Goal: Task Accomplishment & Management: Manage account settings

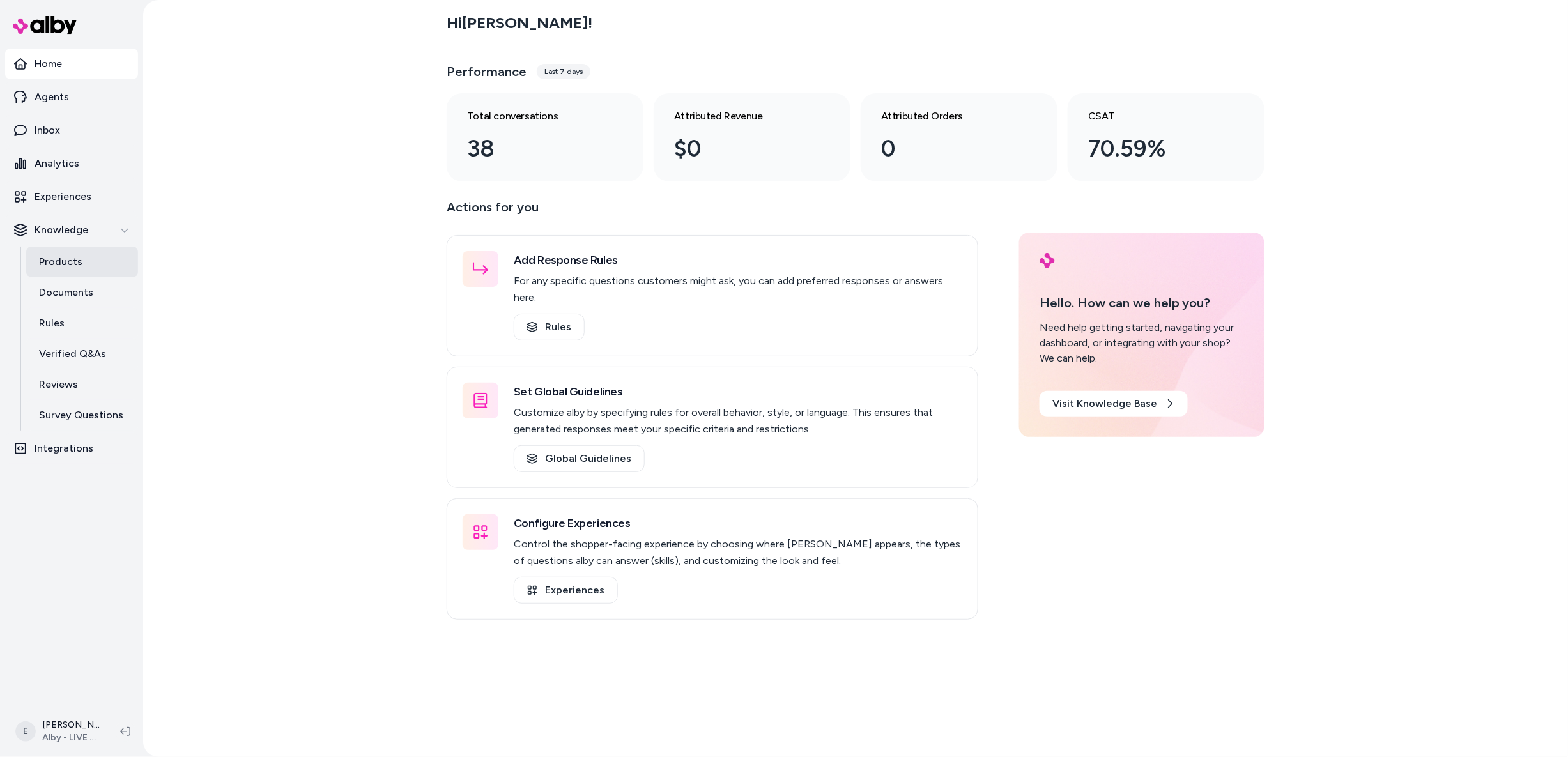
click at [72, 260] on p "Products" at bounding box center [60, 262] width 43 height 15
click at [82, 258] on link "Products" at bounding box center [82, 262] width 112 height 31
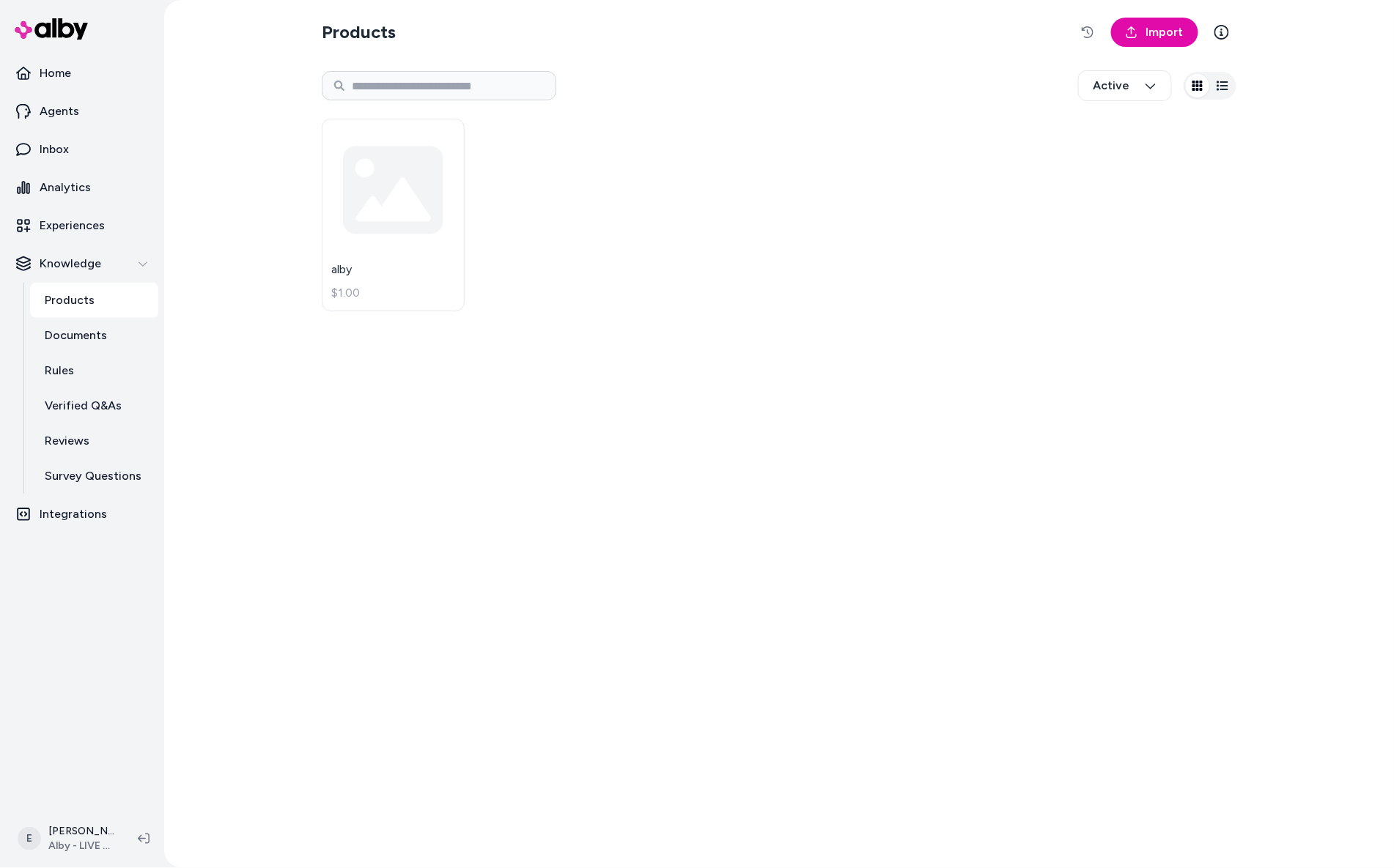
click at [788, 413] on div "Products Import Active alby $1.00" at bounding box center [779, 434] width 938 height 868
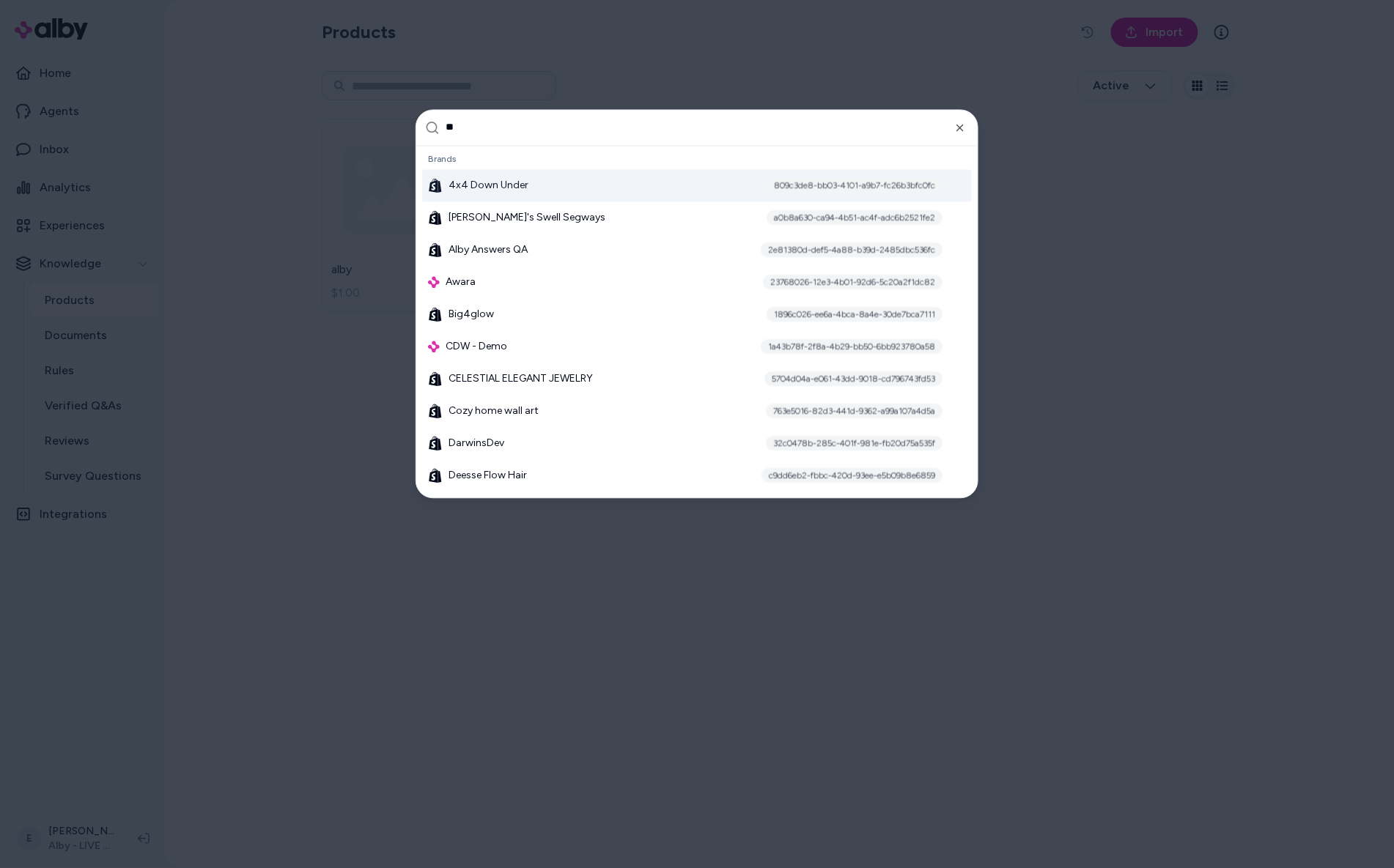
type input "***"
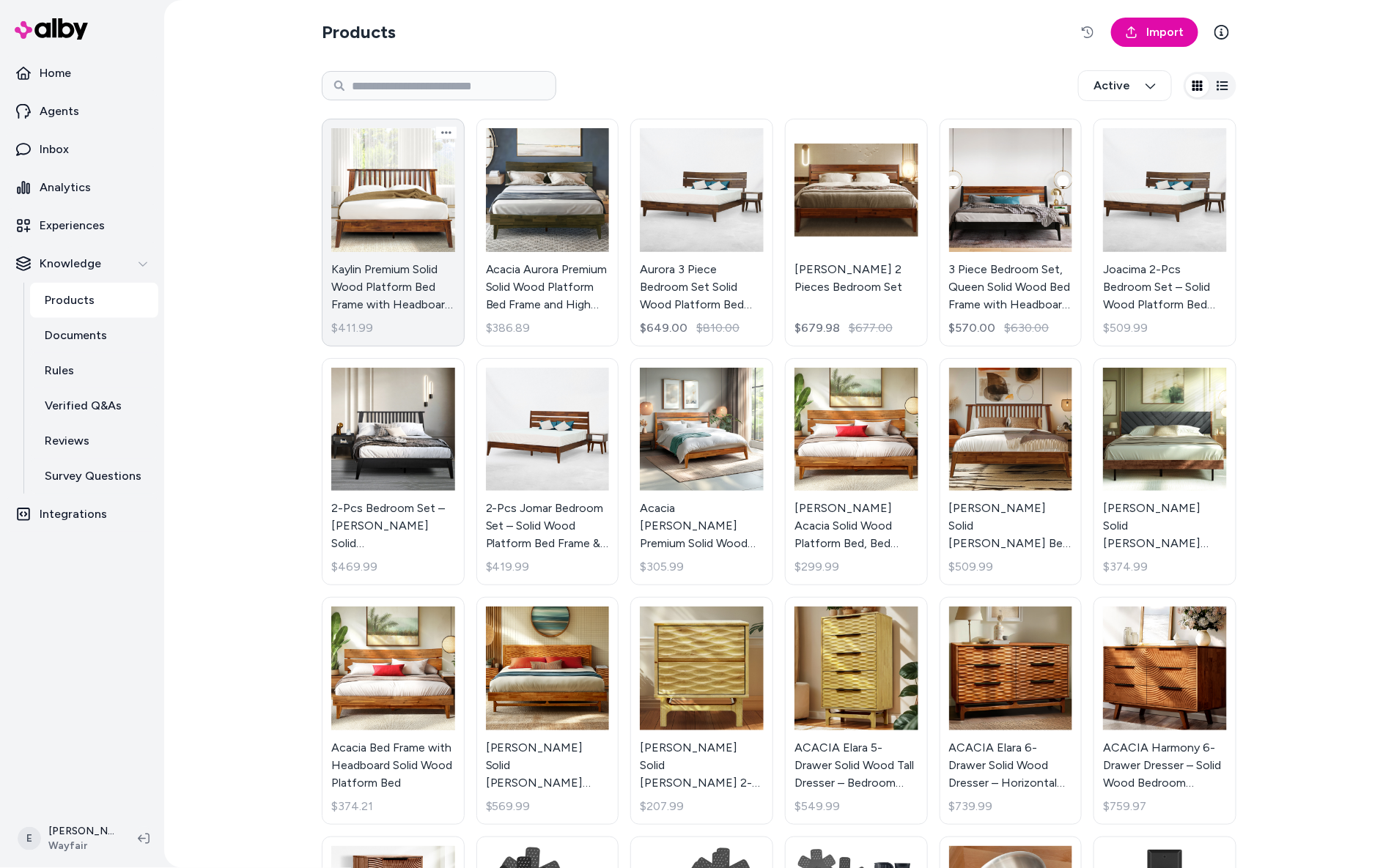
click at [378, 185] on link "Kaylin Premium Solid Wood Platform Bed Frame with Headboard – 800 lb Capacity, …" at bounding box center [393, 233] width 143 height 228
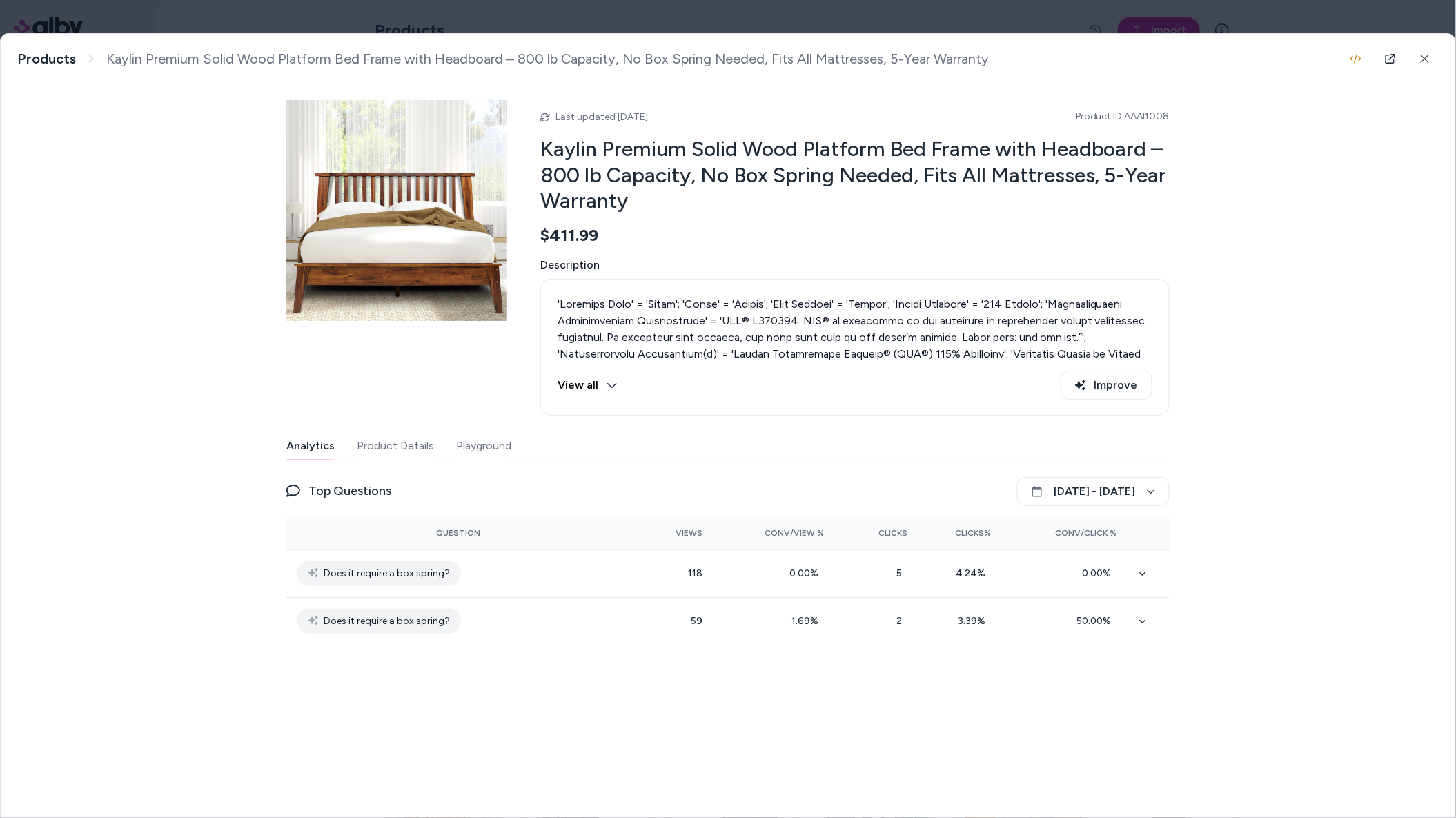
click at [614, 386] on icon at bounding box center [612, 386] width 11 height 11
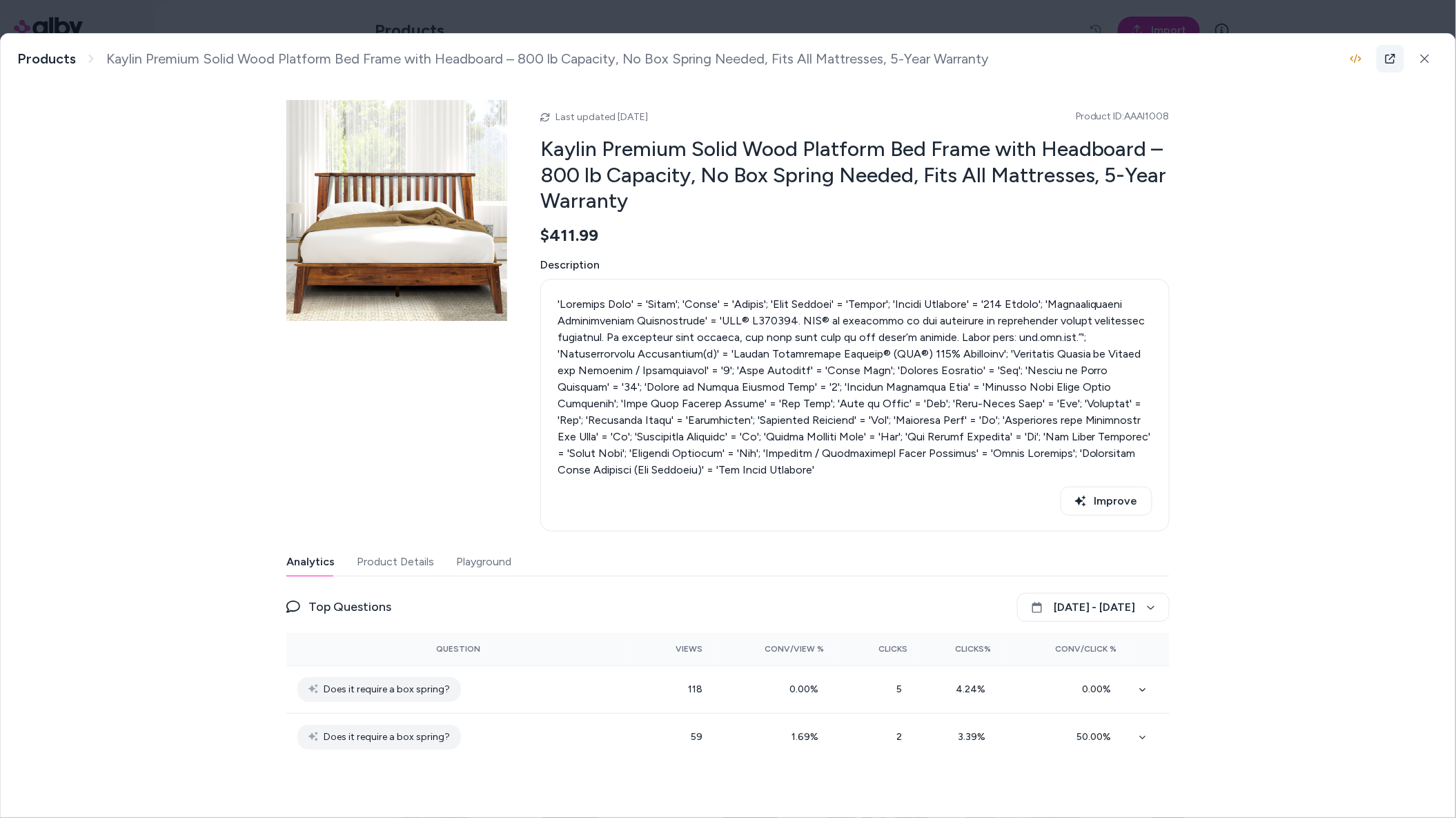
click at [1312, 63] on icon at bounding box center [1390, 58] width 9 height 9
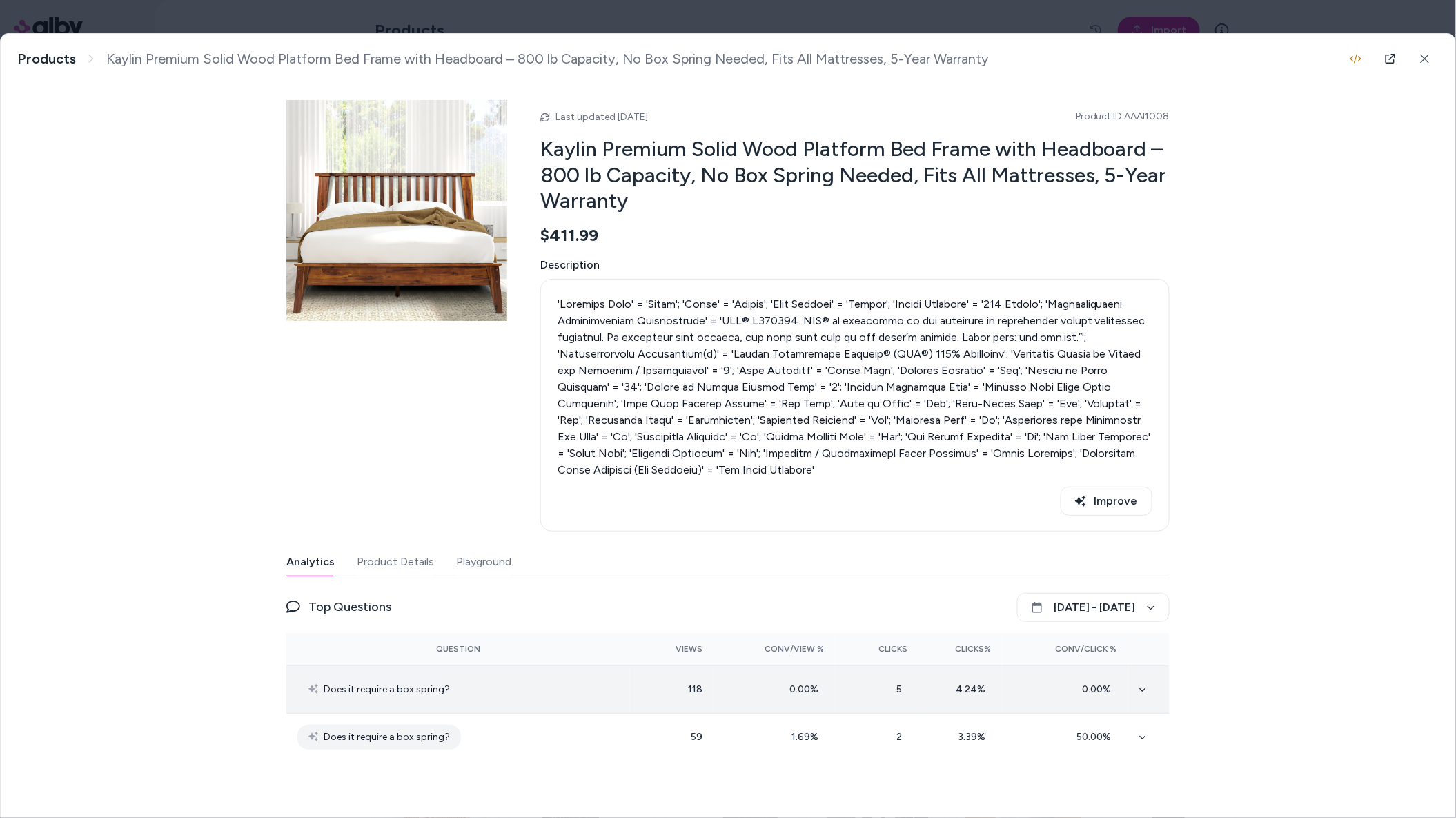
click at [1142, 693] on icon at bounding box center [1142, 689] width 7 height 7
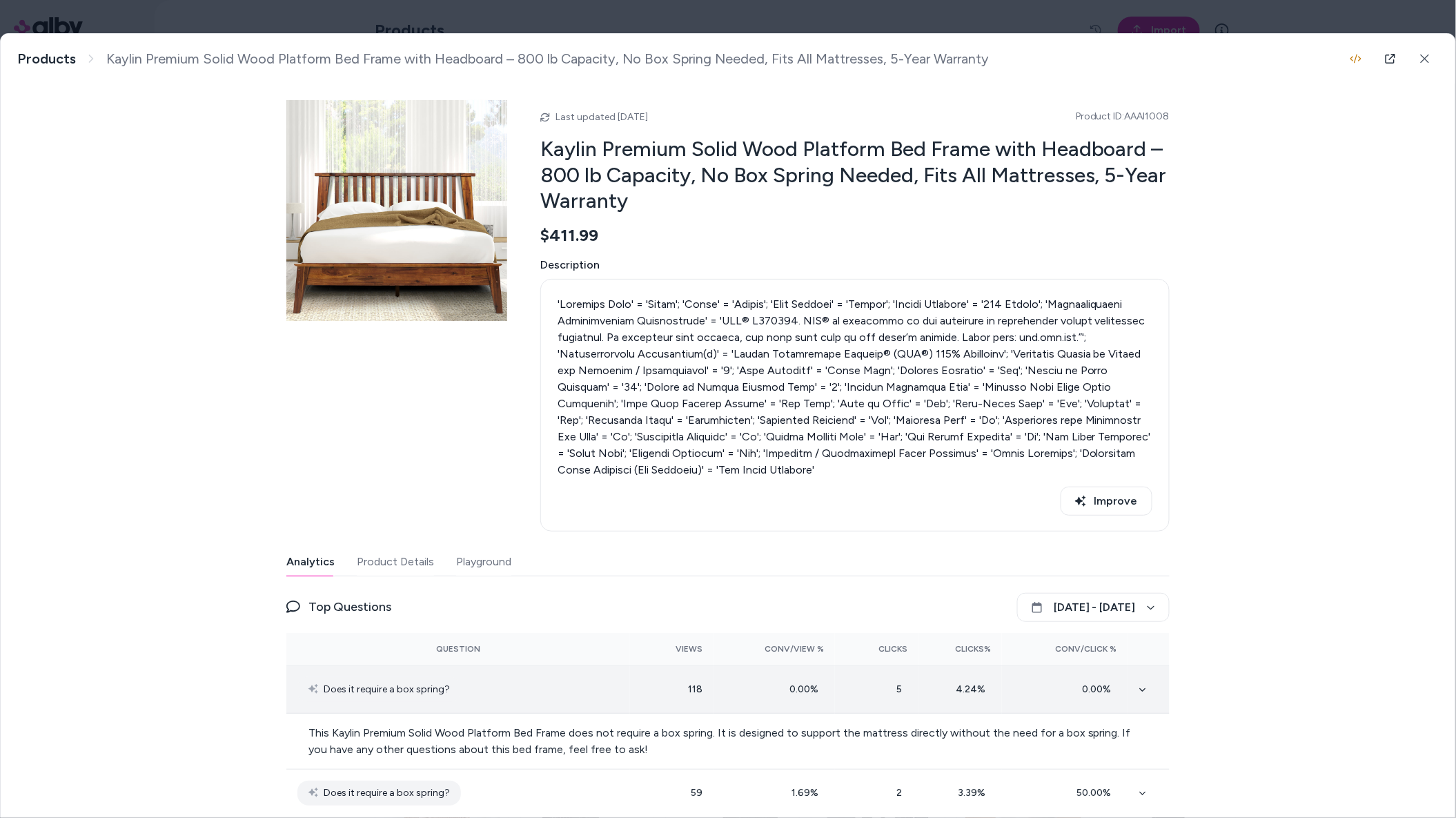
scroll to position [23, 0]
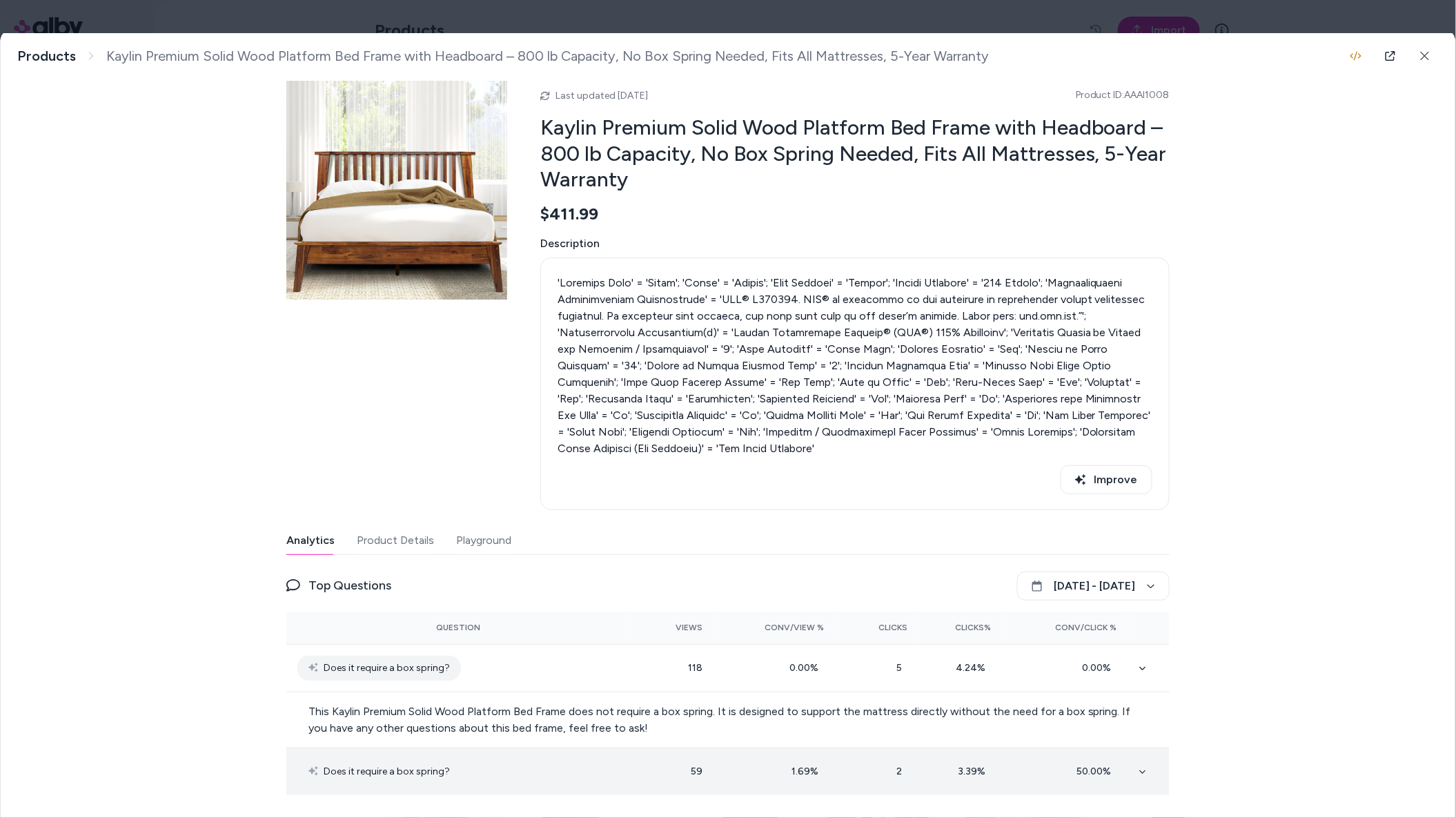
click at [1142, 774] on icon at bounding box center [1142, 772] width 6 height 3
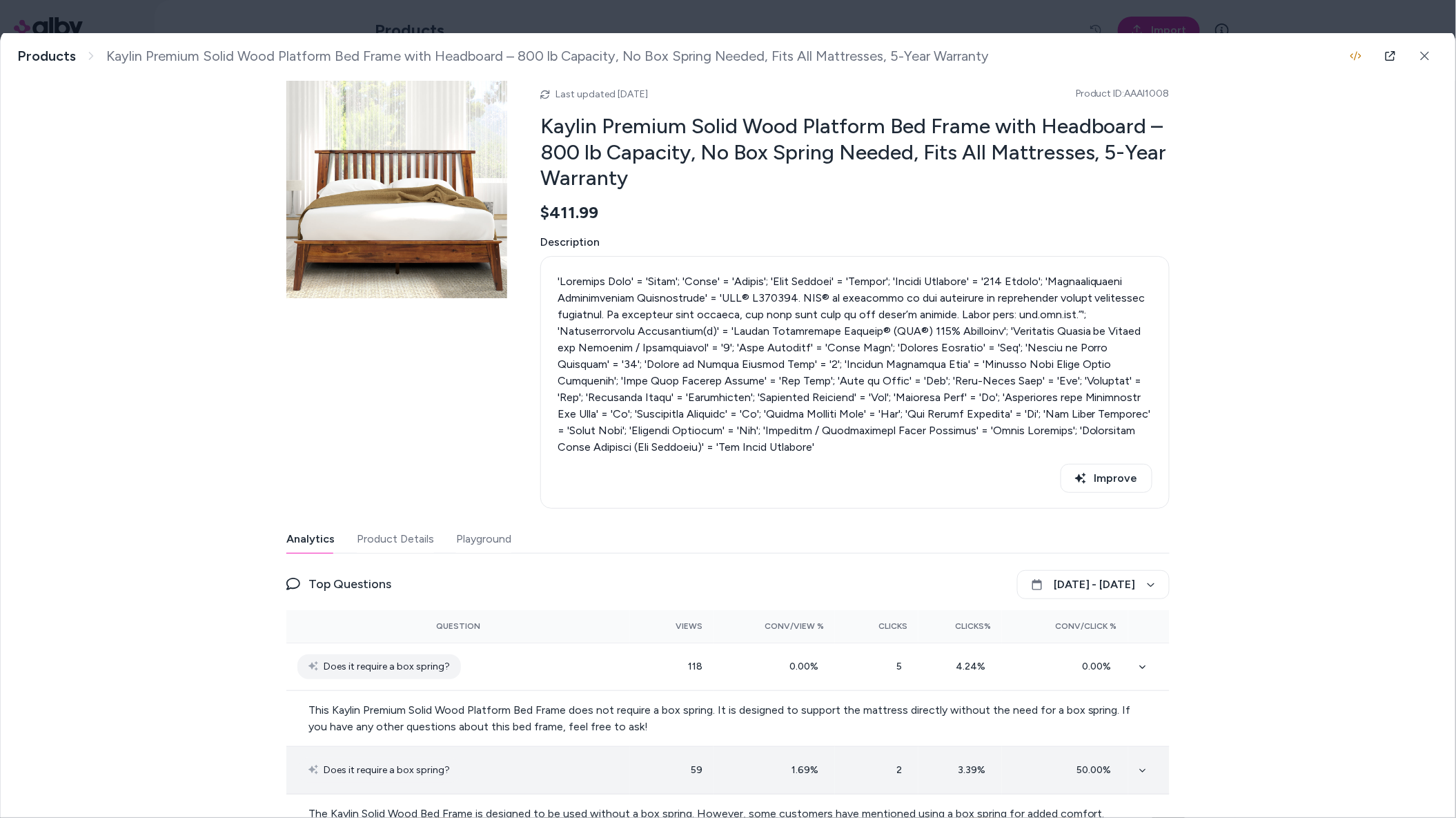
scroll to position [62, 0]
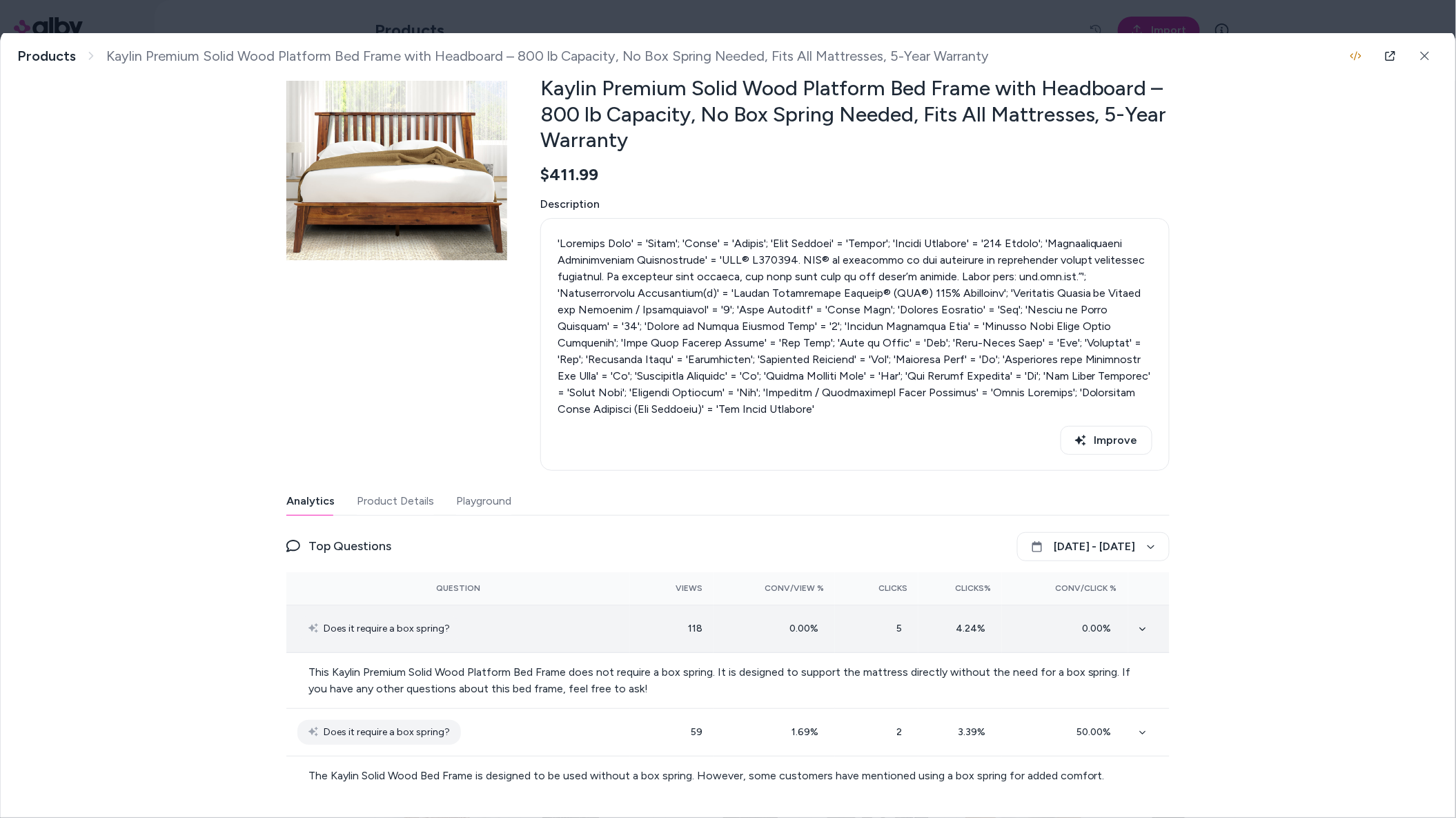
click at [1103, 622] on div "0.00 %" at bounding box center [1066, 628] width 104 height 13
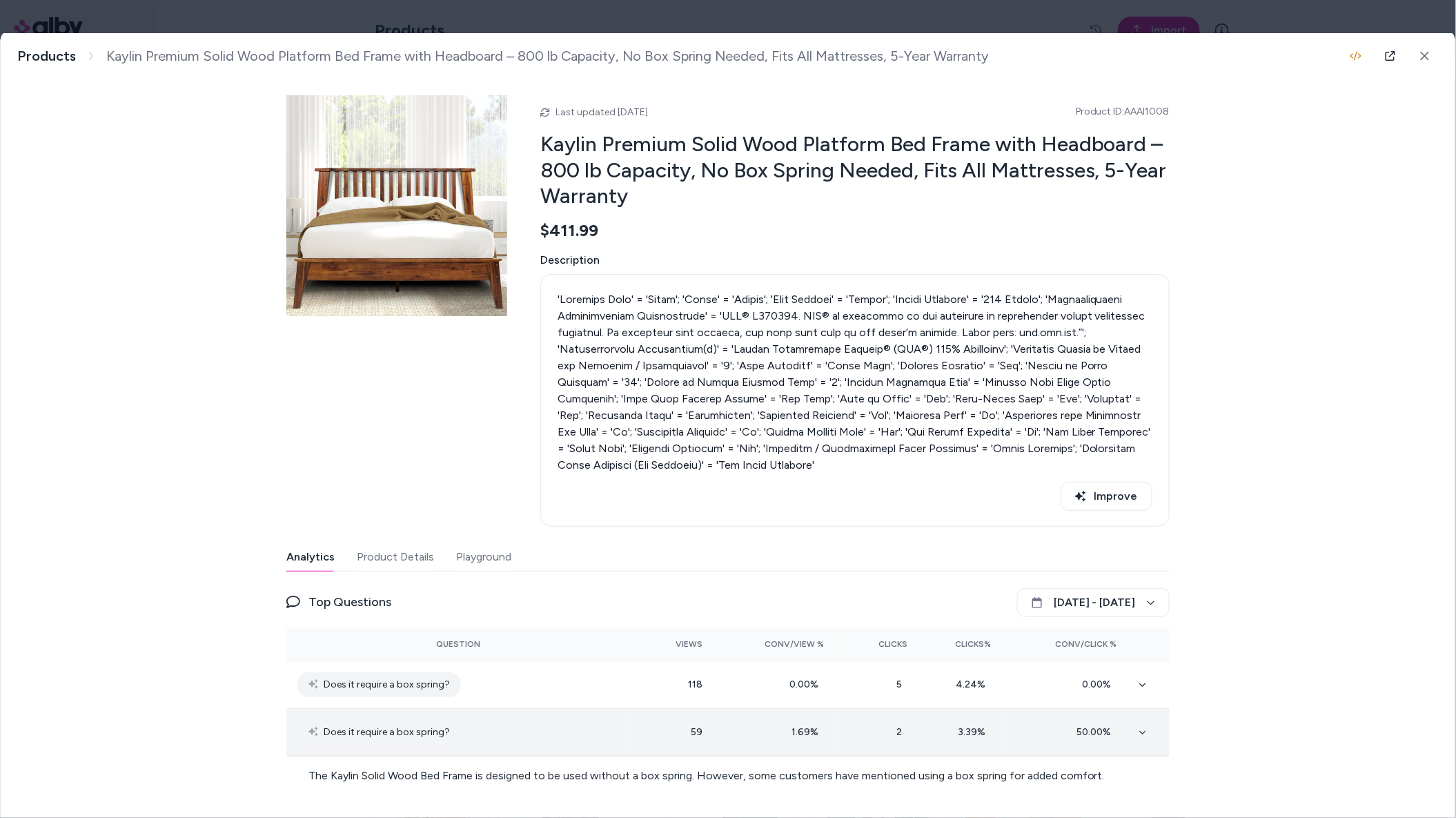
click at [1106, 726] on td "50.00 %" at bounding box center [1066, 733] width 126 height 47
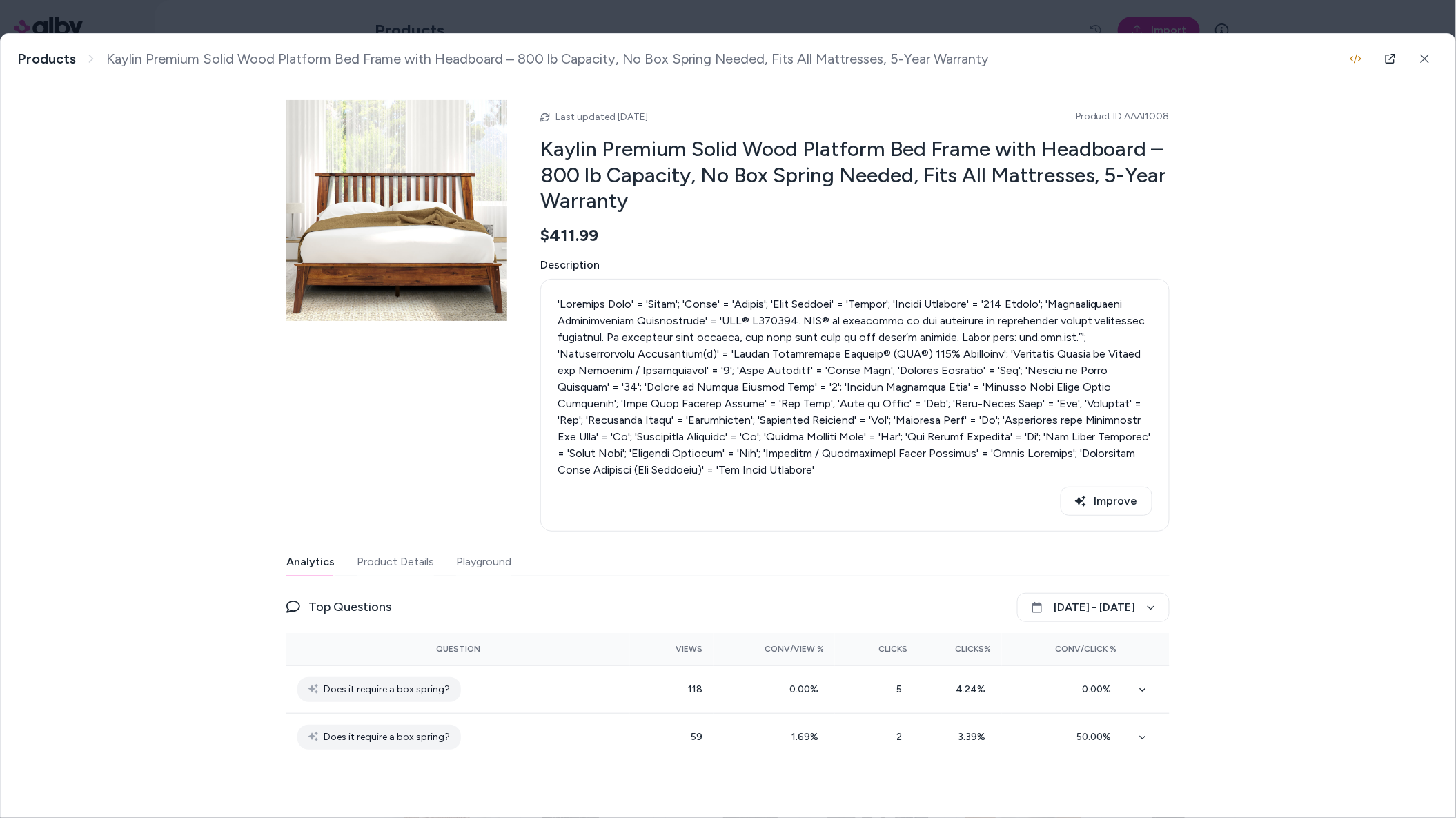
click at [387, 561] on button "Product Details" at bounding box center [396, 562] width 77 height 28
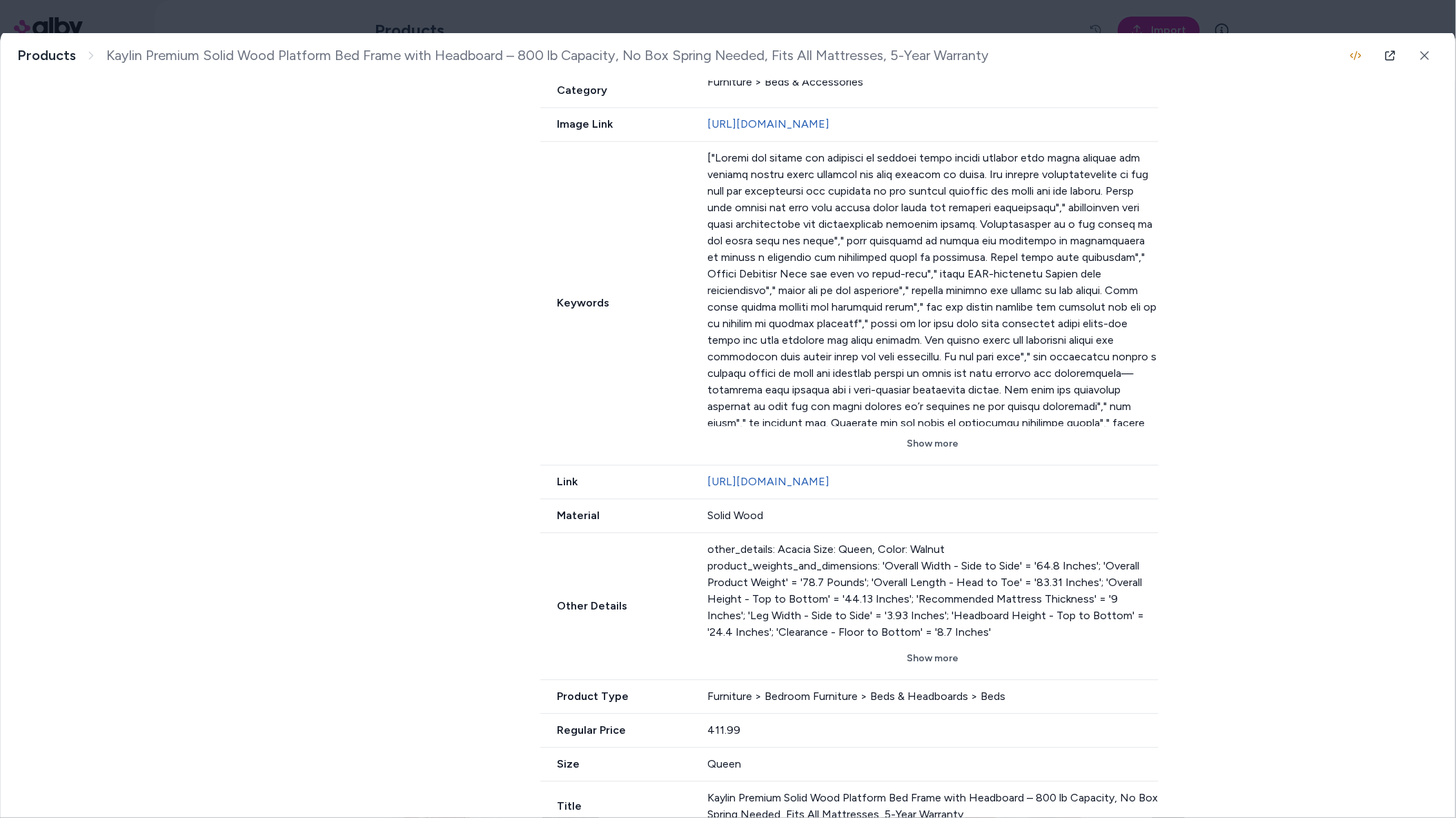
scroll to position [1103, 0]
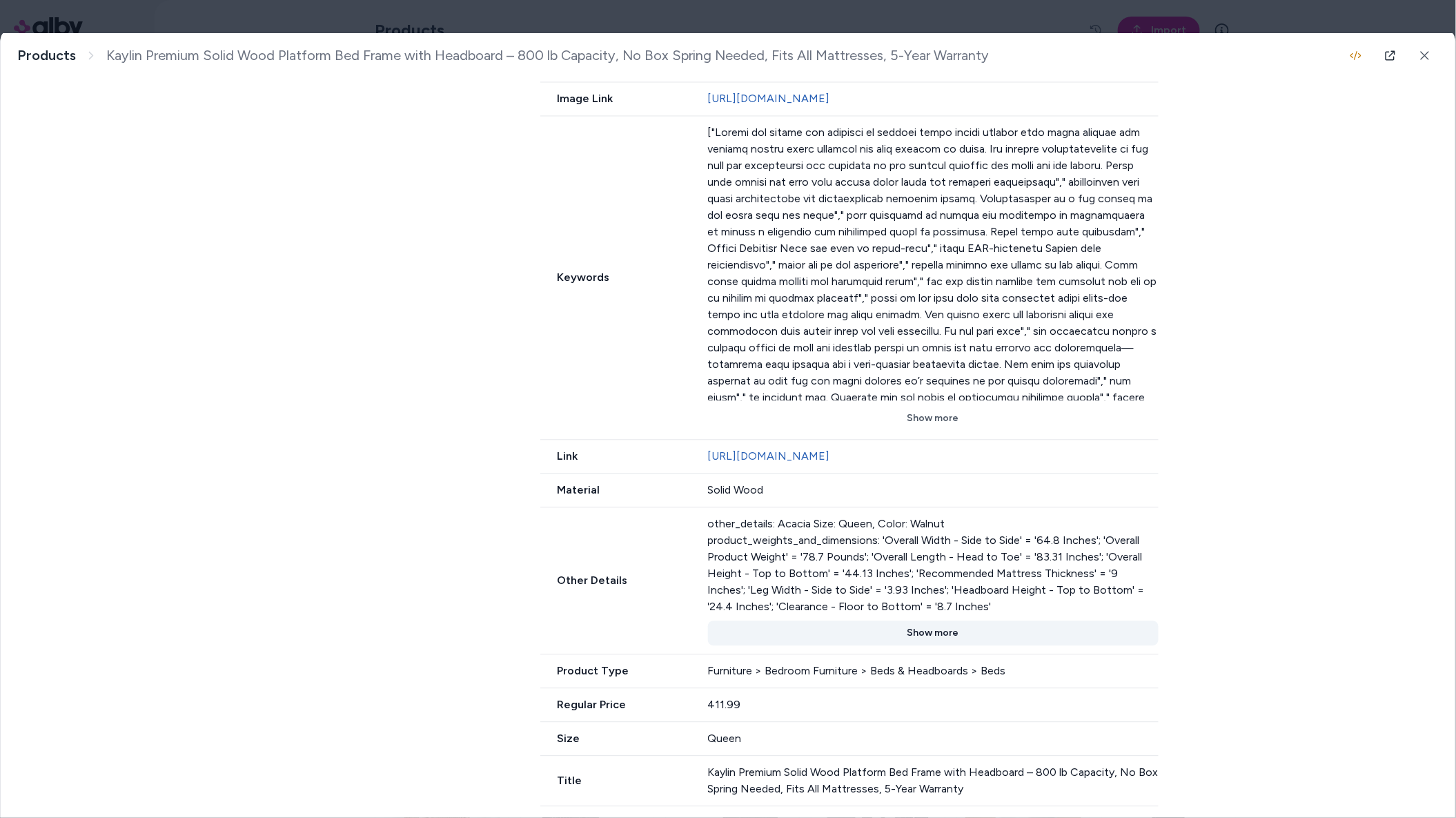
click at [929, 646] on button "Show more" at bounding box center [933, 633] width 451 height 25
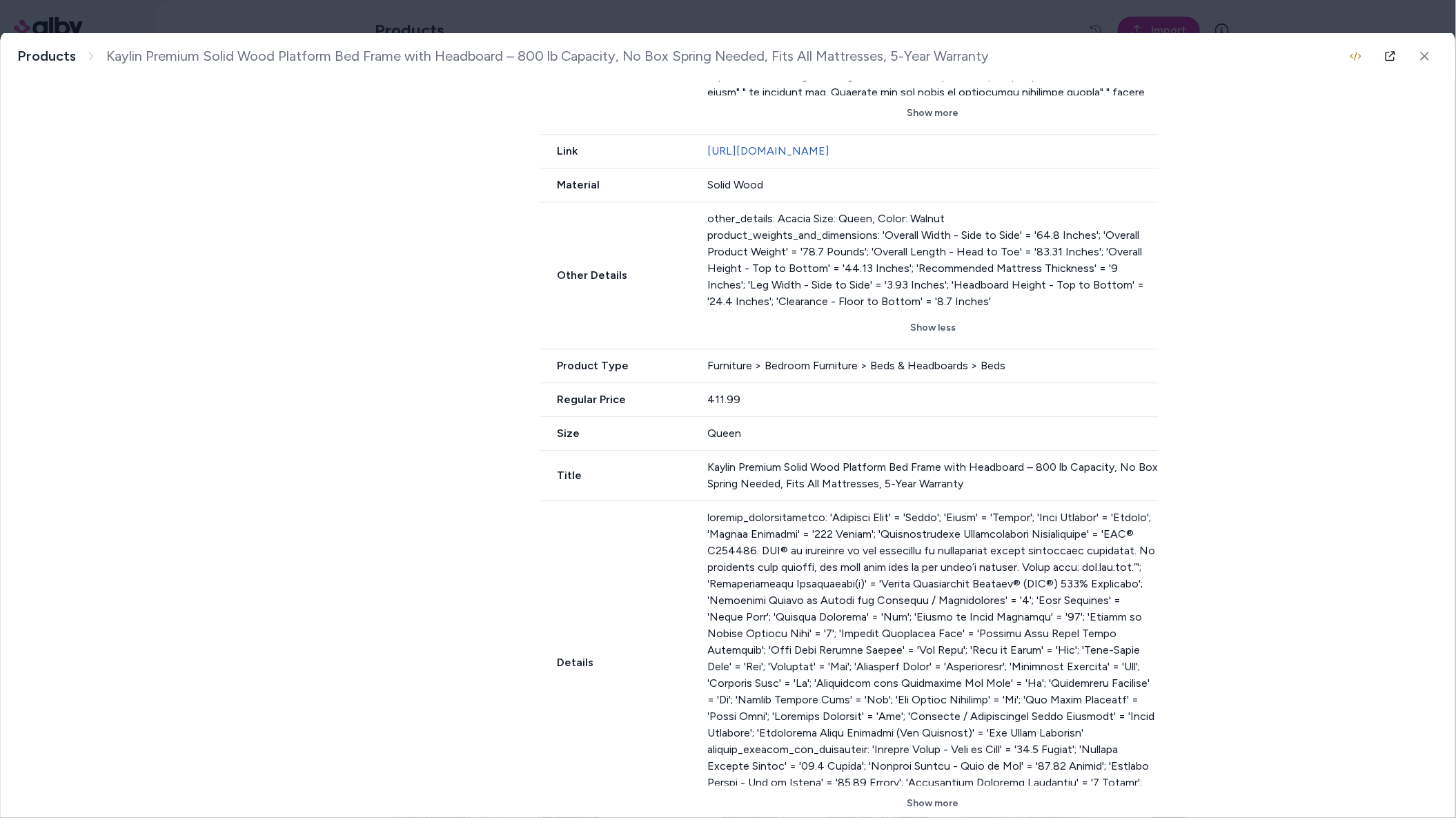
scroll to position [1476, 0]
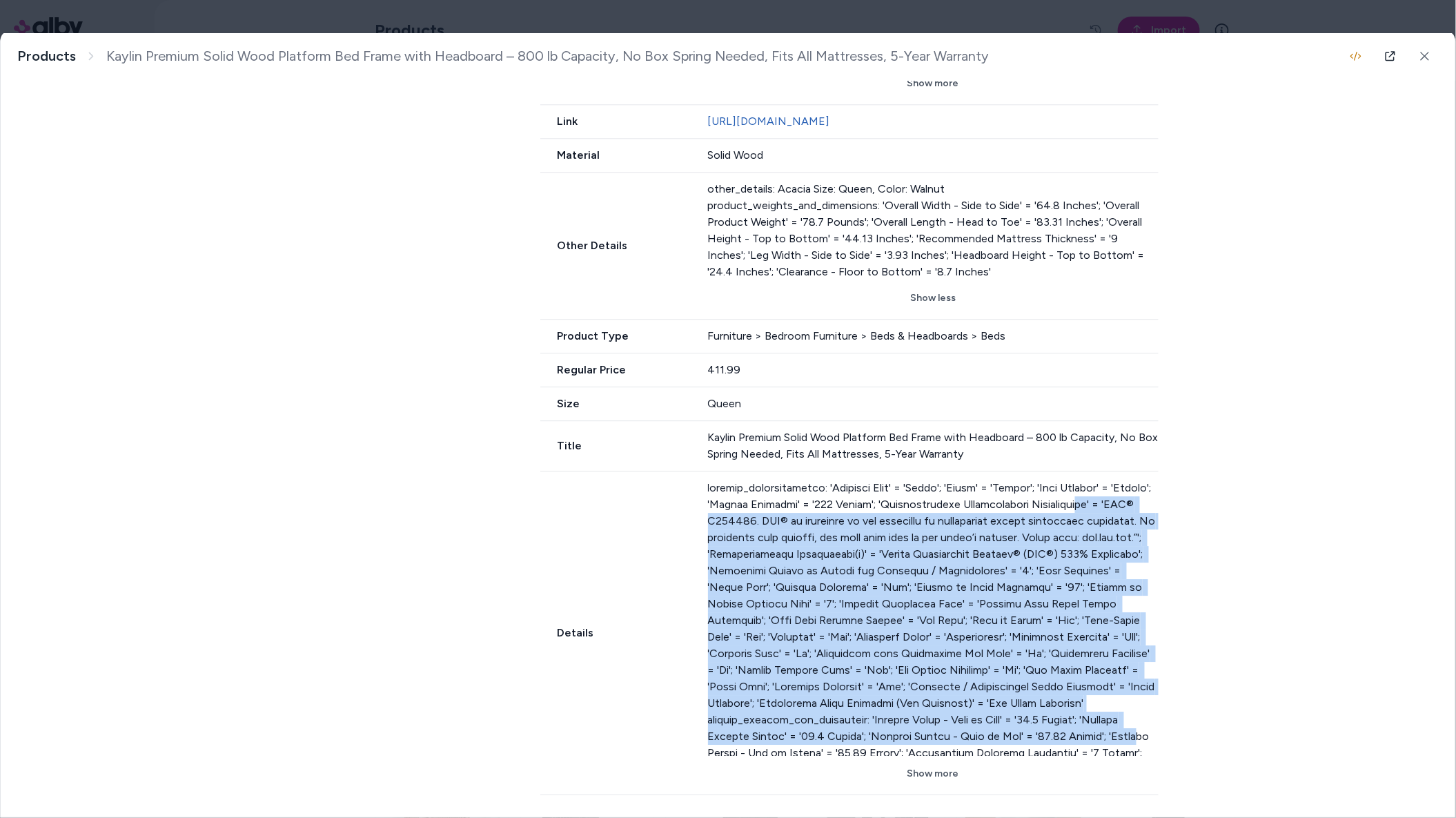
drag, startPoint x: 1129, startPoint y: 737, endPoint x: 1109, endPoint y: 501, distance: 236.8
click at [1109, 501] on div at bounding box center [933, 617] width 451 height 276
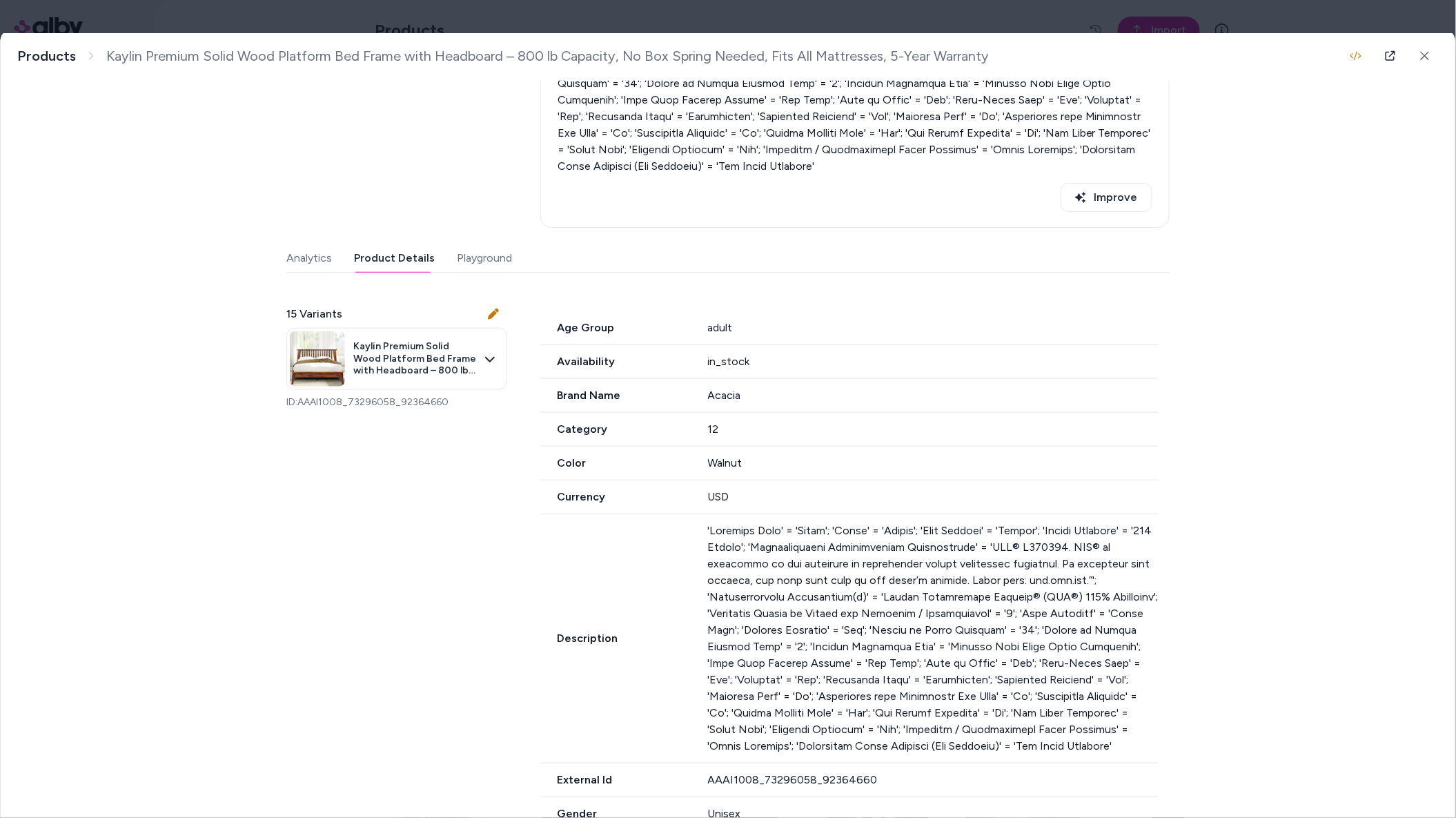
scroll to position [0, 0]
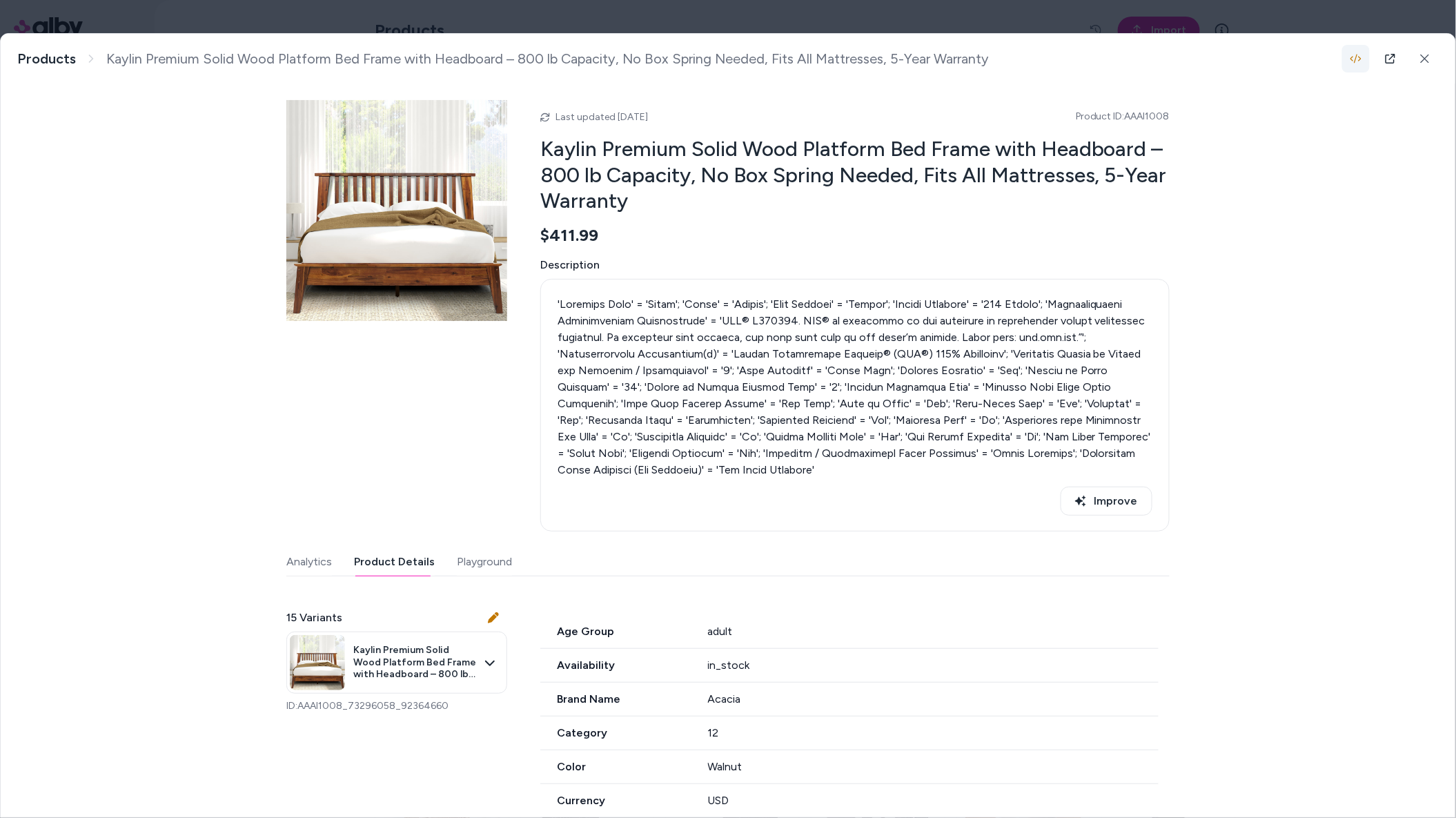
click at [1312, 57] on icon "button" at bounding box center [1356, 58] width 11 height 9
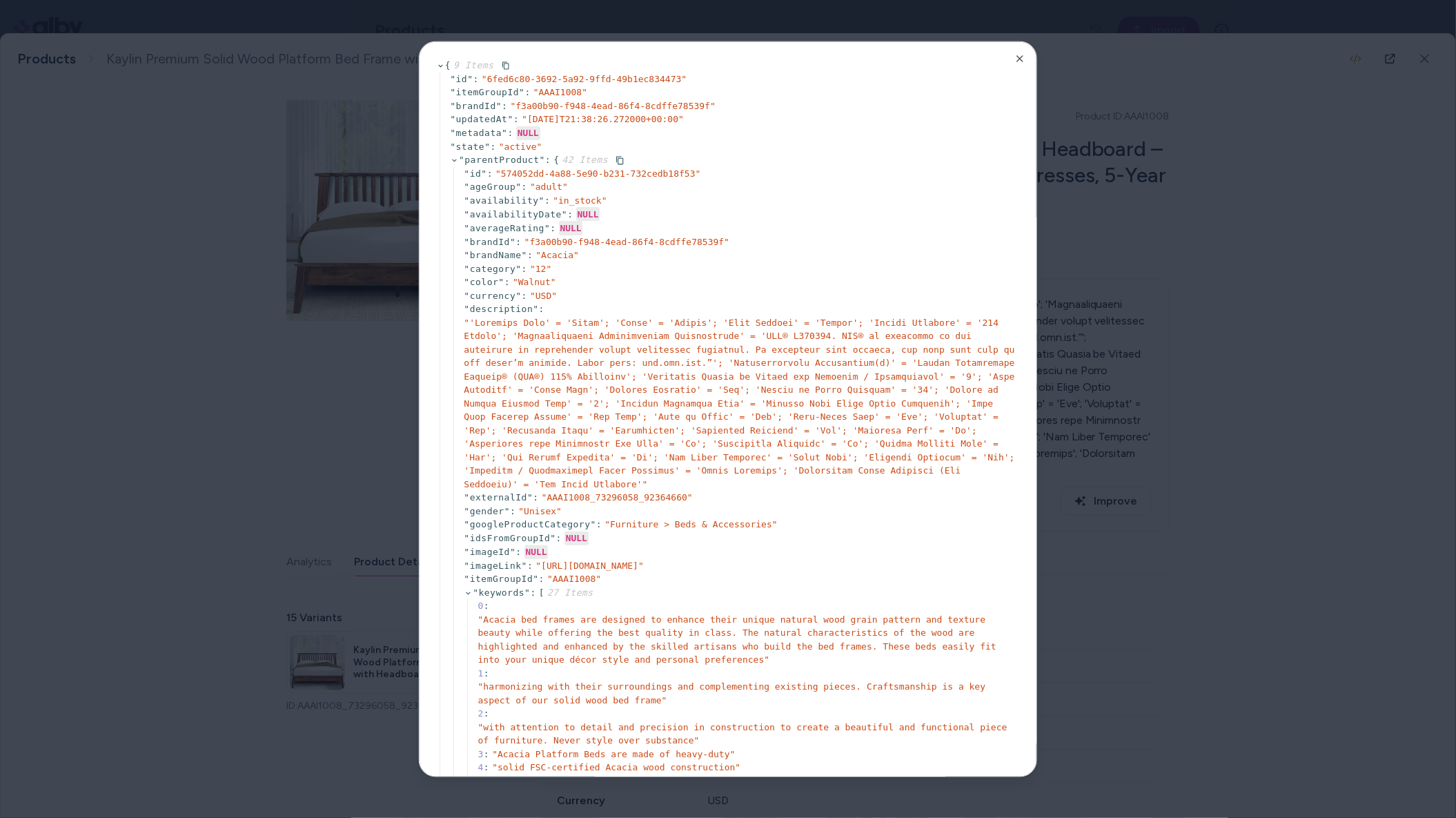
click at [457, 160] on icon at bounding box center [453, 160] width 4 height 2
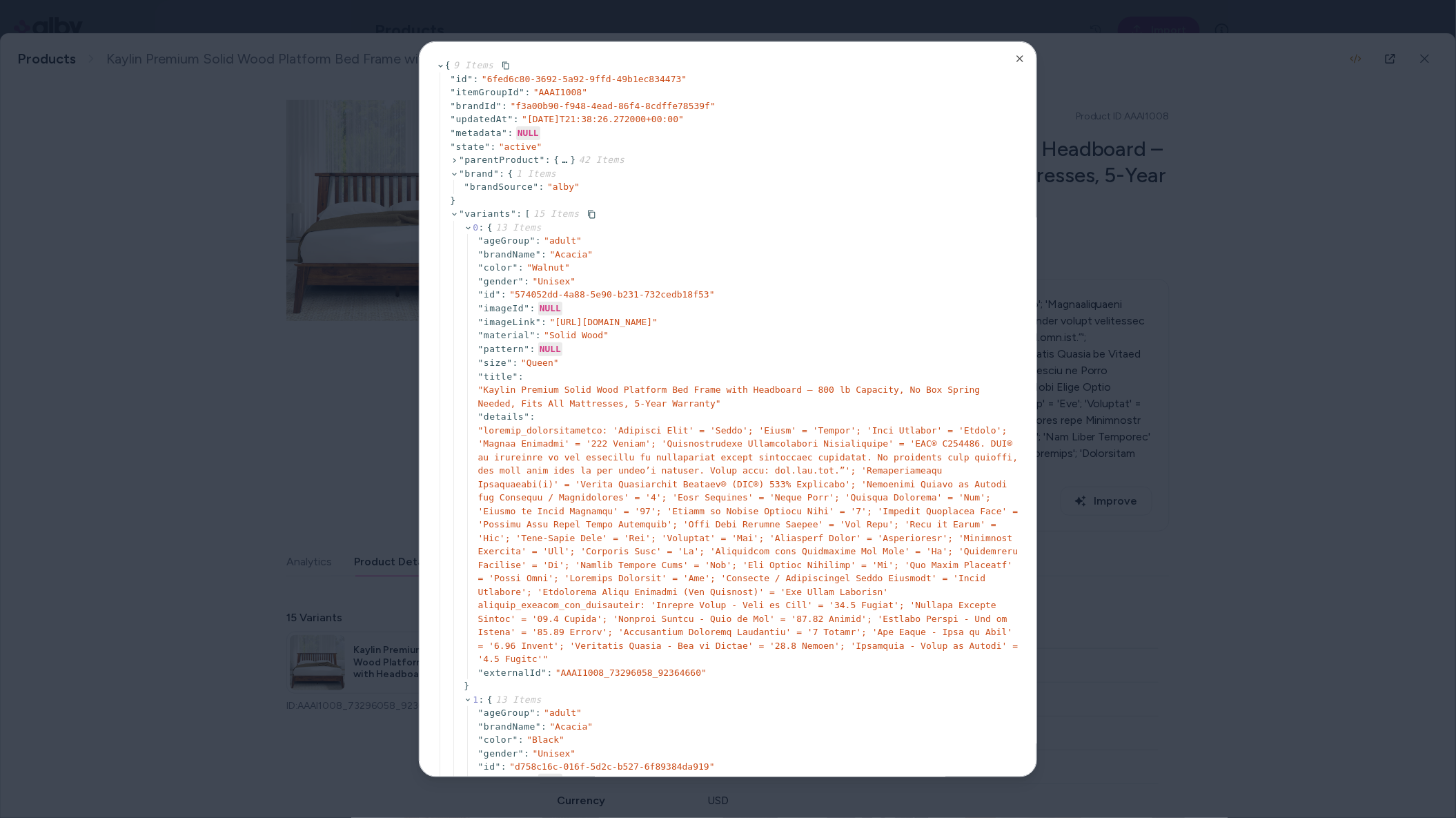
click at [453, 212] on icon at bounding box center [454, 214] width 9 height 9
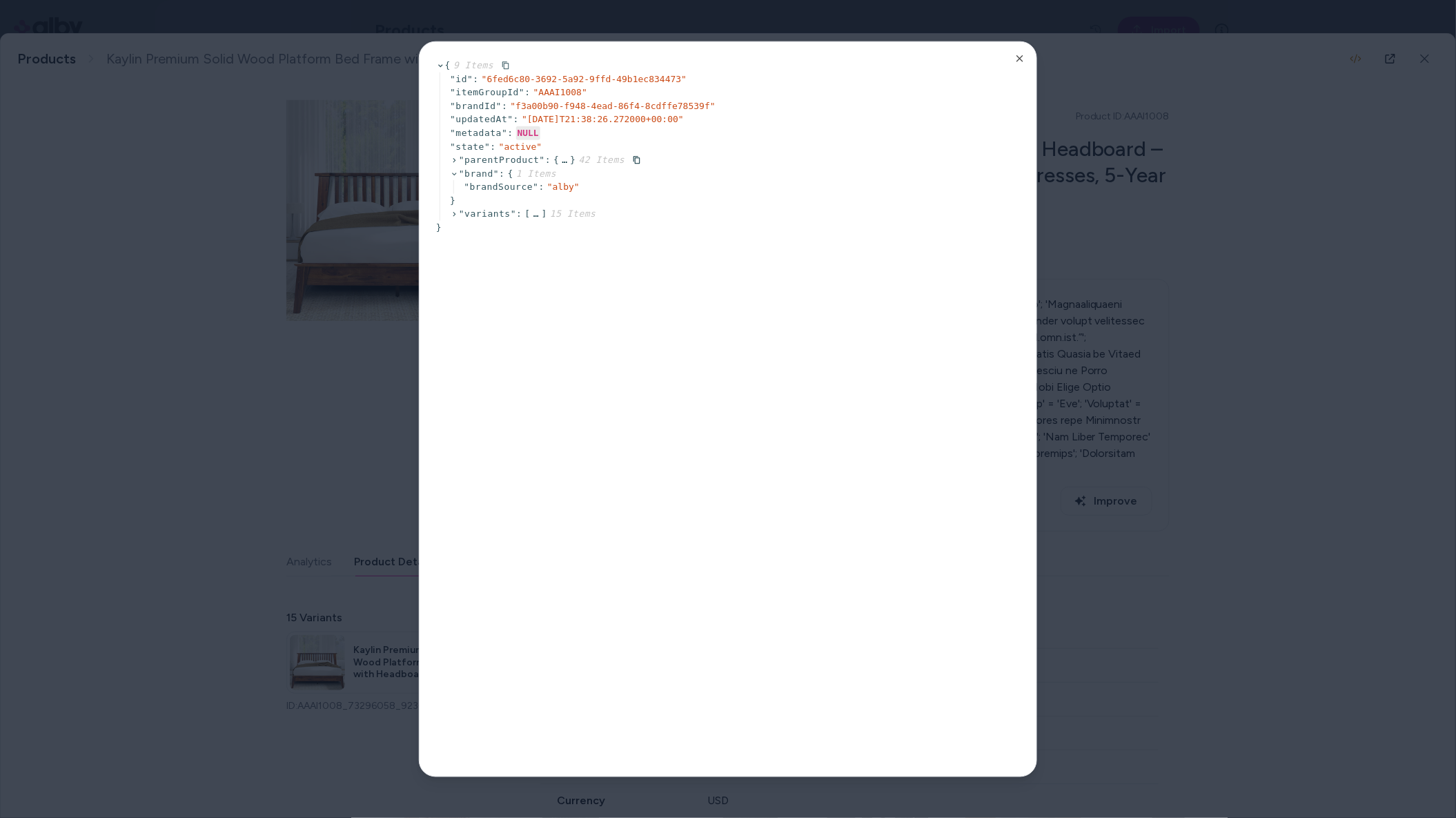
click at [457, 161] on icon at bounding box center [454, 160] width 9 height 9
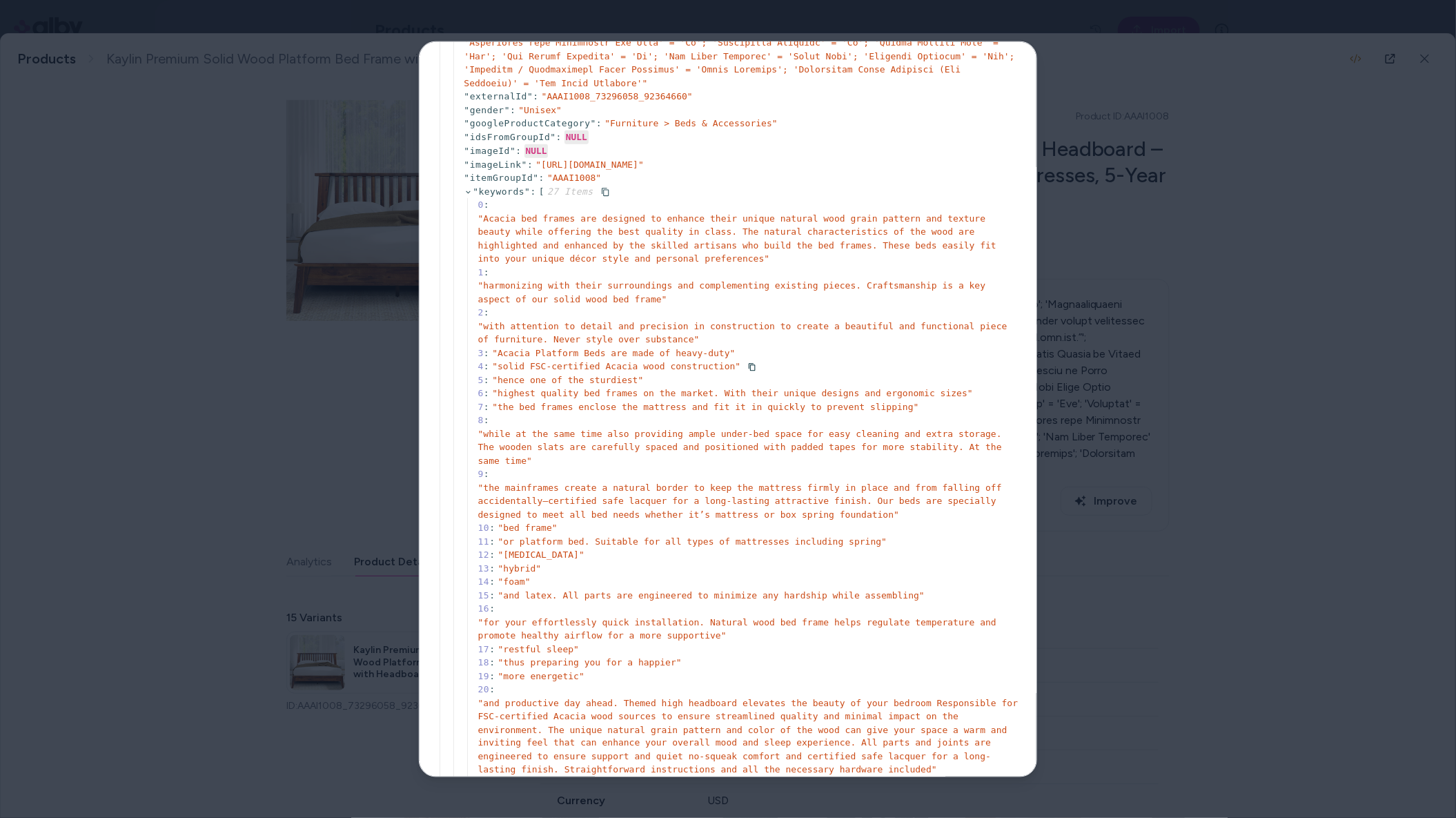
scroll to position [398, 0]
click at [463, 190] on div "" id " : " 574052dd-4a88-5e90-b231-732cedb18f53 " " ageGroup " : " adult " " av…" at bounding box center [736, 607] width 566 height 1679
click at [467, 192] on icon at bounding box center [468, 194] width 9 height 9
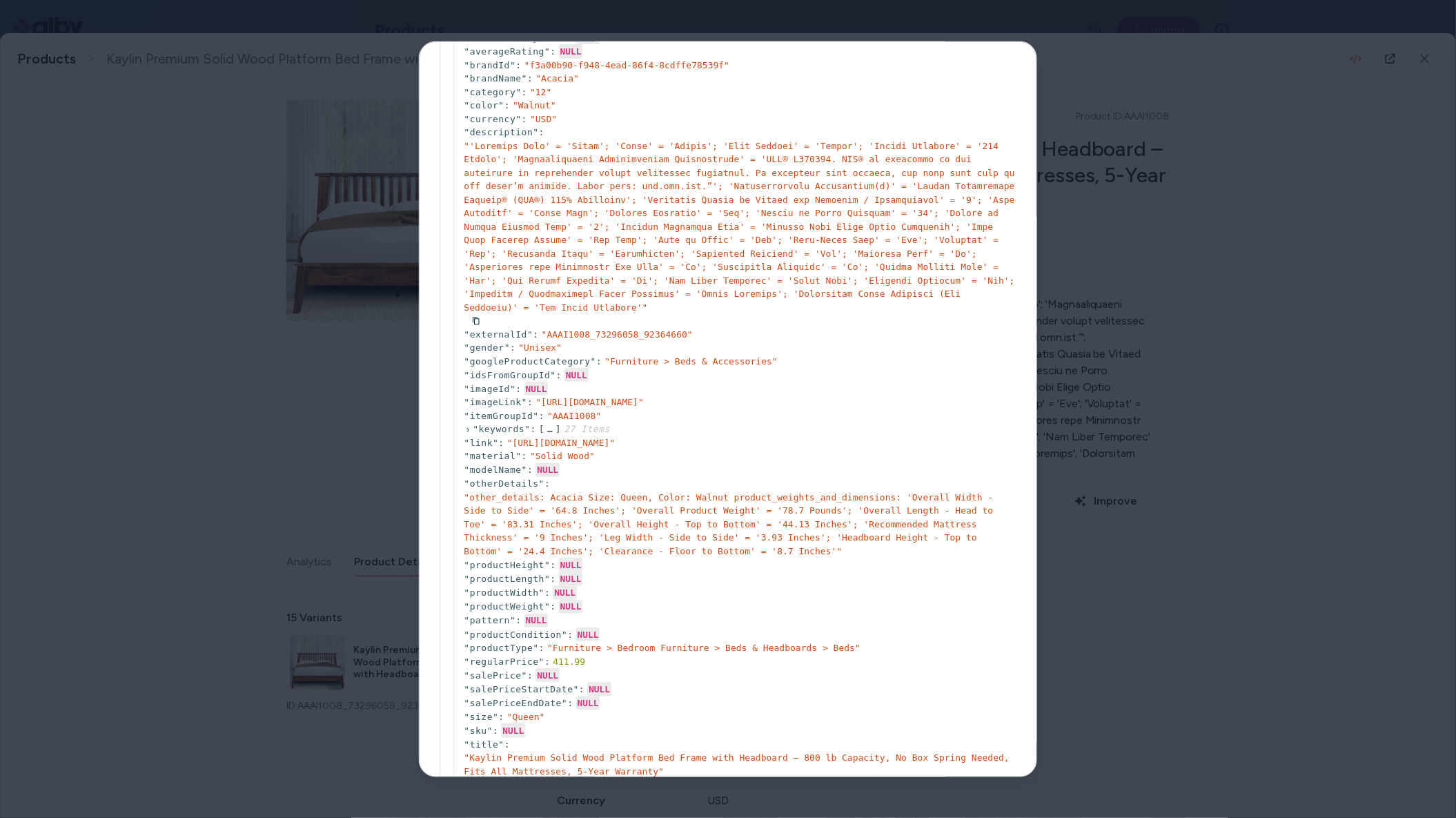
scroll to position [0, 0]
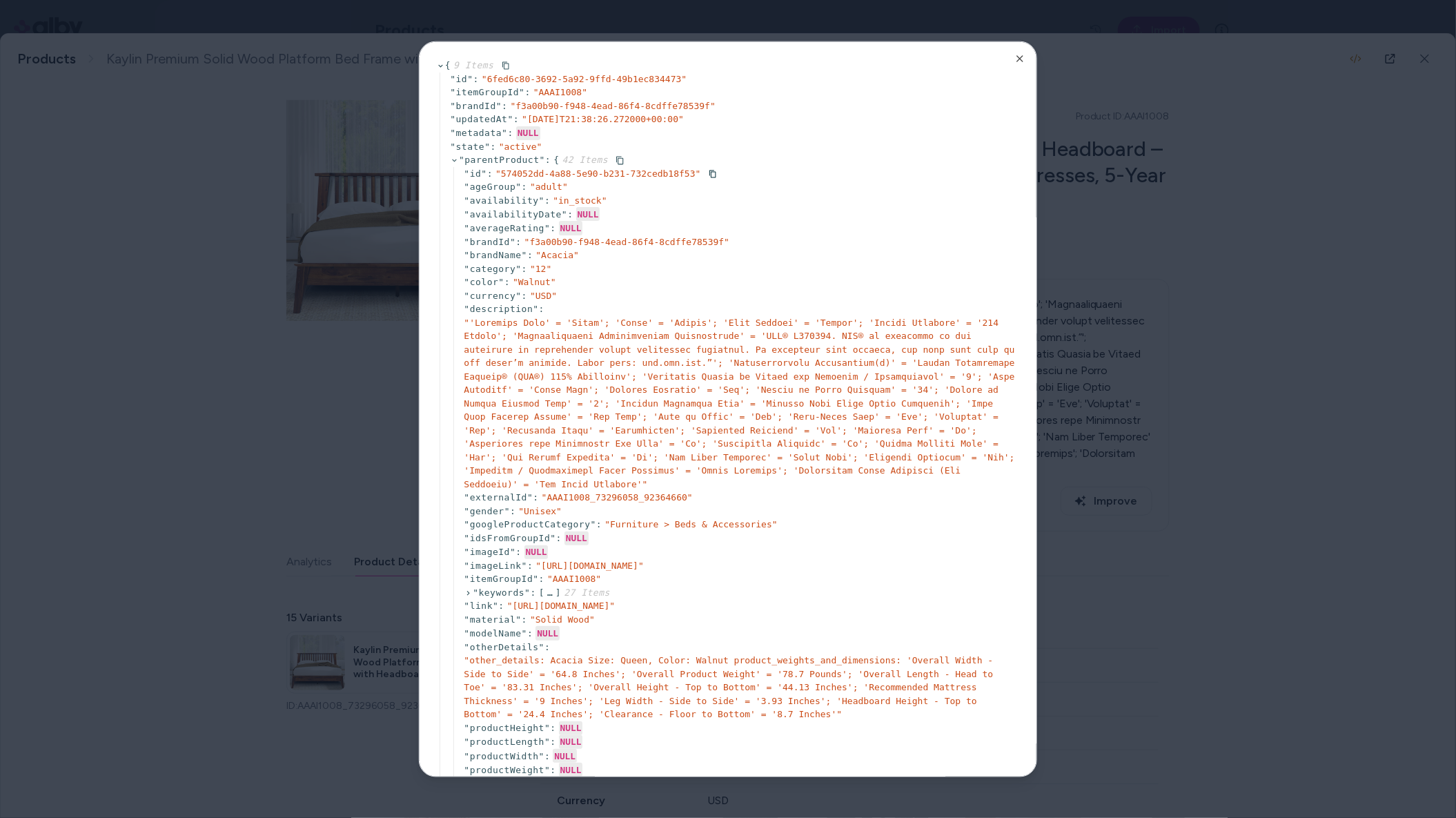
click at [458, 162] on icon at bounding box center [454, 160] width 9 height 9
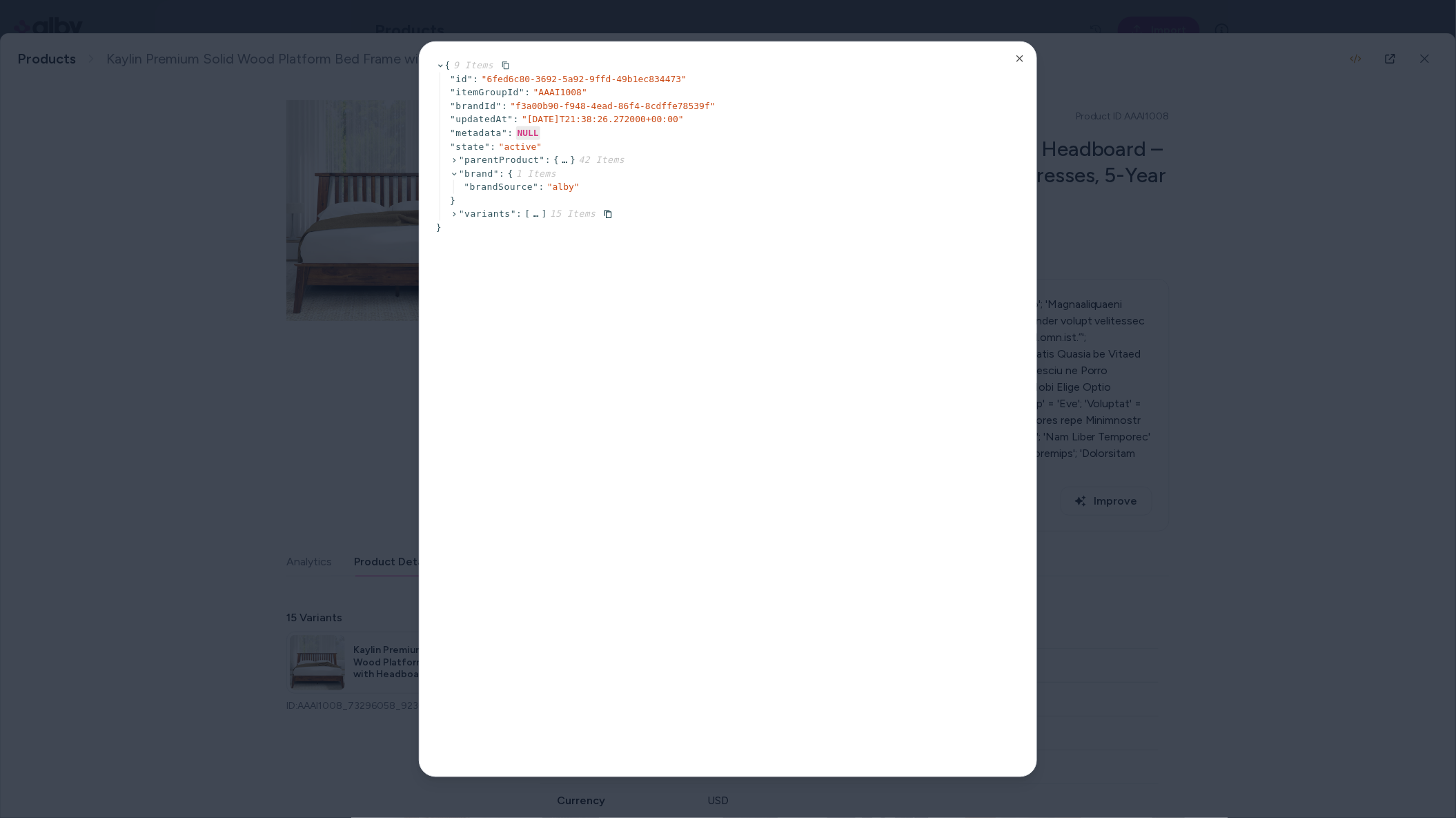
click at [454, 214] on icon at bounding box center [454, 214] width 9 height 9
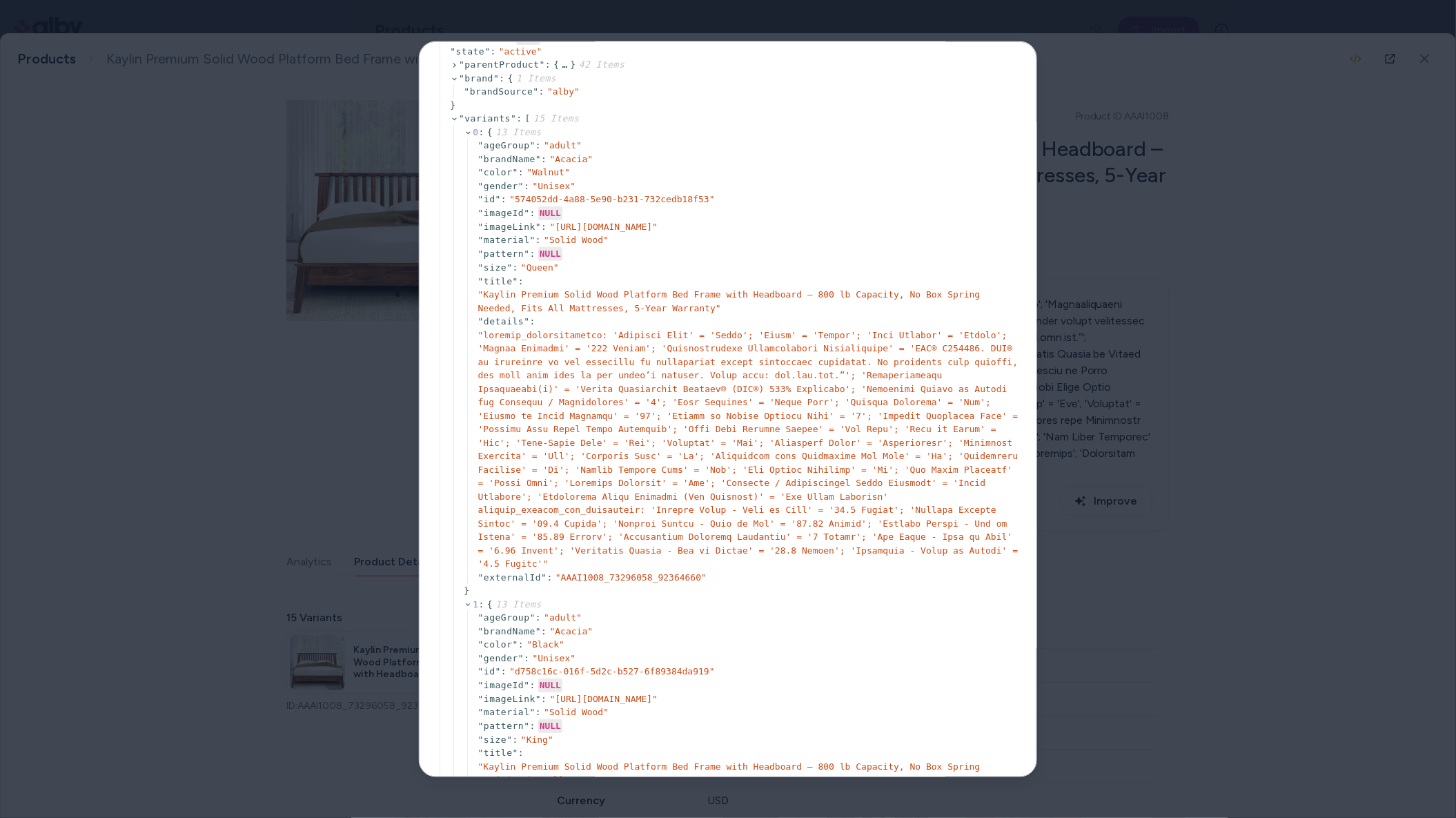
scroll to position [92, 0]
click at [546, 203] on span "" 574052dd-4a88-5e90-b231-732cedb18f53 "" at bounding box center [611, 201] width 205 height 10
drag, startPoint x: 710, startPoint y: 199, endPoint x: 514, endPoint y: 198, distance: 196.0
click at [514, 198] on span "" 574052dd-4a88-5e90-b231-732cedb18f53 "" at bounding box center [611, 201] width 205 height 10
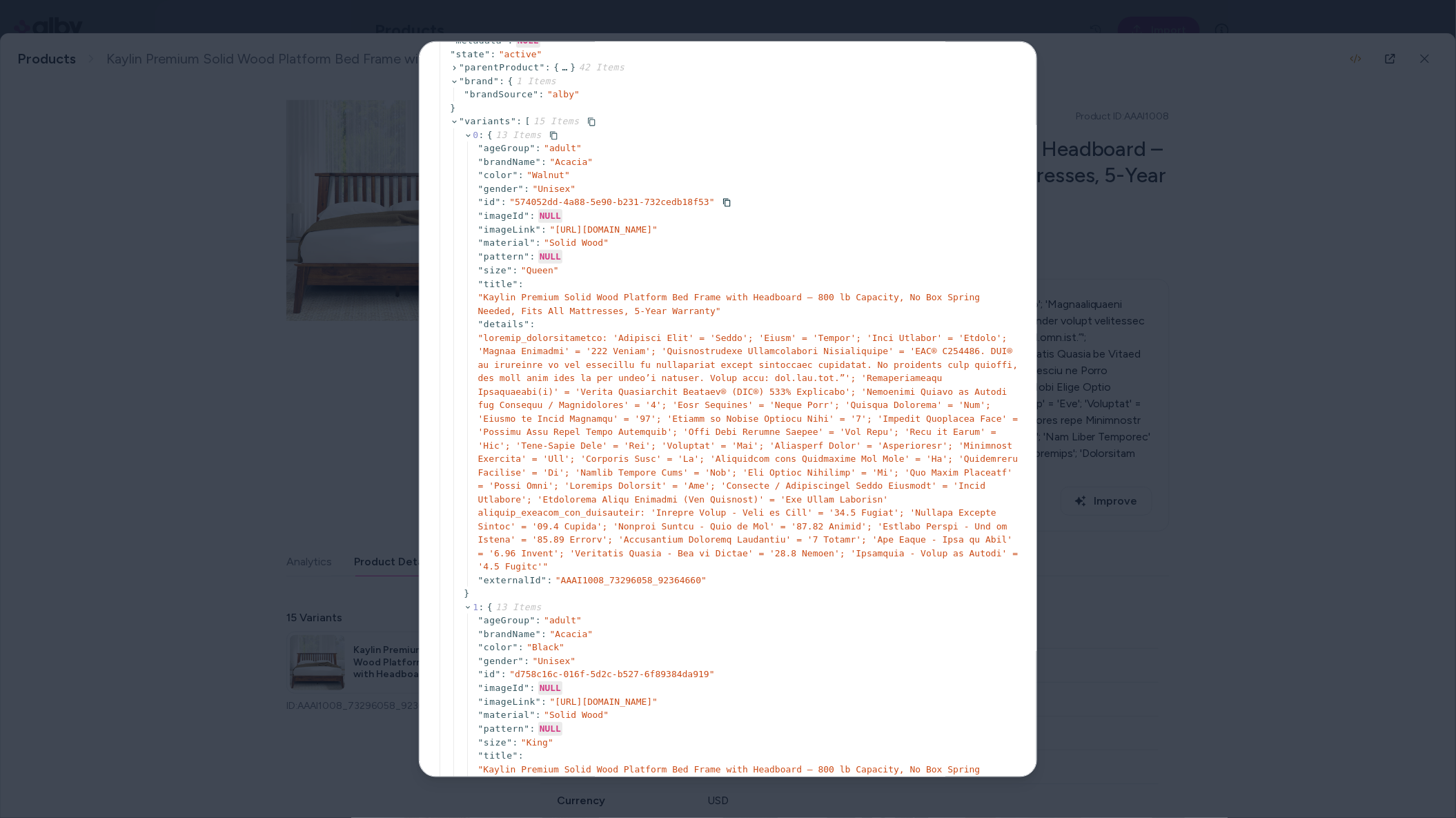
click at [491, 198] on span "" id "" at bounding box center [489, 201] width 23 height 10
click at [602, 587] on div "" AAAI1008_73296058_92364660 "" at bounding box center [630, 579] width 151 height 13
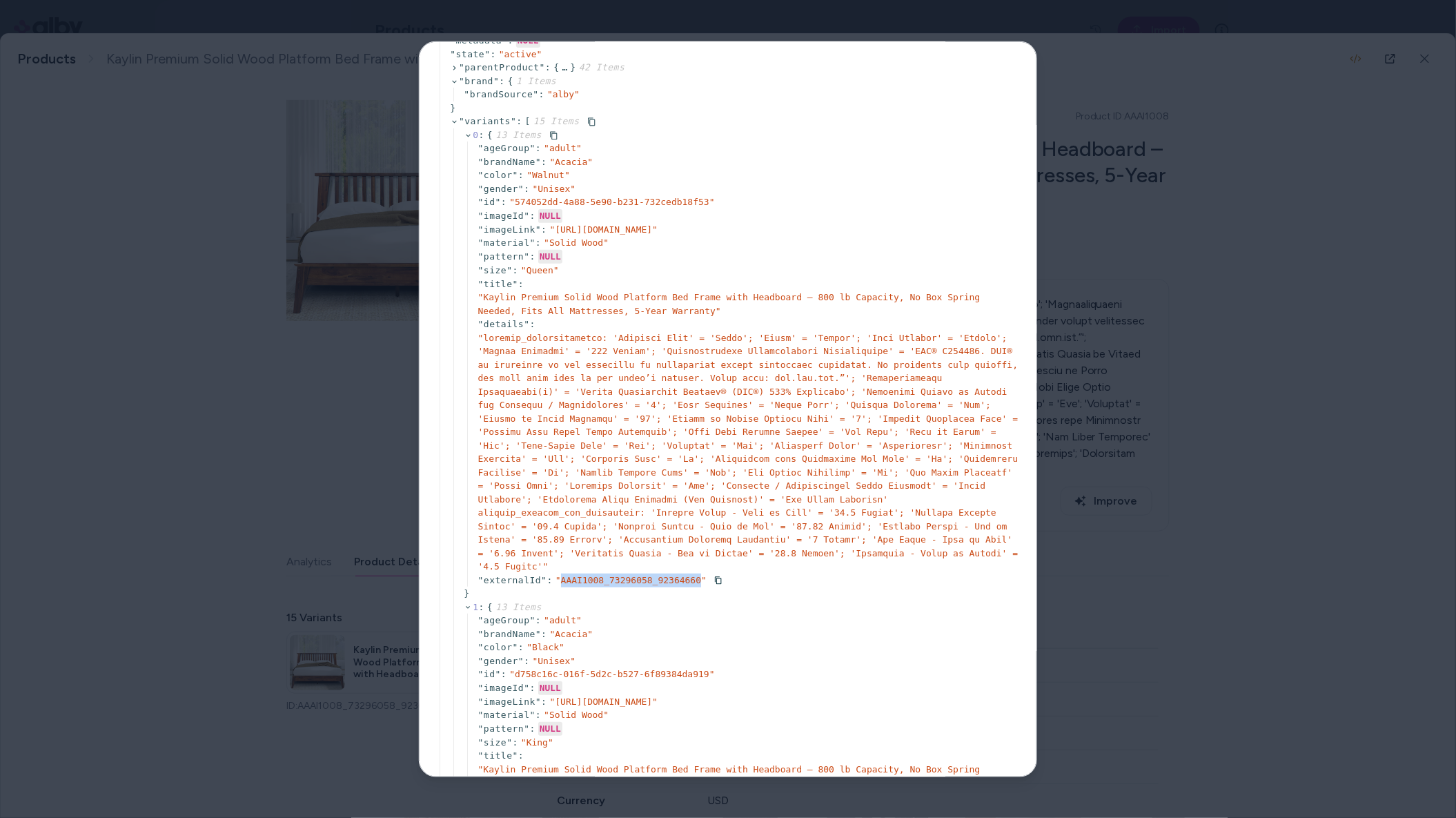
click at [609, 585] on span "" AAAI1008_73296058_92364660 "" at bounding box center [630, 579] width 151 height 10
click at [624, 202] on span "" 574052dd-4a88-5e90-b231-732cedb18f53 "" at bounding box center [611, 201] width 205 height 10
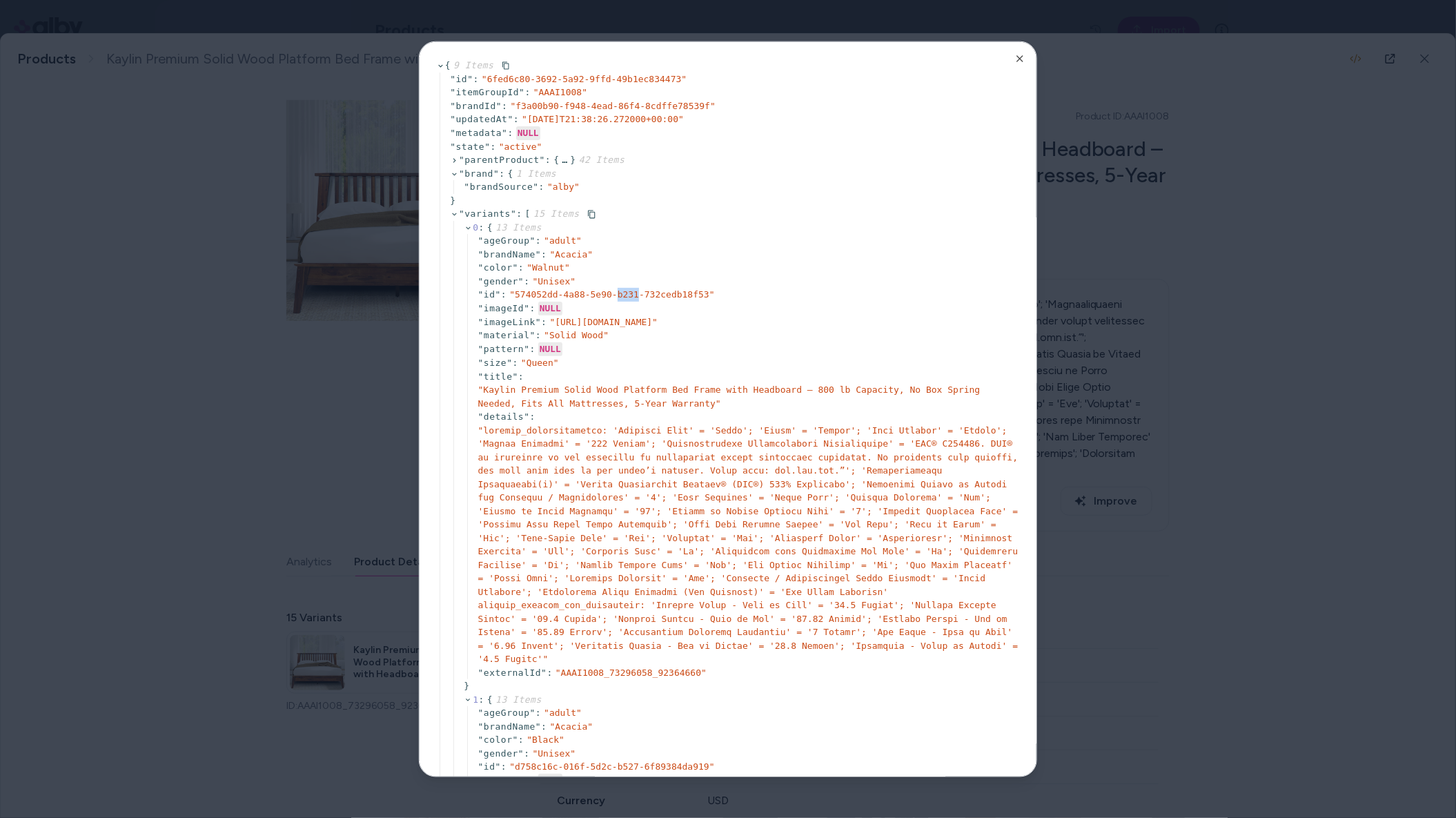
click at [453, 214] on icon at bounding box center [454, 214] width 9 height 9
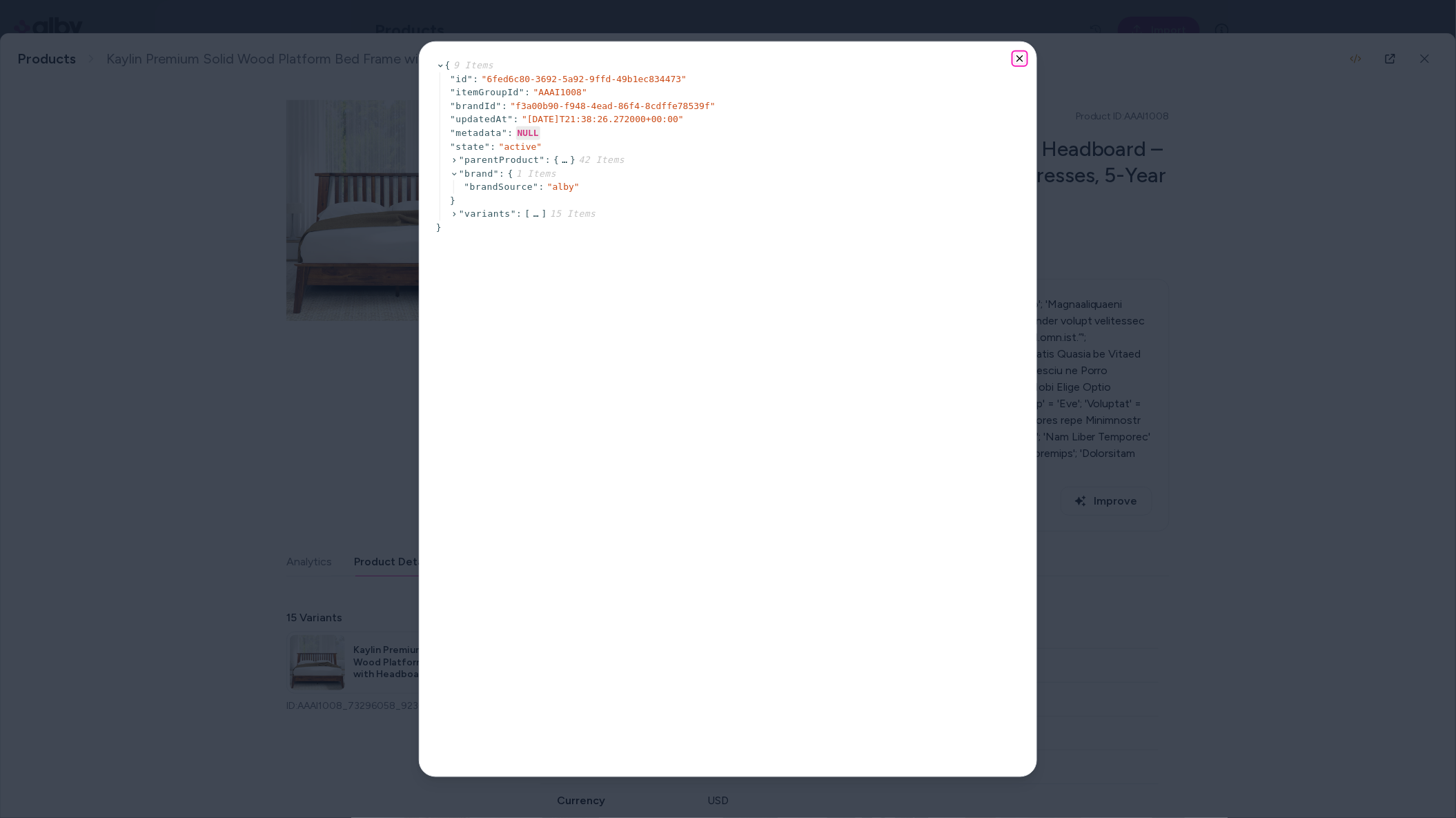
click at [1019, 58] on icon "button" at bounding box center [1020, 58] width 6 height 6
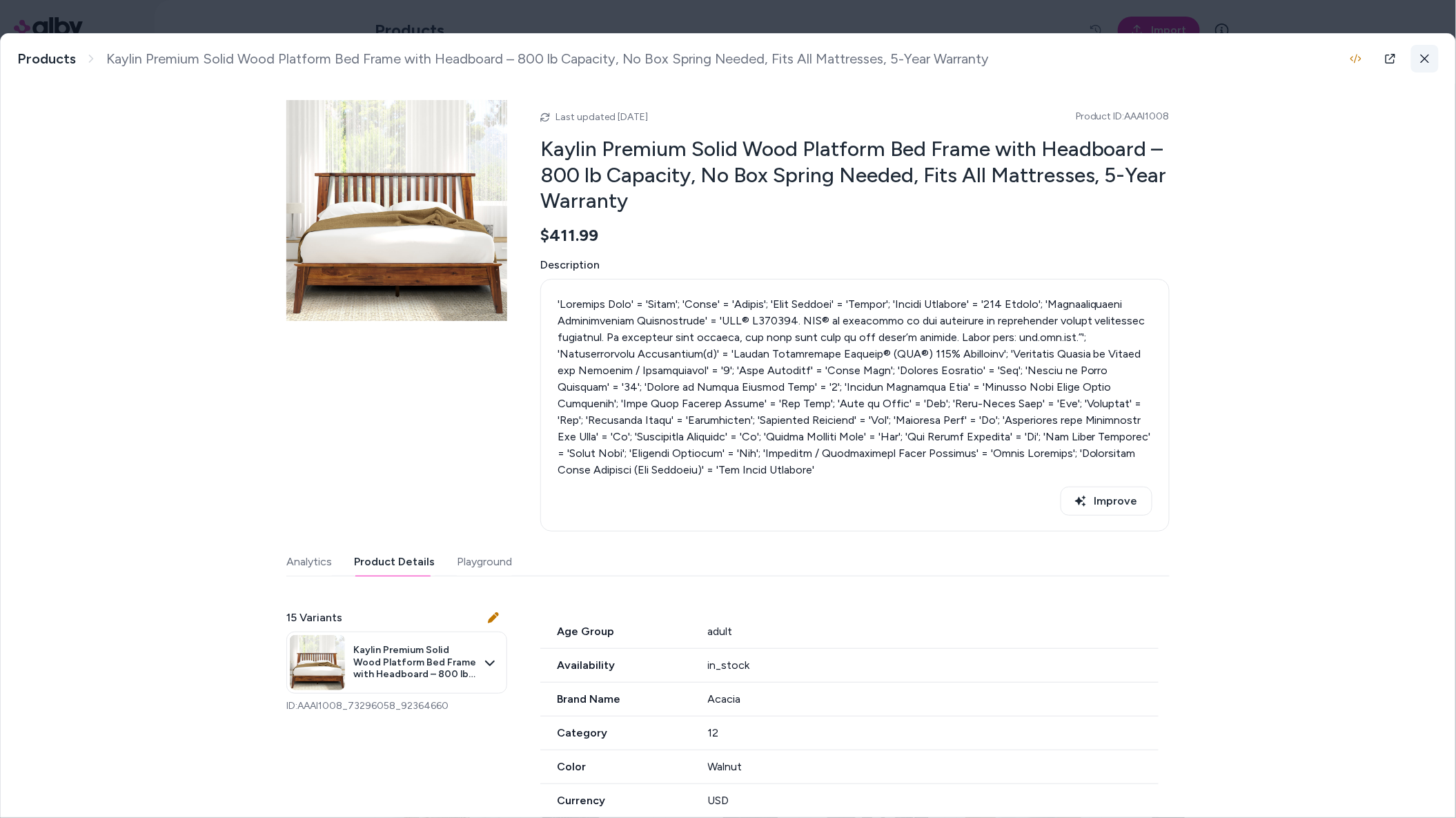
click at [1312, 59] on icon at bounding box center [1425, 58] width 9 height 9
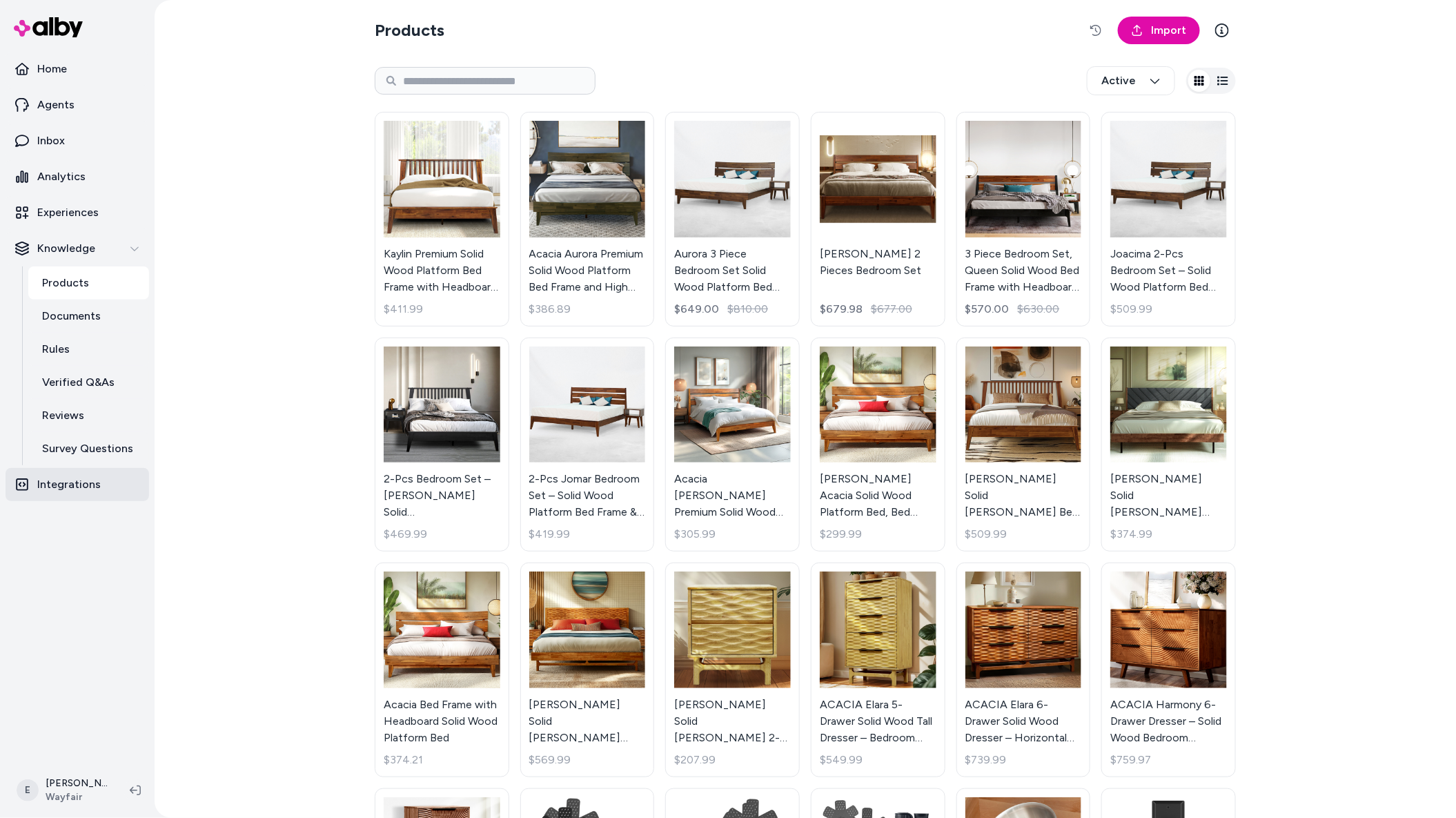
click at [96, 490] on p "Integrations" at bounding box center [69, 484] width 63 height 17
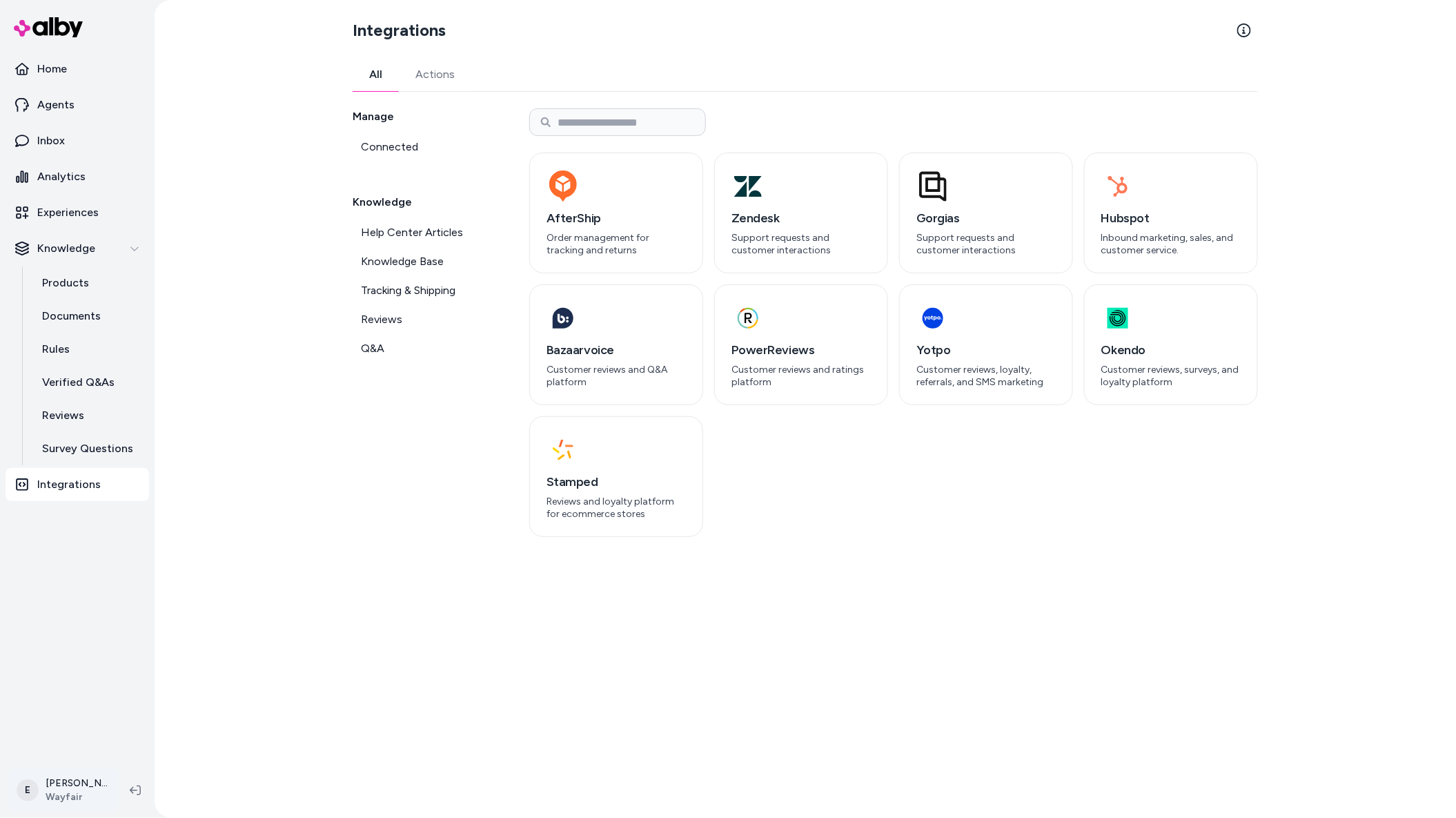
click at [65, 805] on html "Home Agents Inbox Analytics Experiences Knowledge Products Documents Rules Veri…" at bounding box center [728, 409] width 1456 height 818
click at [103, 628] on link "Settings" at bounding box center [103, 634] width 177 height 33
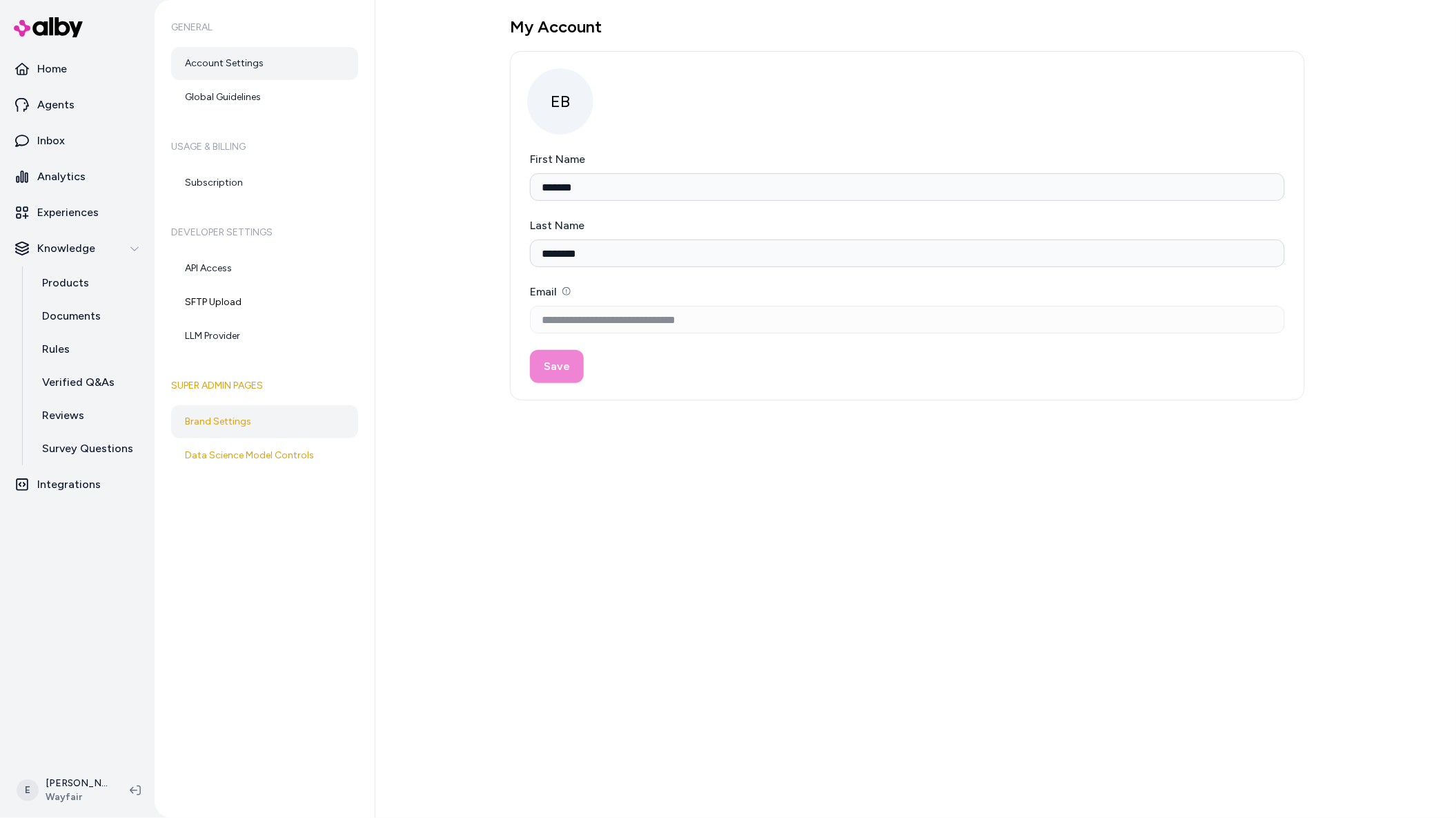
click at [265, 430] on link "Brand Settings" at bounding box center [265, 422] width 187 height 33
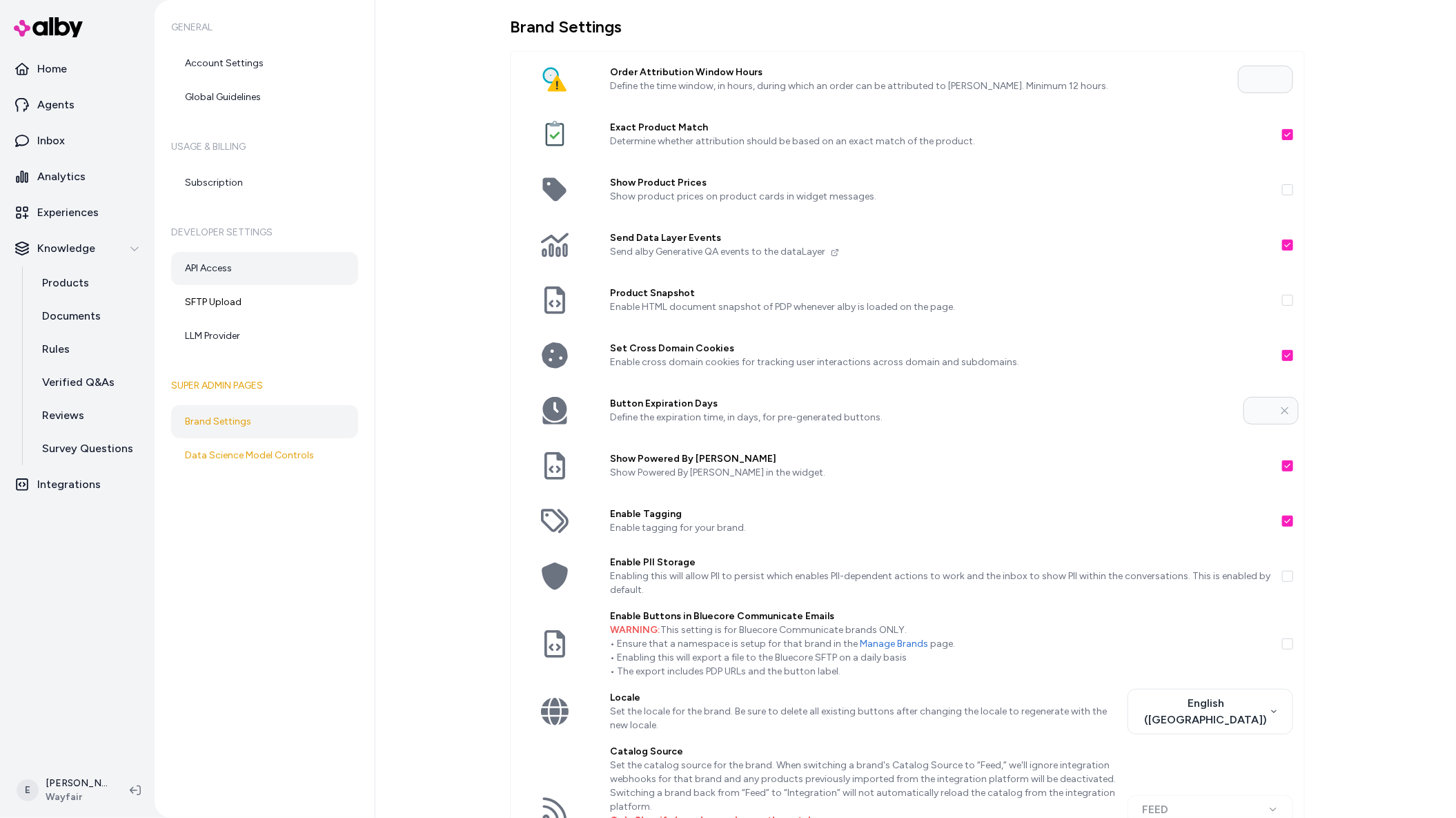
click at [270, 265] on link "API Access" at bounding box center [265, 269] width 187 height 33
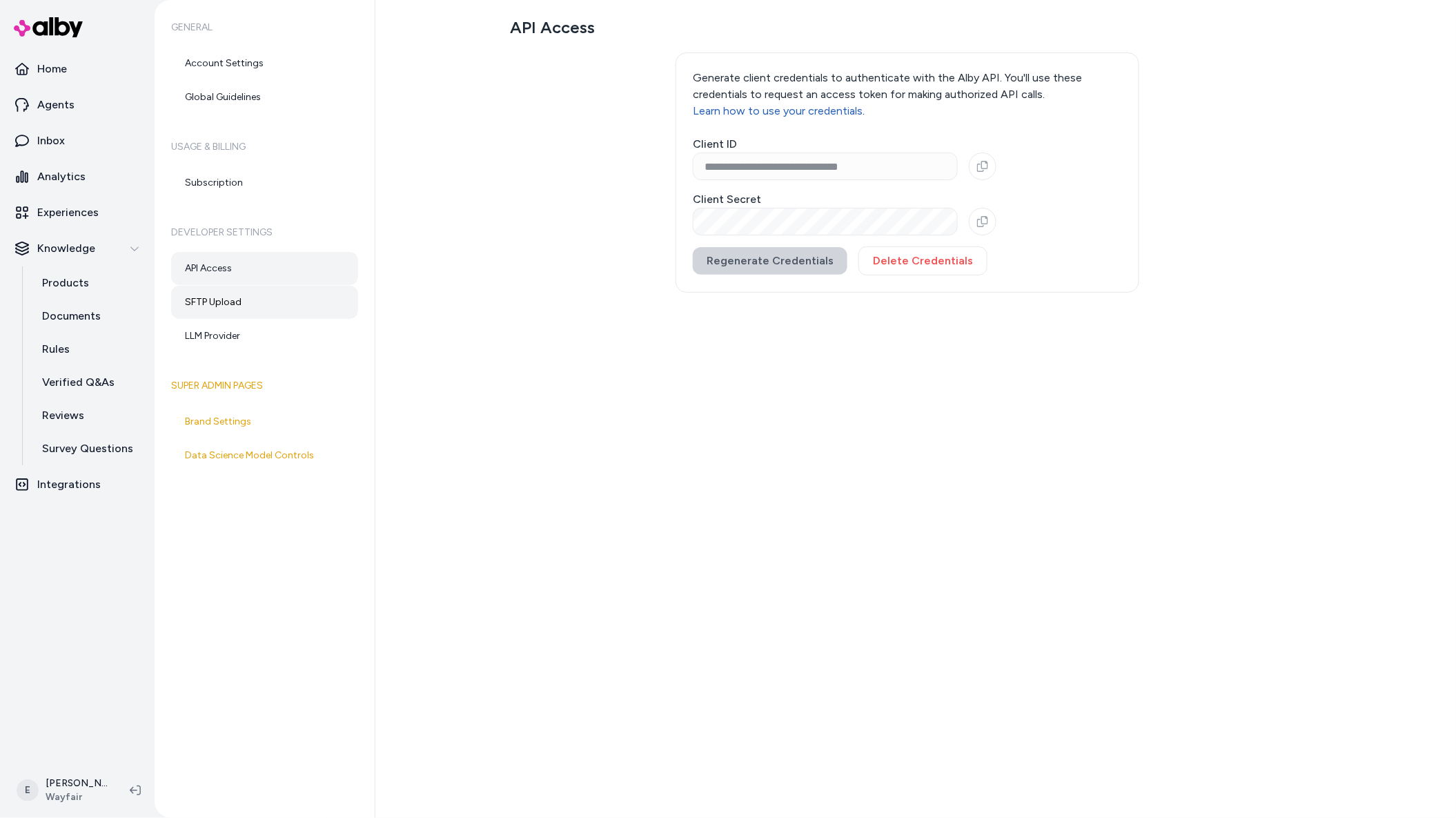
click at [254, 300] on link "SFTP Upload" at bounding box center [265, 303] width 187 height 33
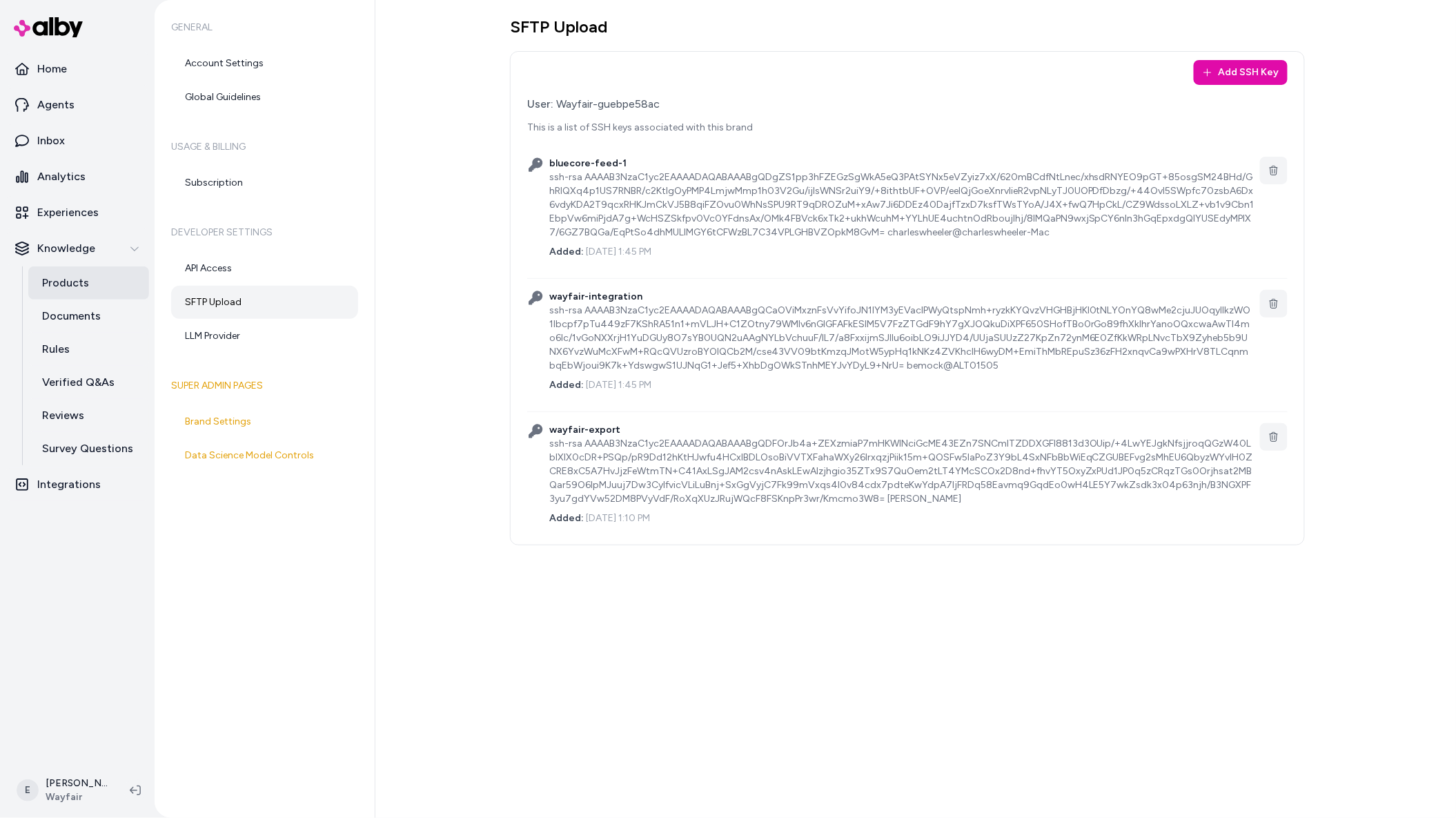
click at [69, 283] on p "Products" at bounding box center [65, 283] width 47 height 17
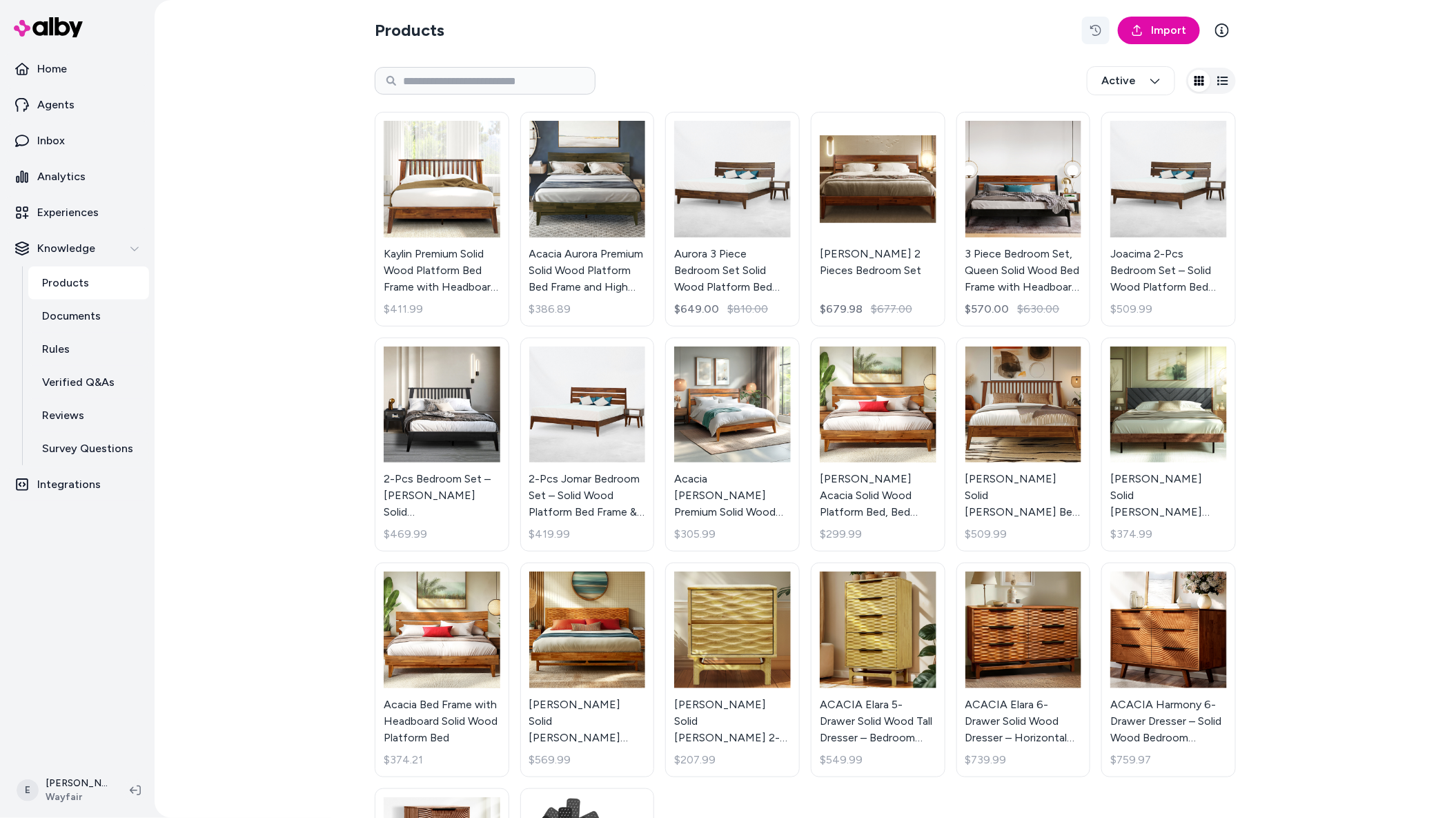
click at [1088, 32] on button "button" at bounding box center [1096, 30] width 28 height 28
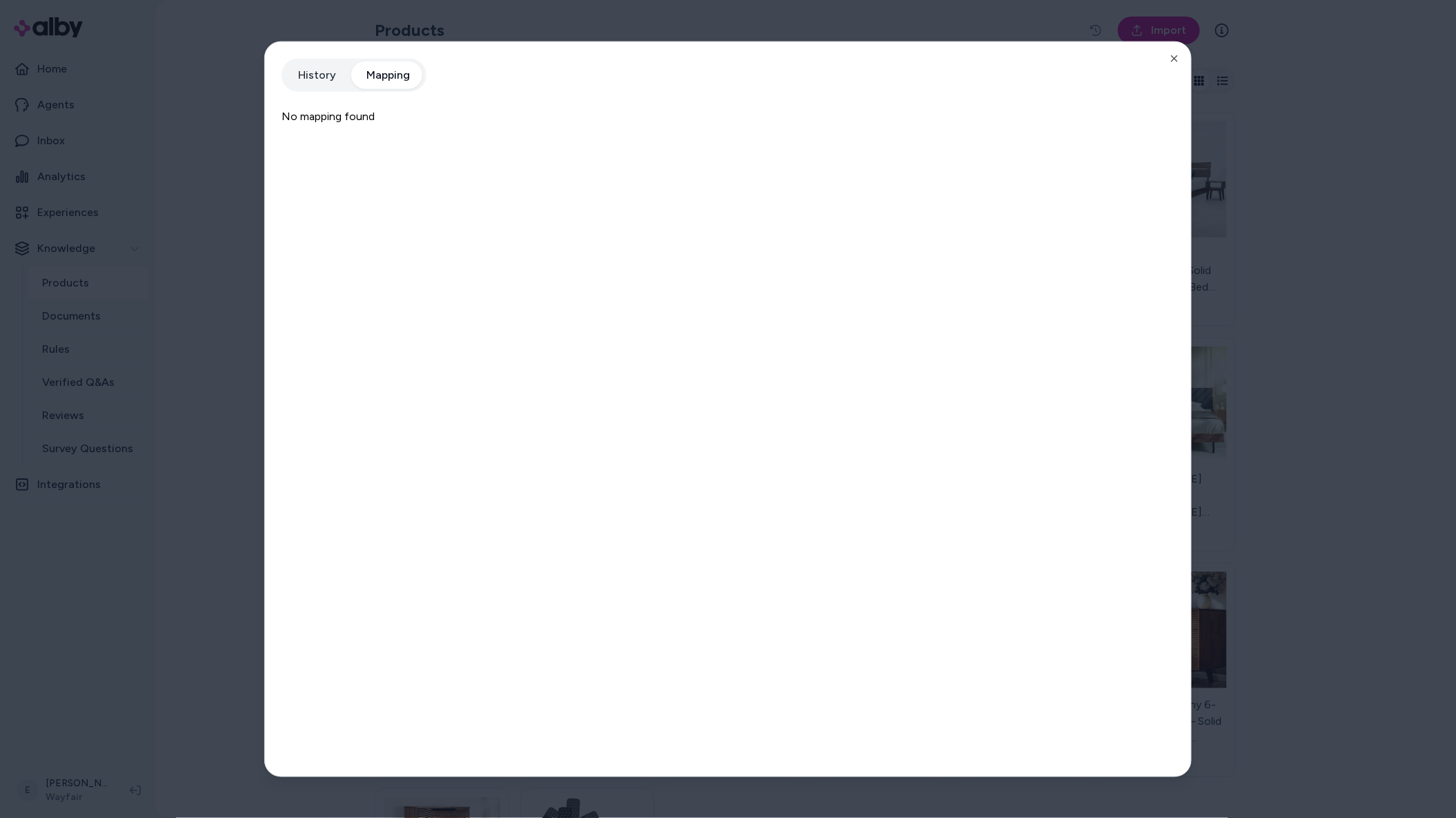
click at [381, 73] on button "Mapping" at bounding box center [388, 74] width 71 height 28
click at [325, 61] on button "History" at bounding box center [317, 74] width 66 height 28
click at [377, 83] on button "Mapping" at bounding box center [388, 74] width 71 height 28
click at [322, 81] on button "History" at bounding box center [317, 74] width 66 height 28
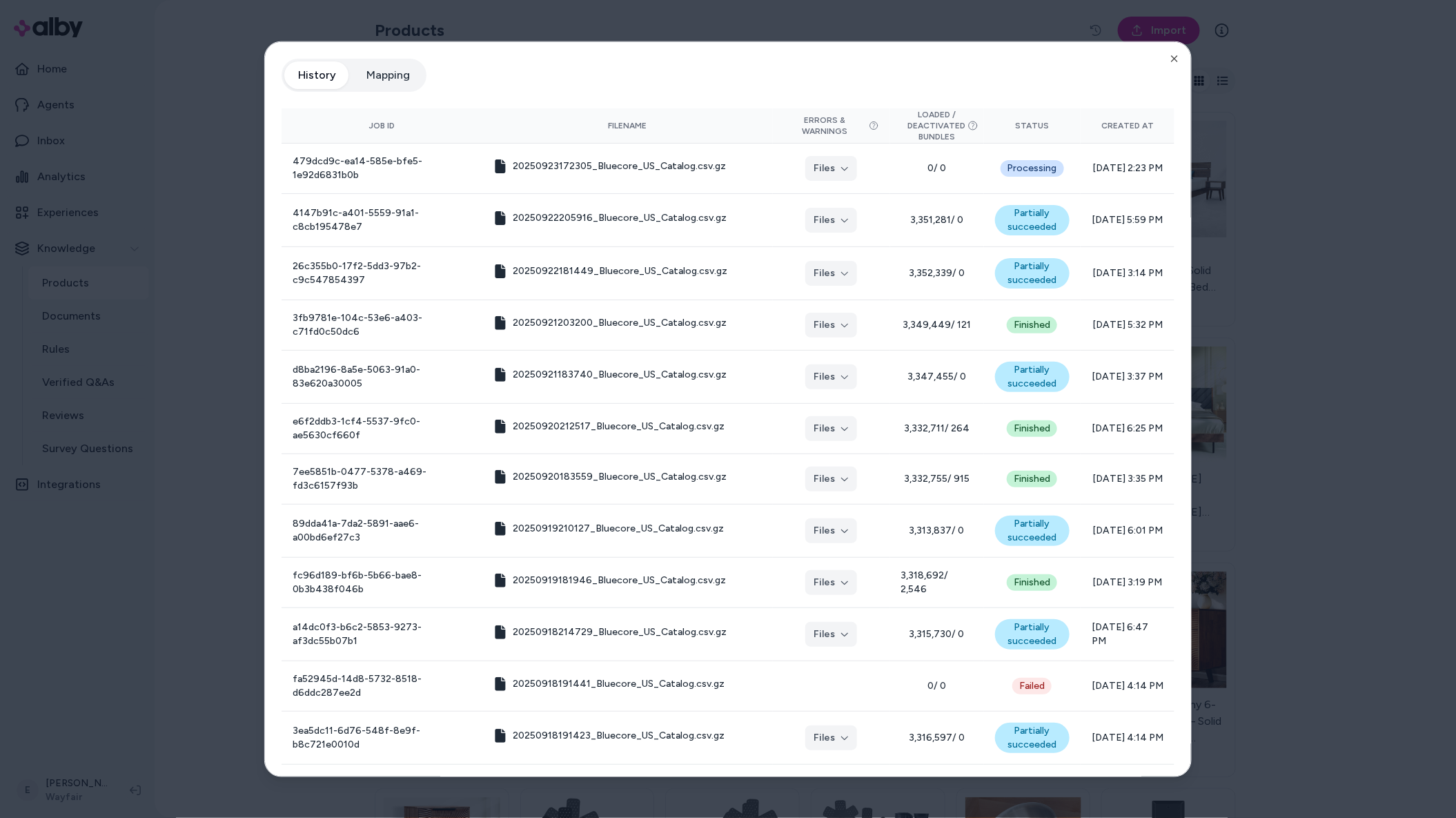
click at [396, 77] on button "Mapping" at bounding box center [388, 74] width 71 height 28
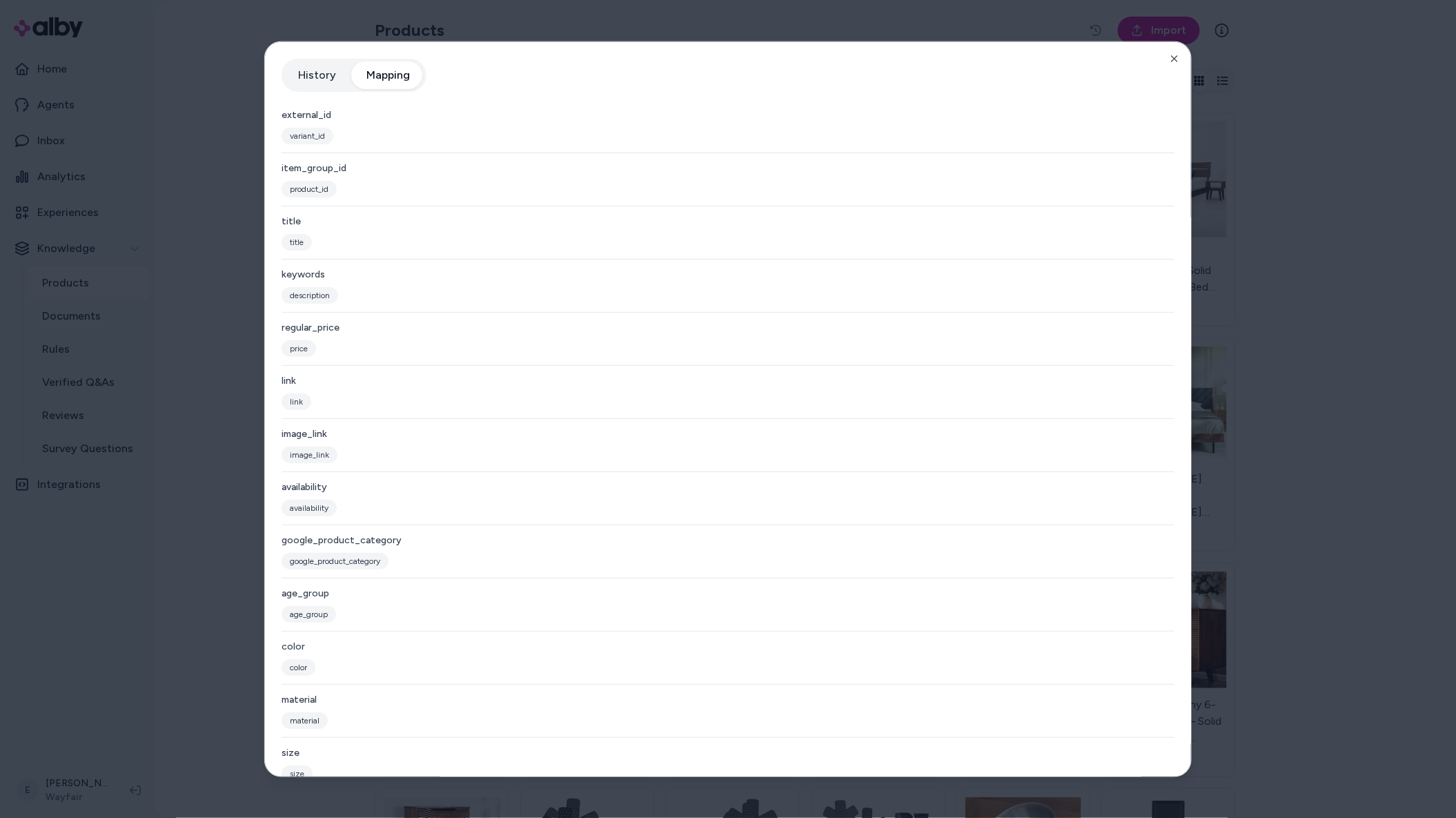
click at [300, 119] on div "external_id" at bounding box center [728, 114] width 894 height 13
click at [312, 144] on div "external_id variant_id" at bounding box center [728, 130] width 894 height 45
click at [328, 174] on div "item_group_id" at bounding box center [728, 168] width 894 height 13
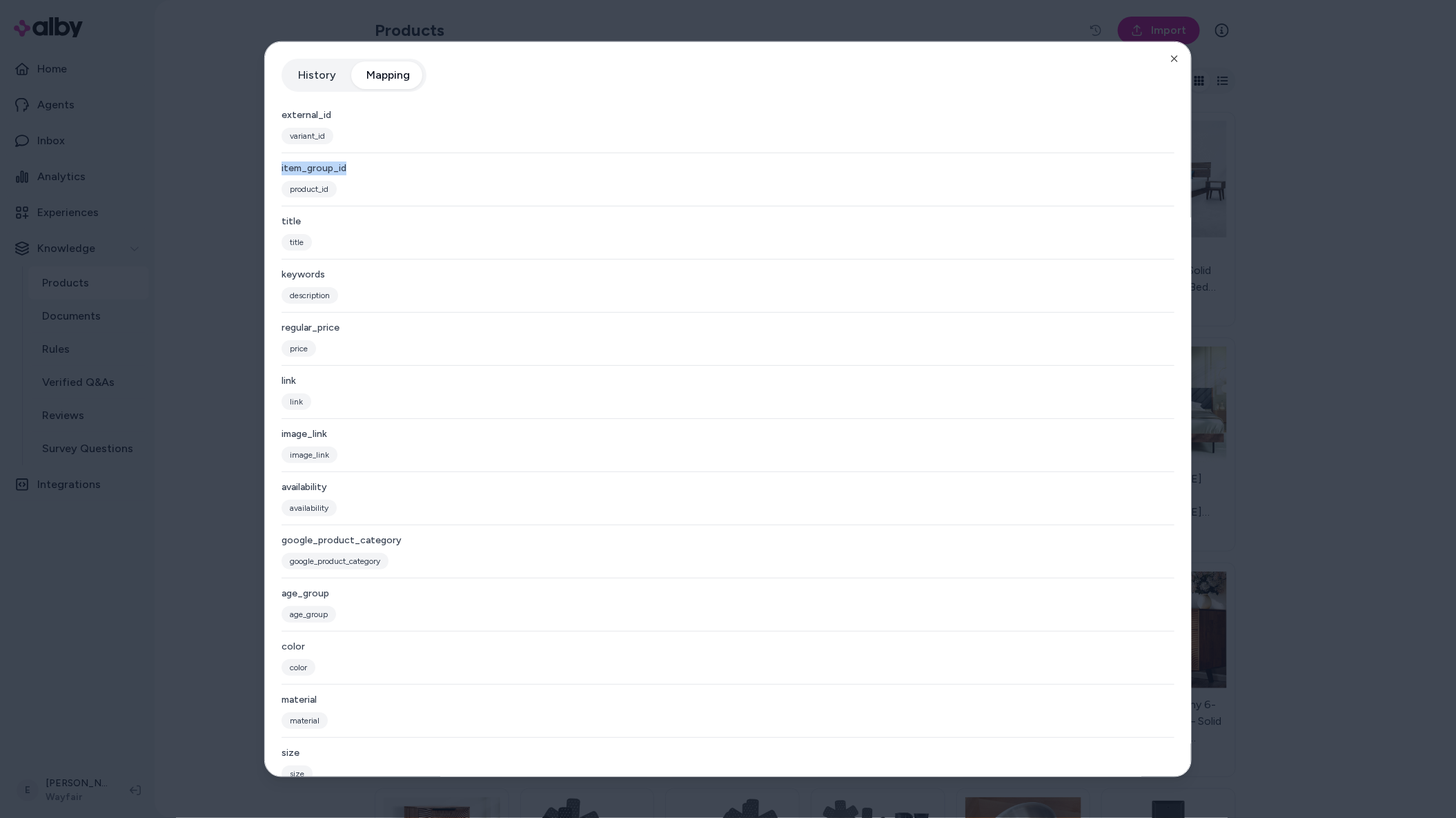
click at [328, 174] on div "item_group_id" at bounding box center [728, 168] width 894 height 13
click at [322, 190] on span "product_id" at bounding box center [309, 188] width 55 height 17
click at [278, 224] on div "Product Feed View the history of product feeds for this brand. You can also vie…" at bounding box center [728, 409] width 927 height 737
click at [284, 236] on span "title" at bounding box center [296, 241] width 30 height 17
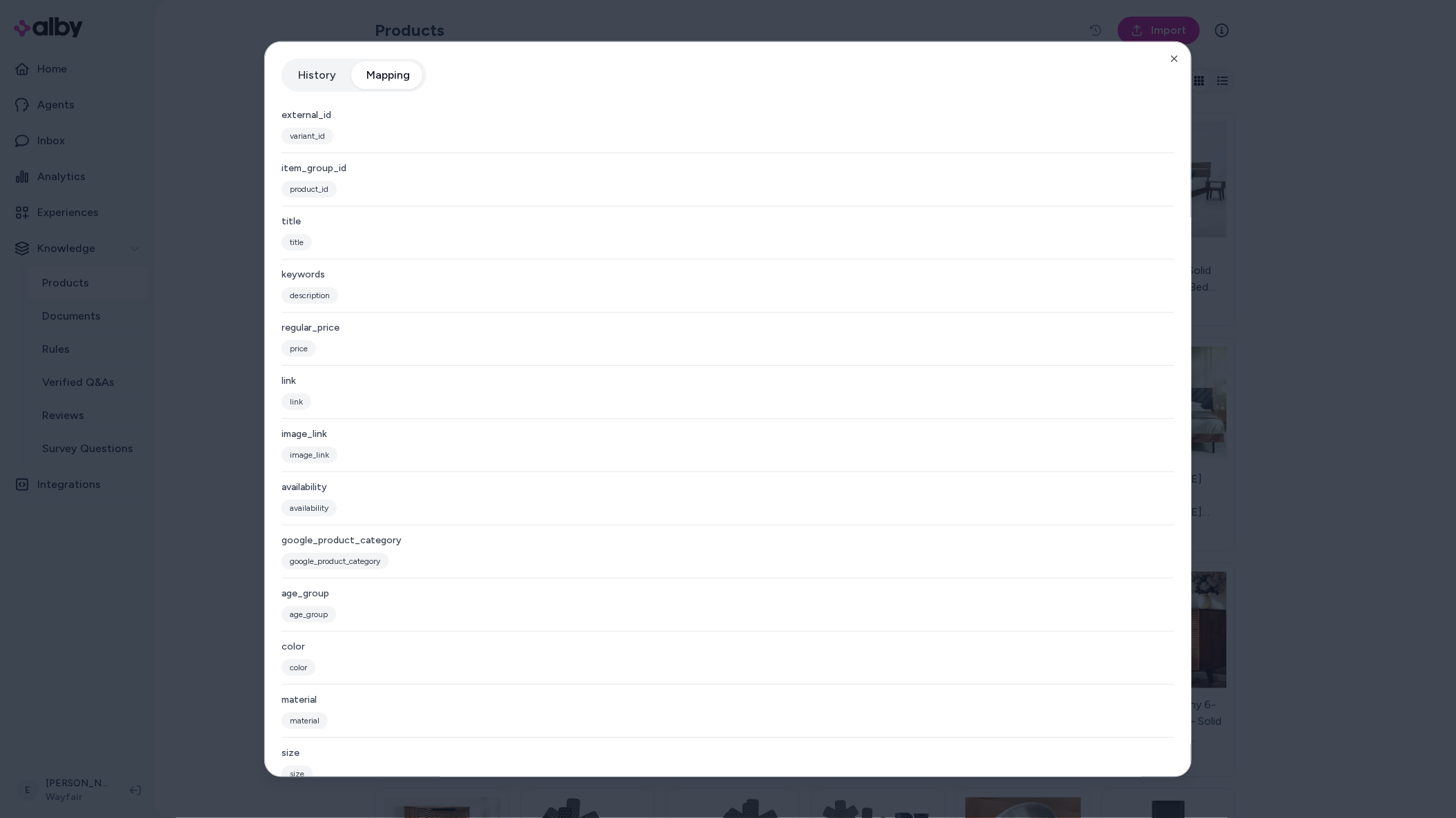
click at [295, 283] on div "keywords description" at bounding box center [728, 289] width 894 height 45
click at [314, 302] on span "description" at bounding box center [310, 295] width 57 height 17
drag, startPoint x: 362, startPoint y: 298, endPoint x: 270, endPoint y: 275, distance: 94.8
click at [270, 275] on div "Product Feed View the history of product feeds for this brand. You can also vie…" at bounding box center [728, 409] width 927 height 737
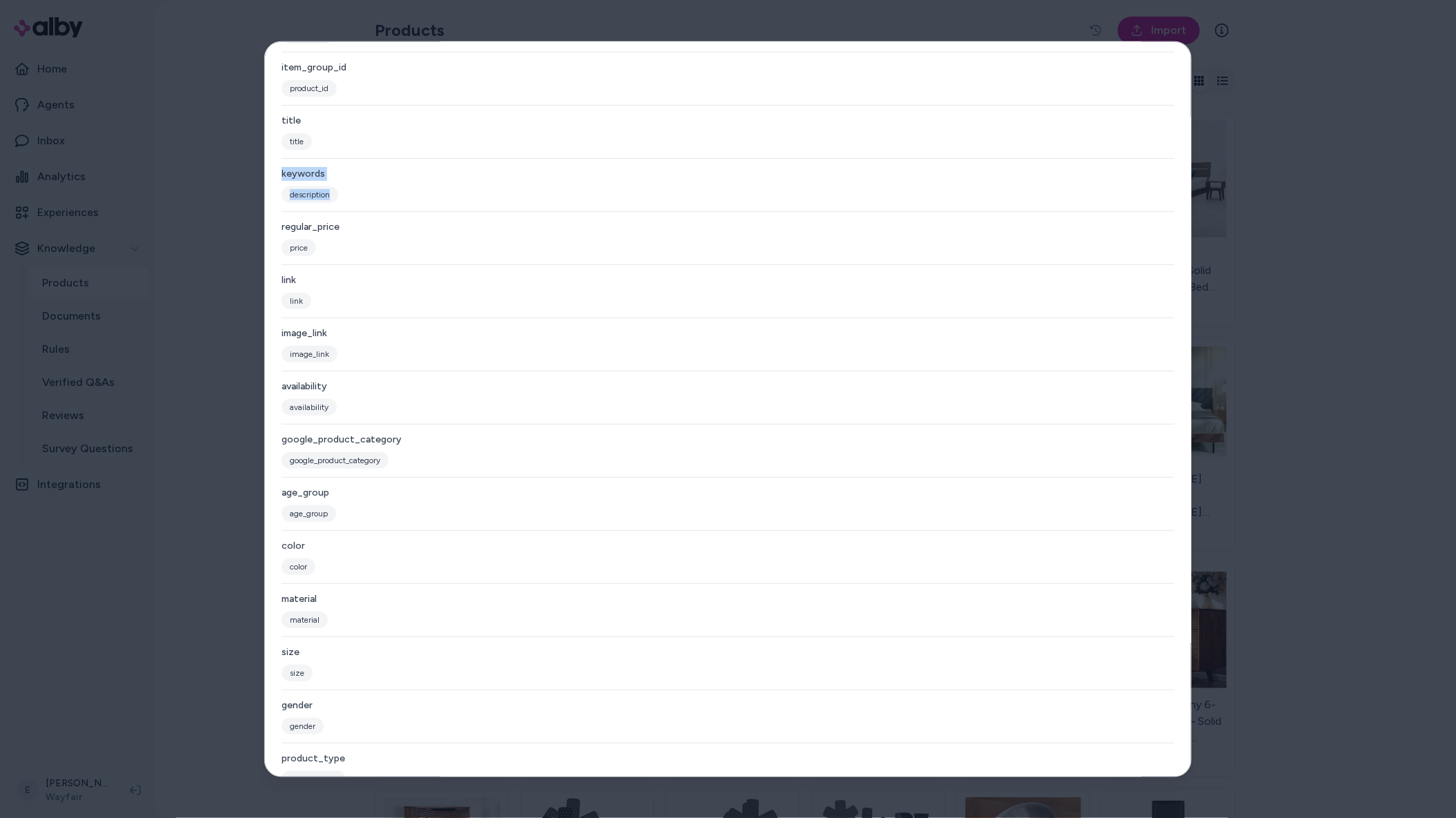
scroll to position [75, 0]
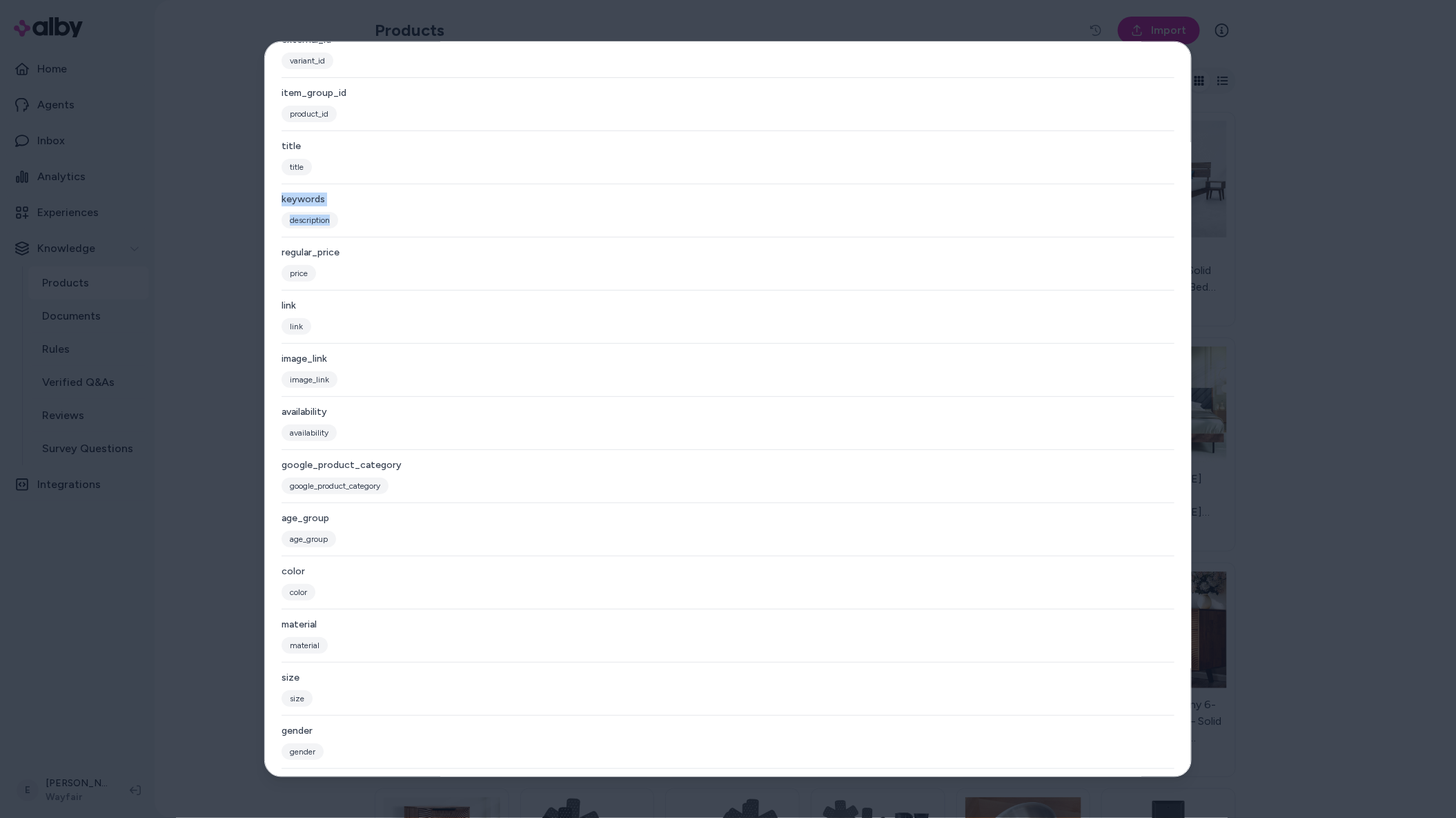
click at [313, 222] on span "description" at bounding box center [310, 219] width 57 height 17
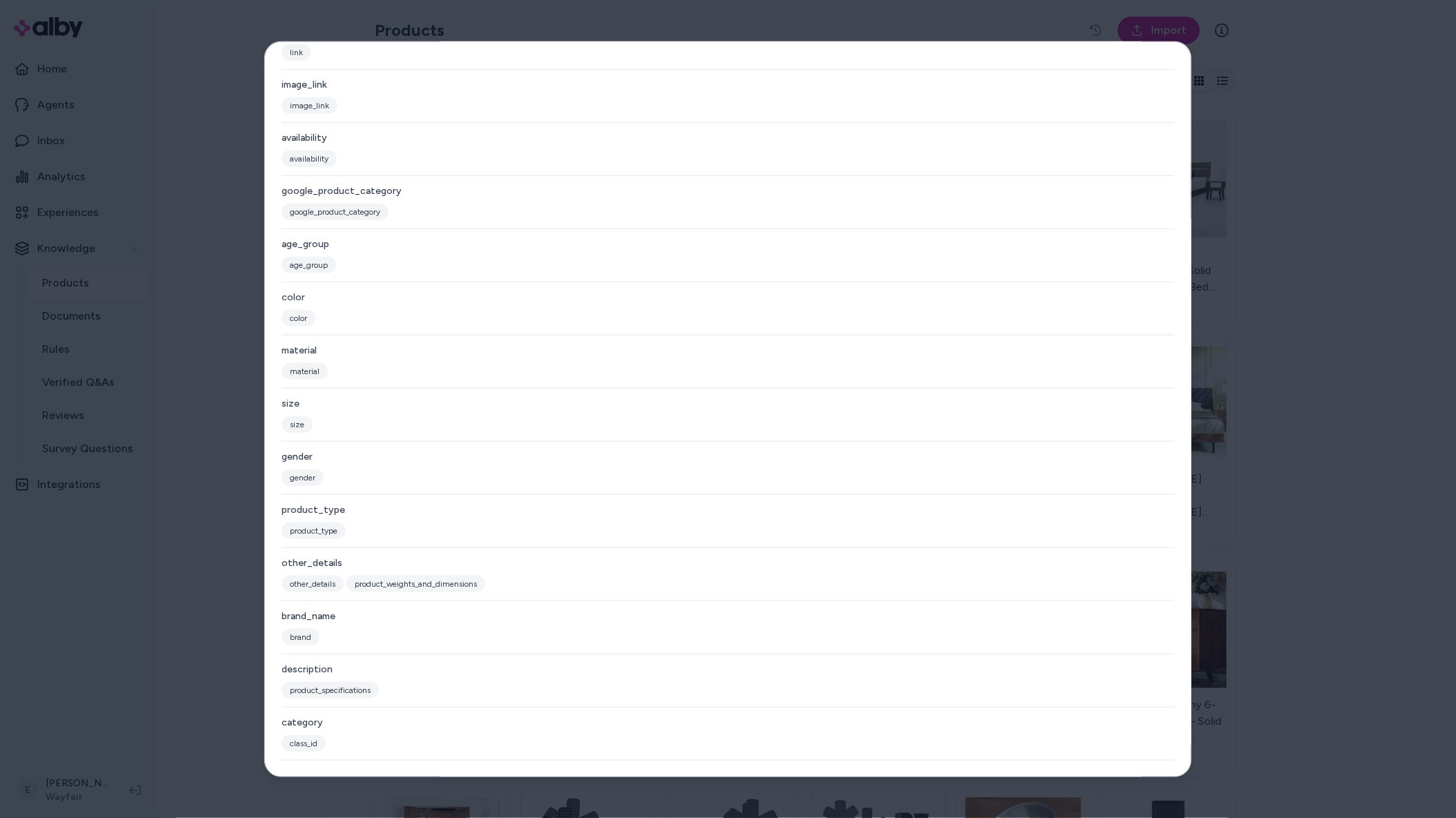
click at [316, 667] on div "description" at bounding box center [728, 669] width 894 height 13
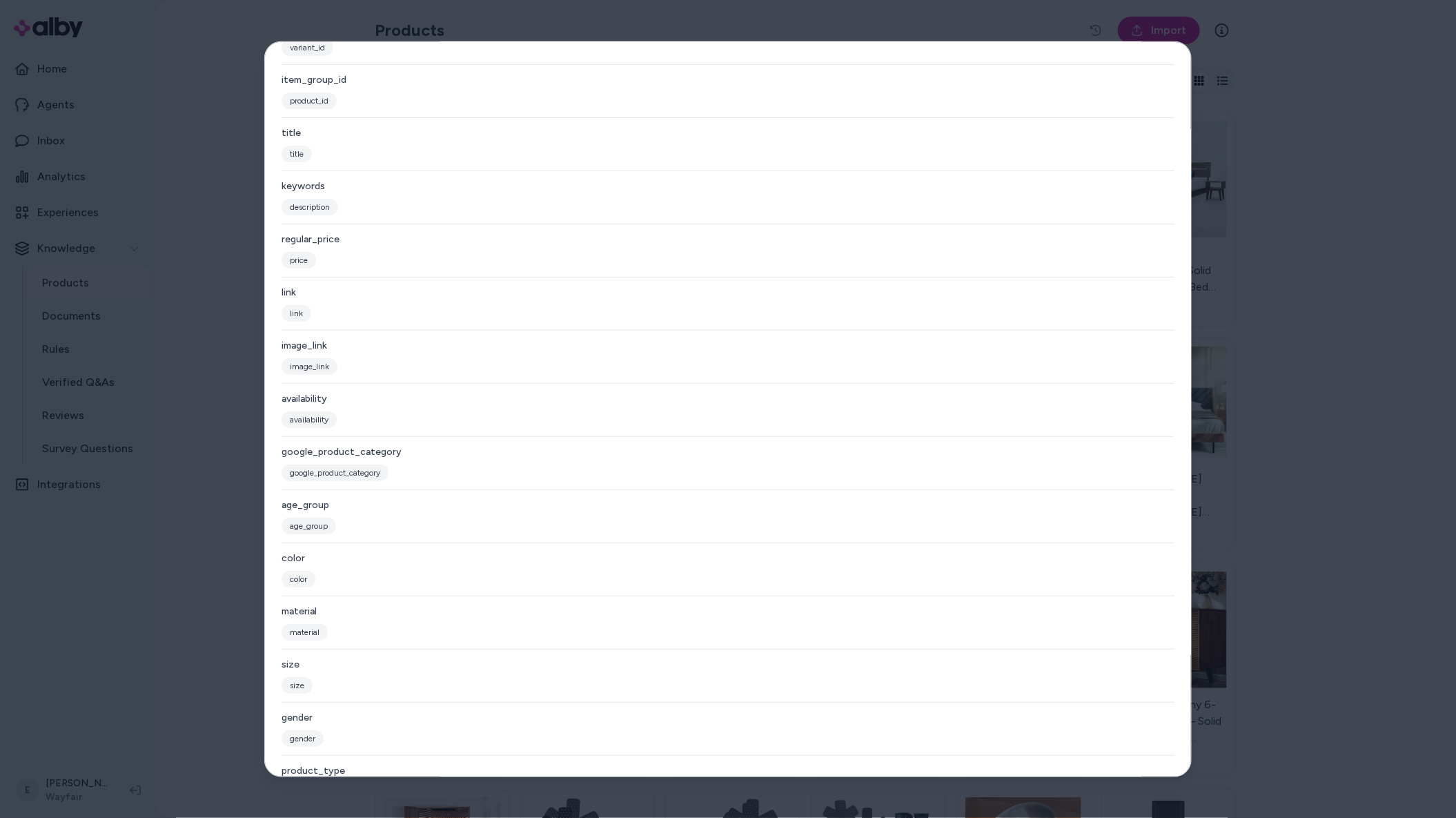
scroll to position [0, 0]
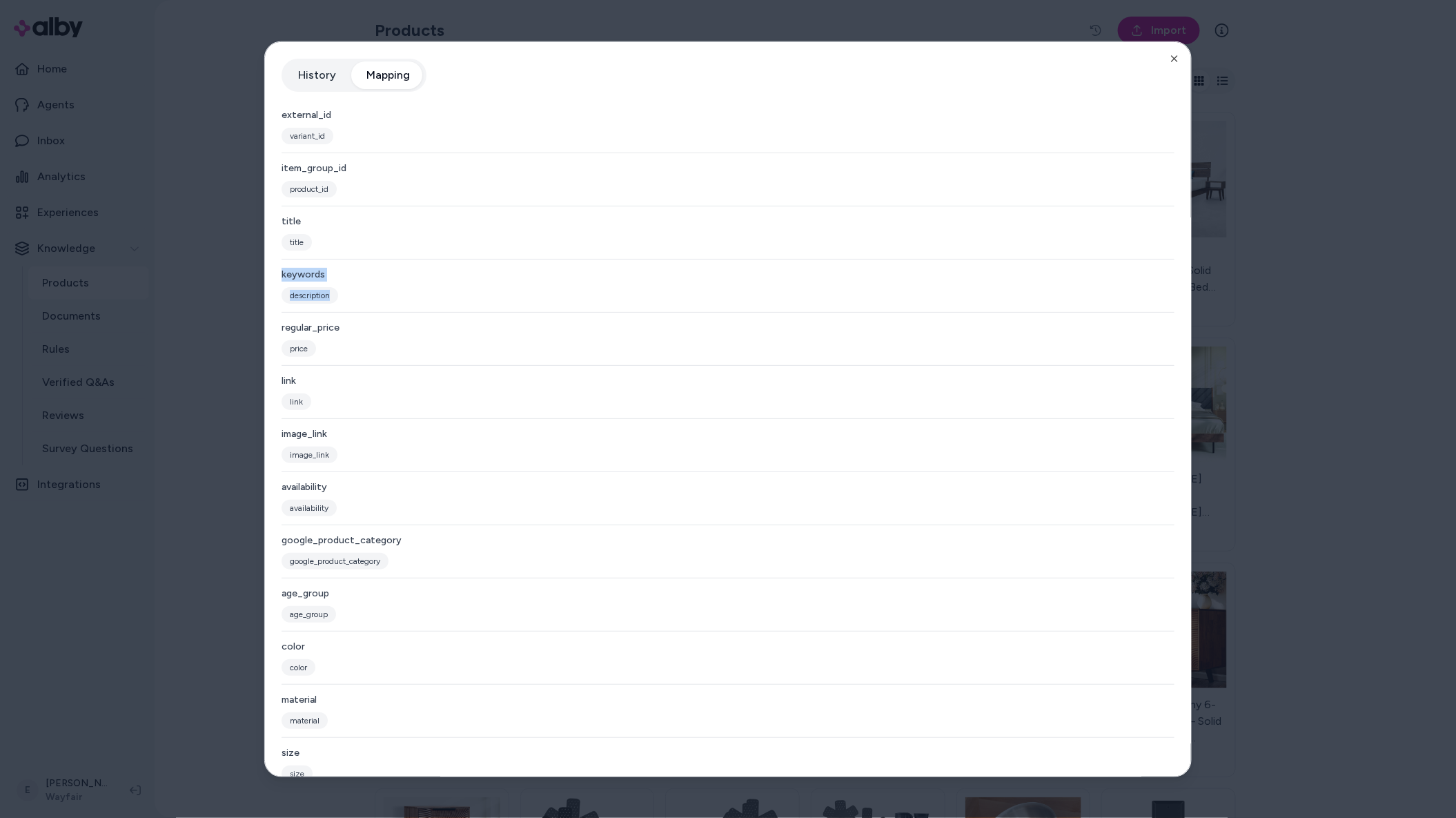
drag, startPoint x: 349, startPoint y: 298, endPoint x: 281, endPoint y: 277, distance: 71.2
click at [281, 277] on div "keywords description" at bounding box center [728, 289] width 894 height 45
click at [1176, 60] on icon "button" at bounding box center [1175, 58] width 11 height 11
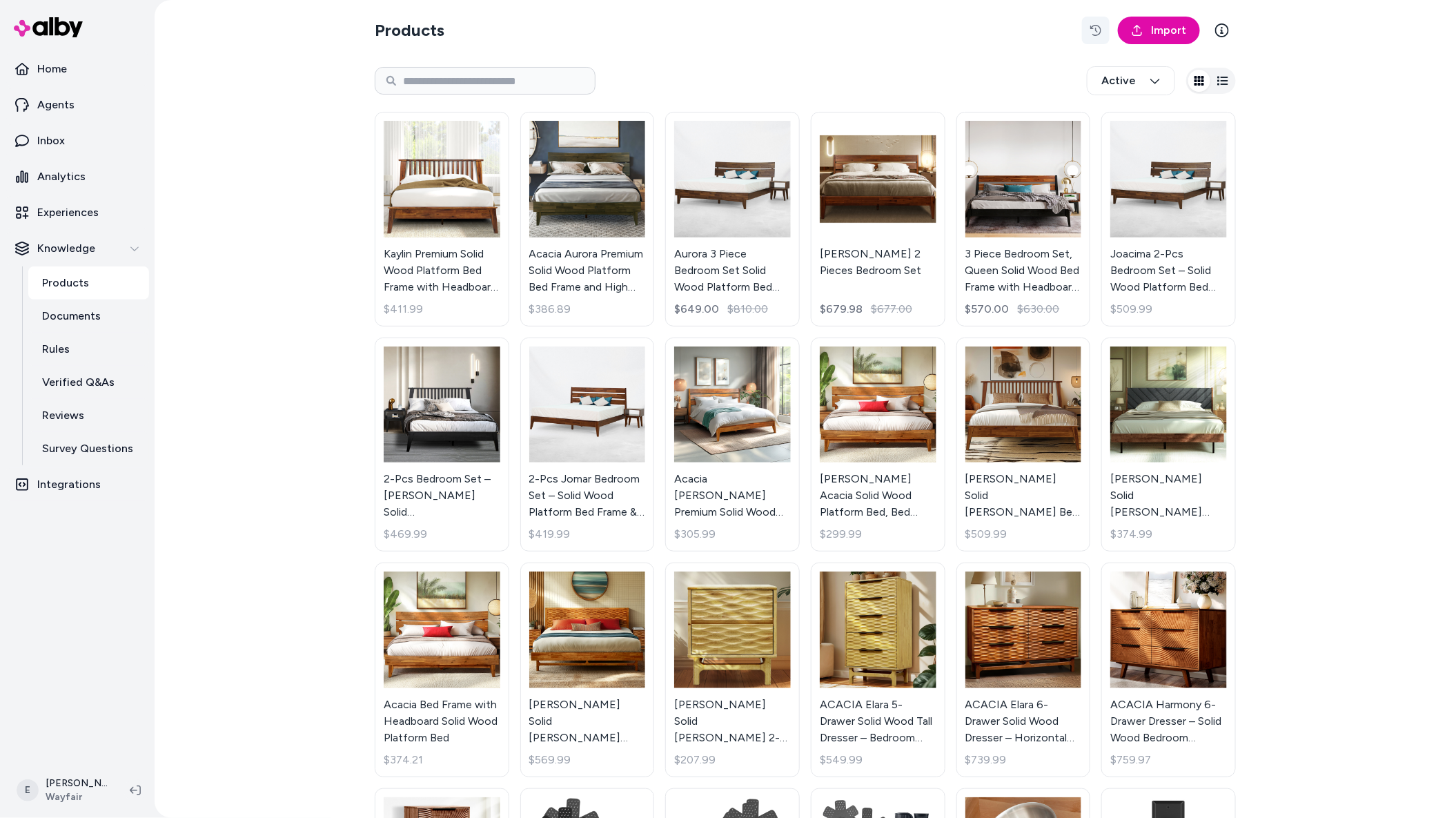
click at [1106, 37] on button "button" at bounding box center [1096, 30] width 28 height 28
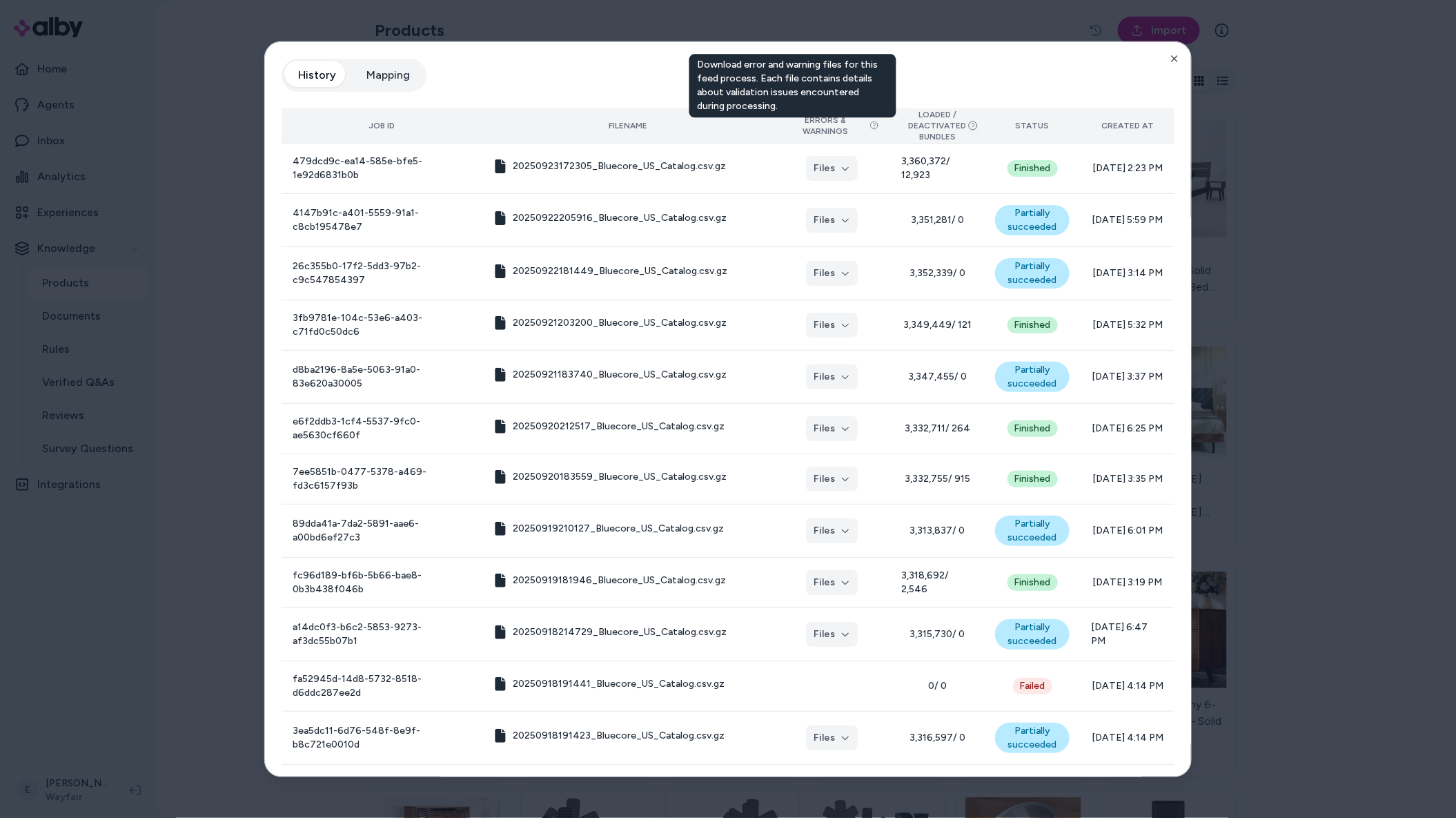
click at [784, 120] on button "Errors & Warnings" at bounding box center [832, 125] width 96 height 22
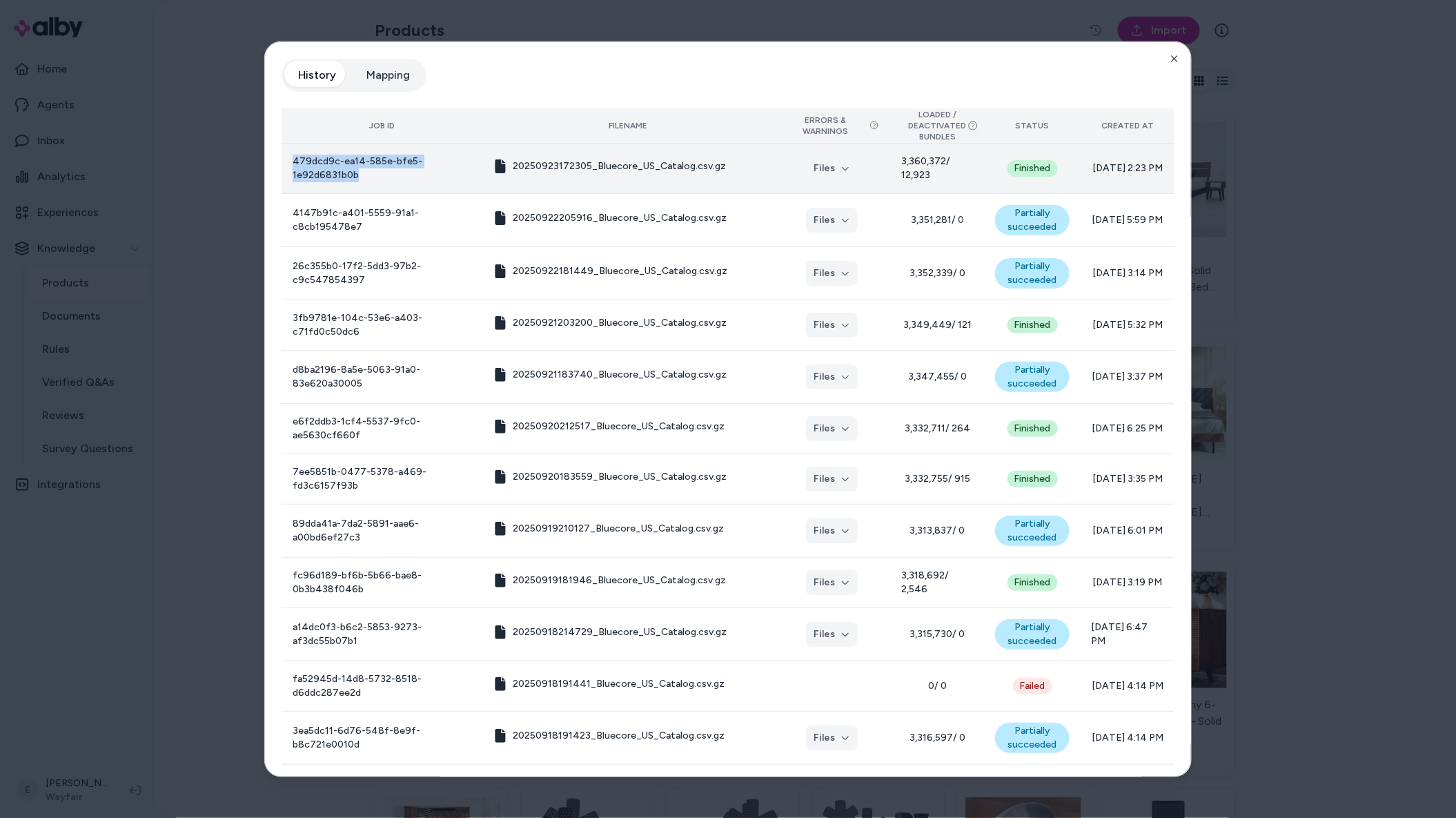
drag, startPoint x: 391, startPoint y: 178, endPoint x: 291, endPoint y: 161, distance: 101.4
click at [291, 161] on td "479dcd9c-ea14-585e-bfe5-1e92d6831b0b" at bounding box center [382, 168] width 201 height 51
click at [806, 175] on button "Files" at bounding box center [832, 168] width 52 height 25
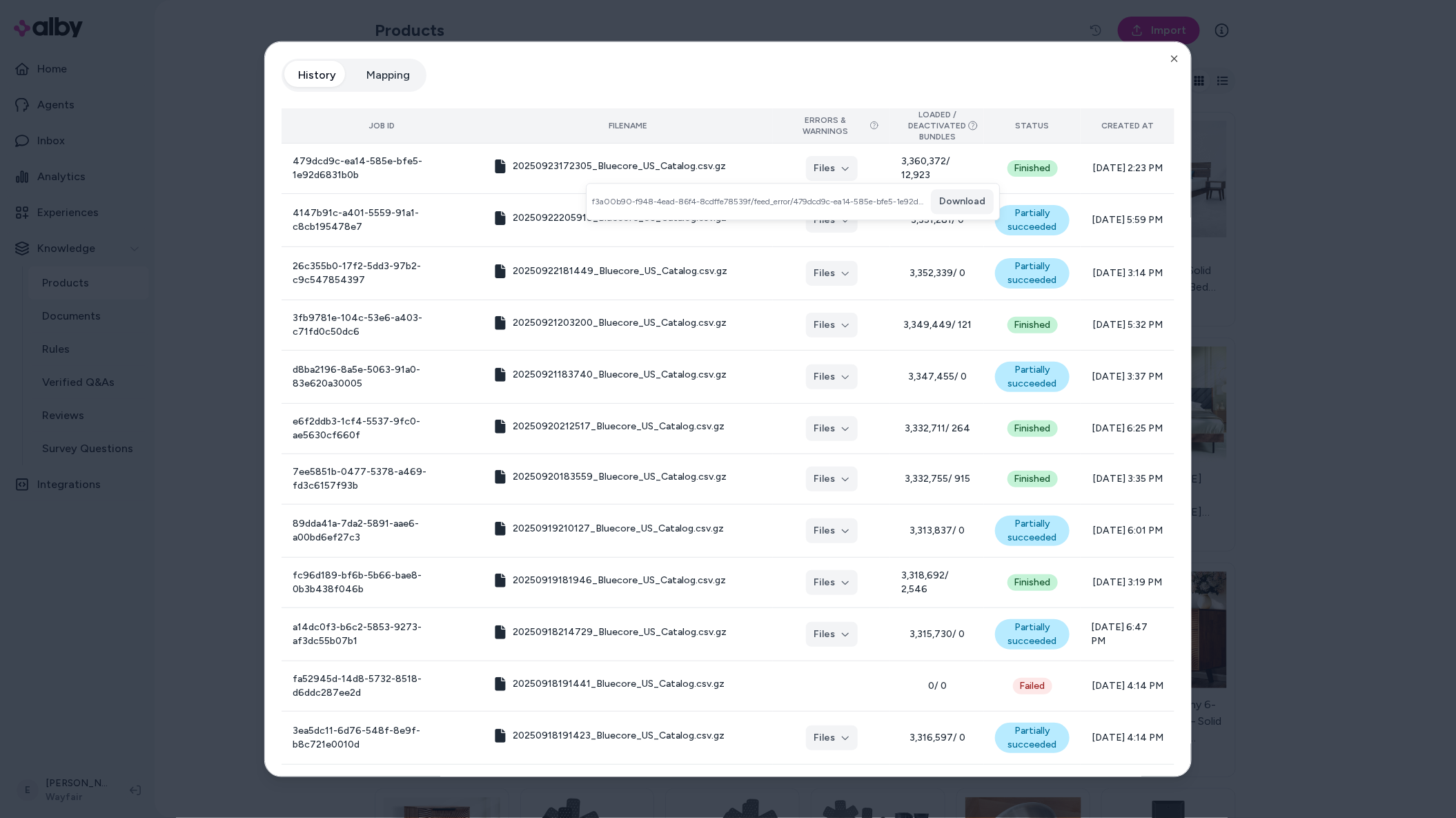
click at [784, 205] on span "f3a00b90-f948-4ead-86f4-8cdffe78539f/feed_error/479dcd9c-ea14-585e-bfe5-1e92d68…" at bounding box center [759, 202] width 333 height 11
click at [1171, 54] on icon "button" at bounding box center [1175, 58] width 11 height 11
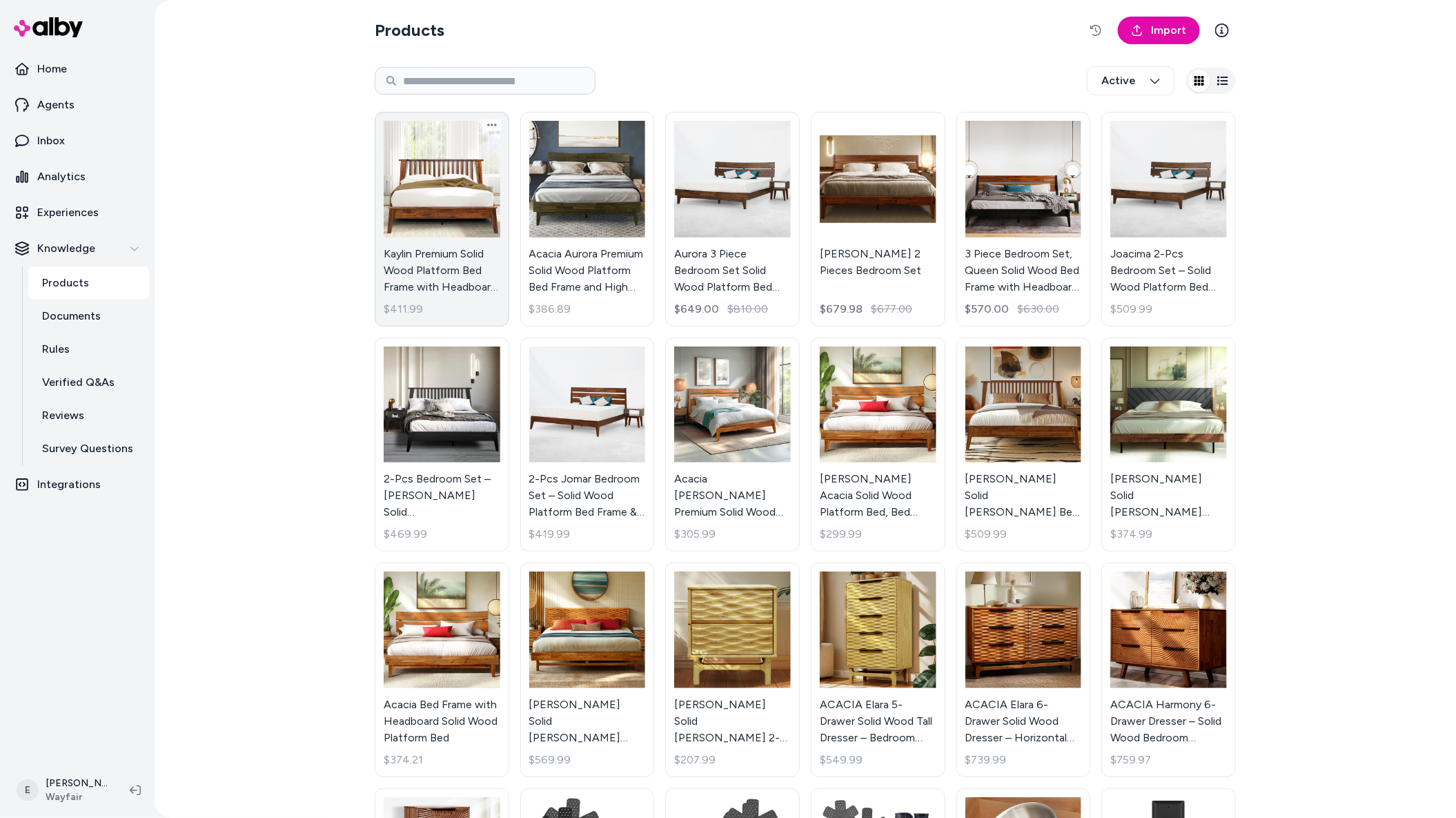
click at [451, 187] on link "Kaylin Premium Solid Wood Platform Bed Frame with Headboard – 800 lb Capacity, …" at bounding box center [442, 220] width 134 height 215
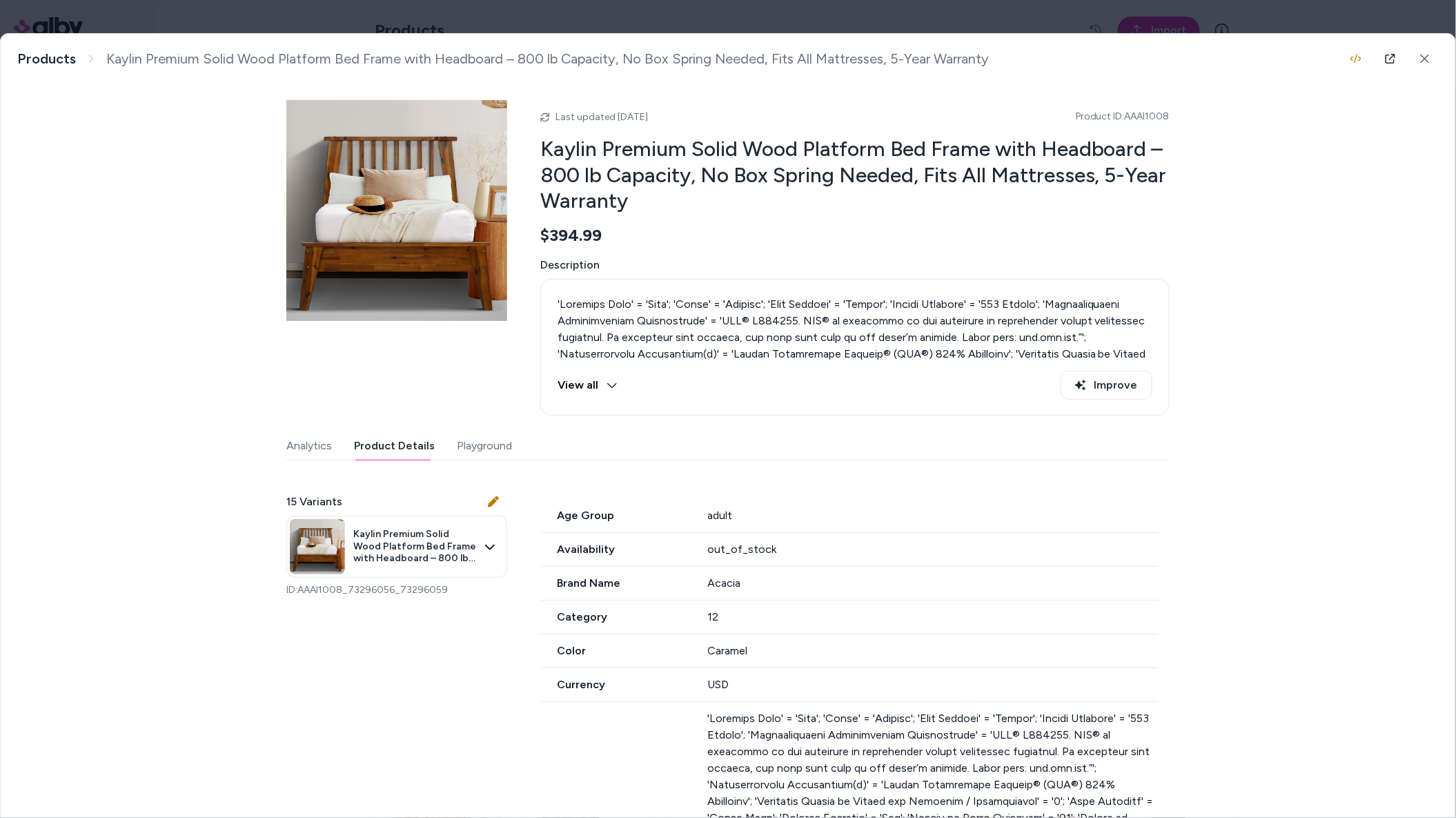
click at [376, 451] on button "Product Details" at bounding box center [394, 446] width 81 height 28
click at [1312, 64] on button "button" at bounding box center [1356, 58] width 28 height 28
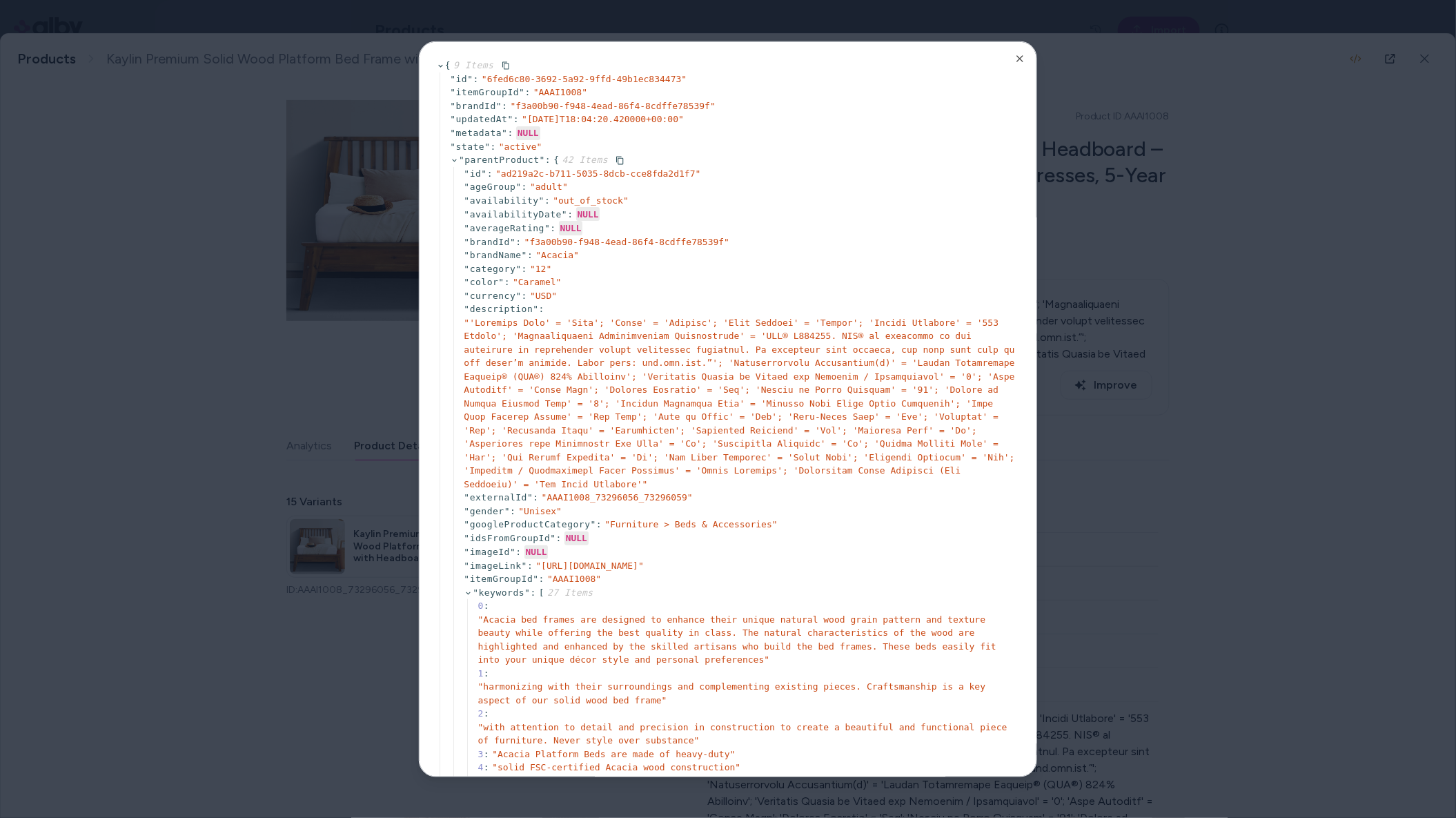
click at [454, 163] on icon at bounding box center [454, 160] width 9 height 9
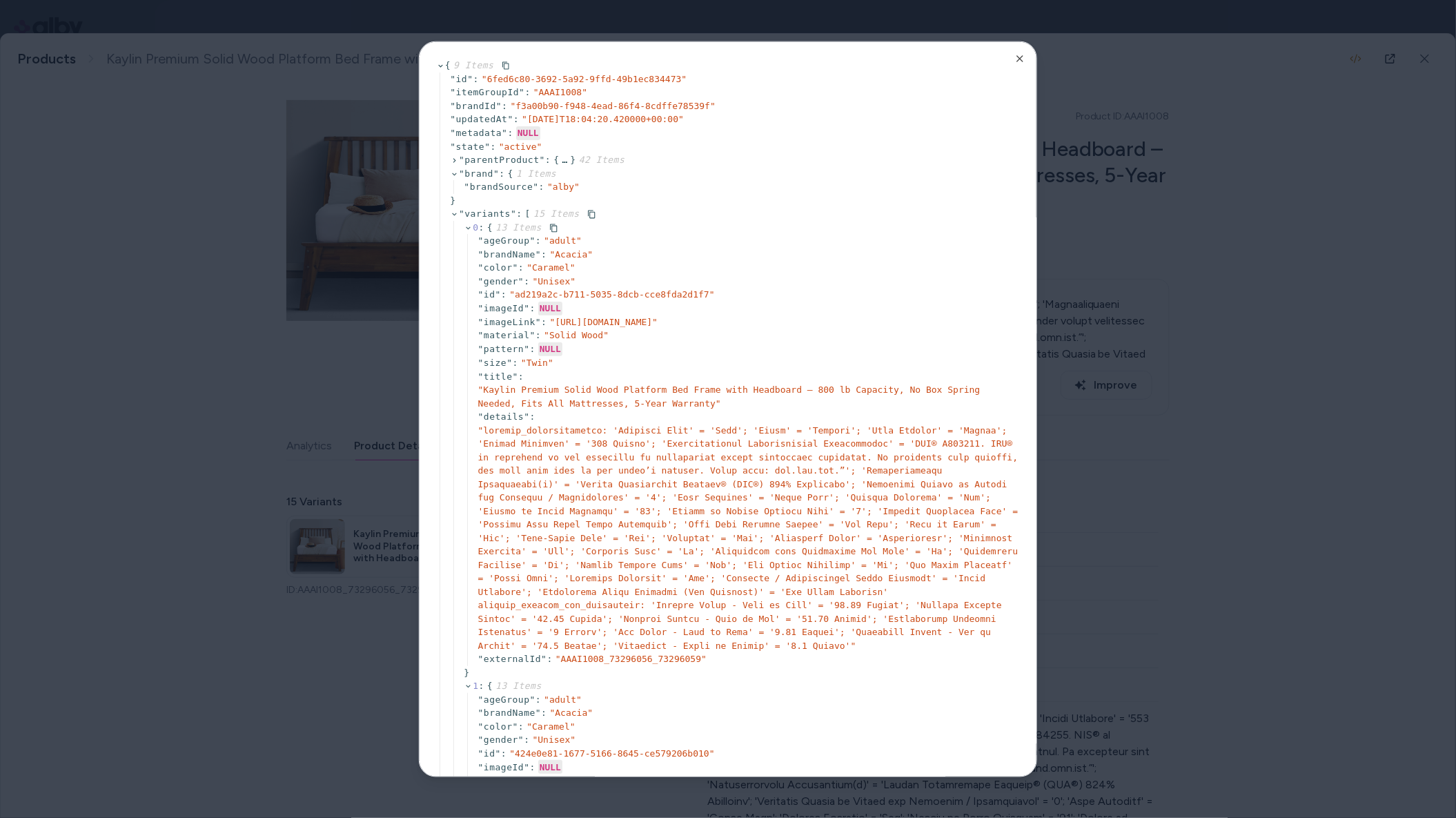
click at [471, 228] on icon at bounding box center [468, 227] width 9 height 9
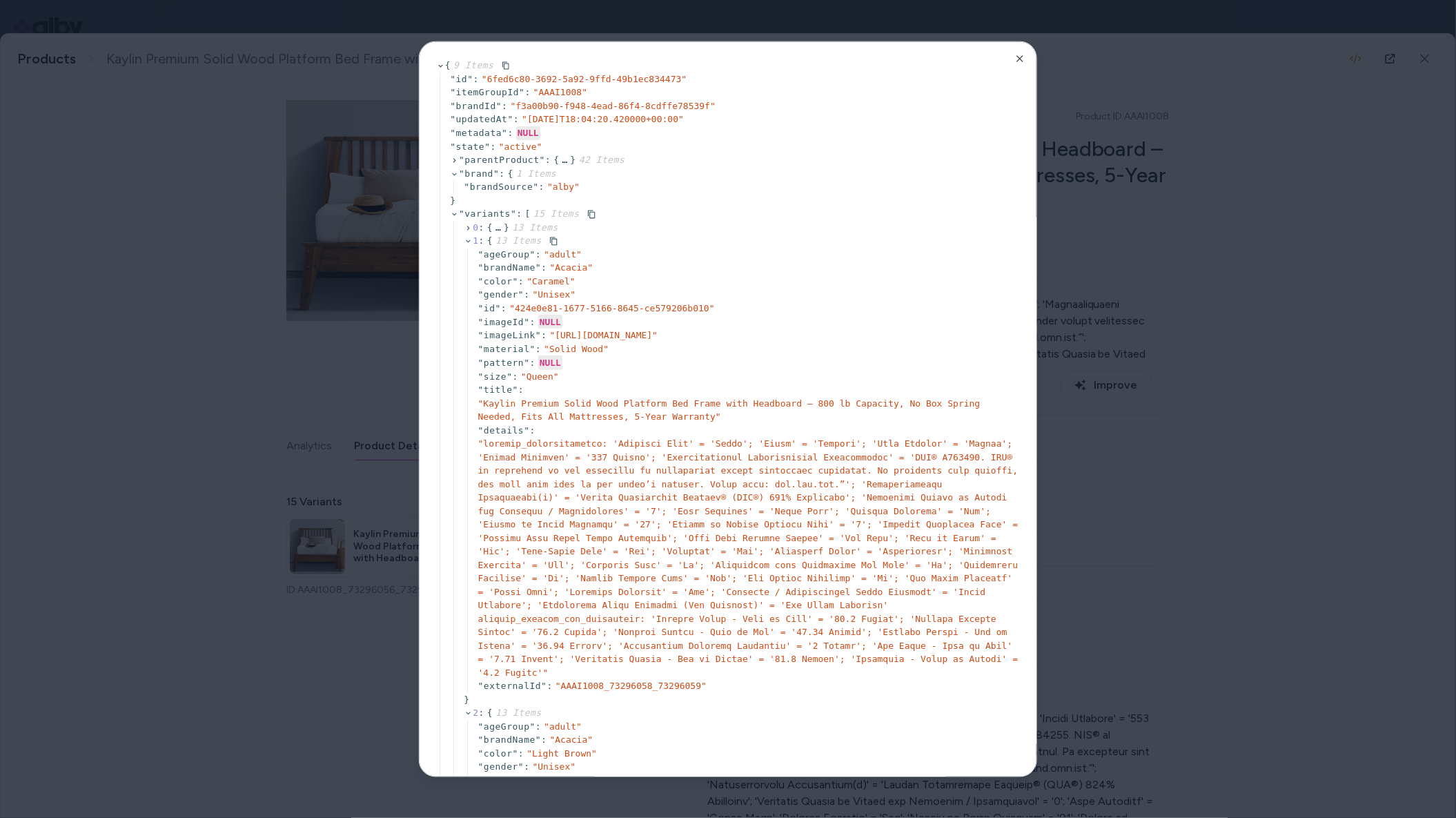
click at [473, 240] on span "1" at bounding box center [475, 239] width 6 height 10
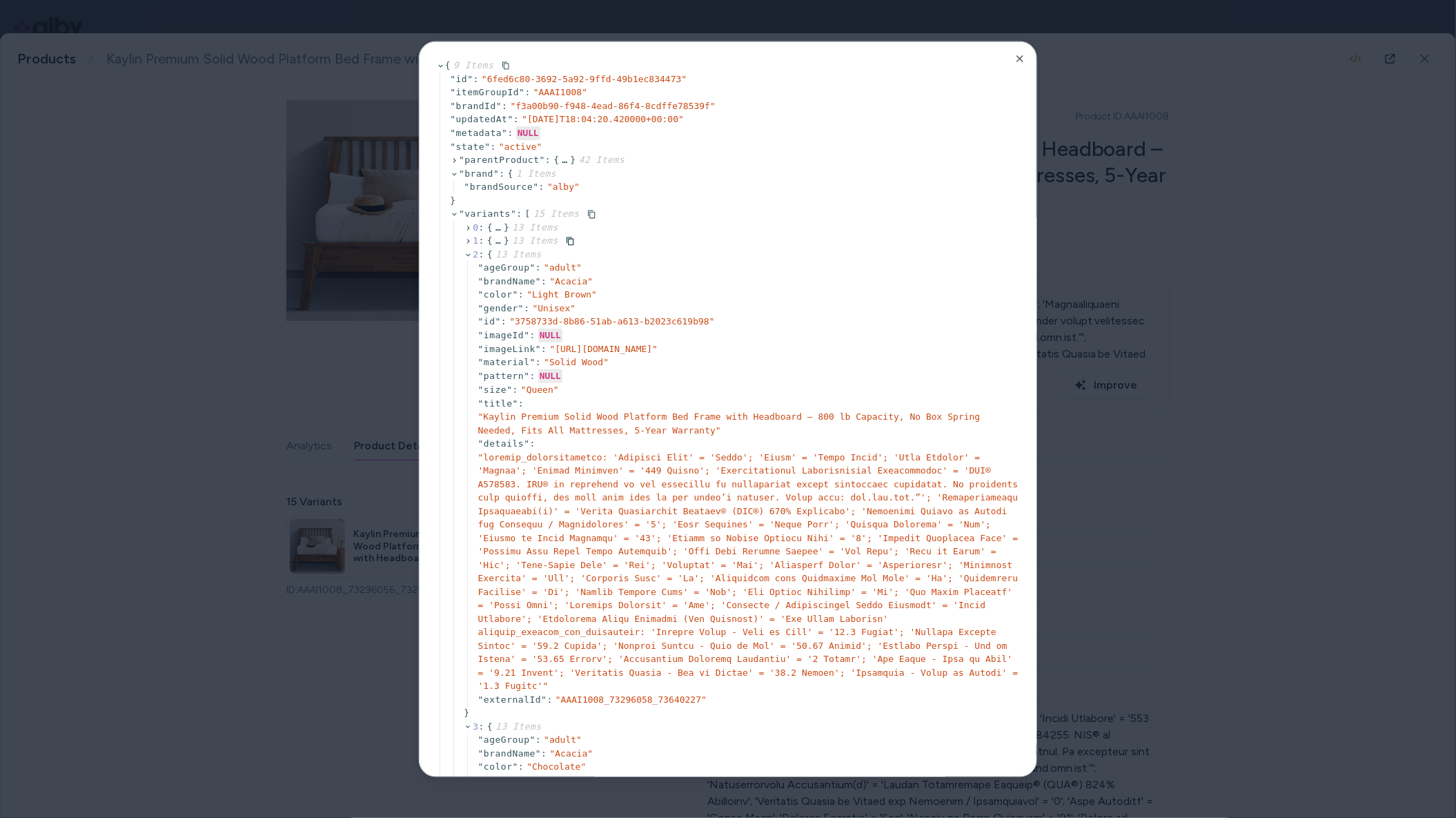
click at [472, 240] on icon at bounding box center [468, 241] width 9 height 9
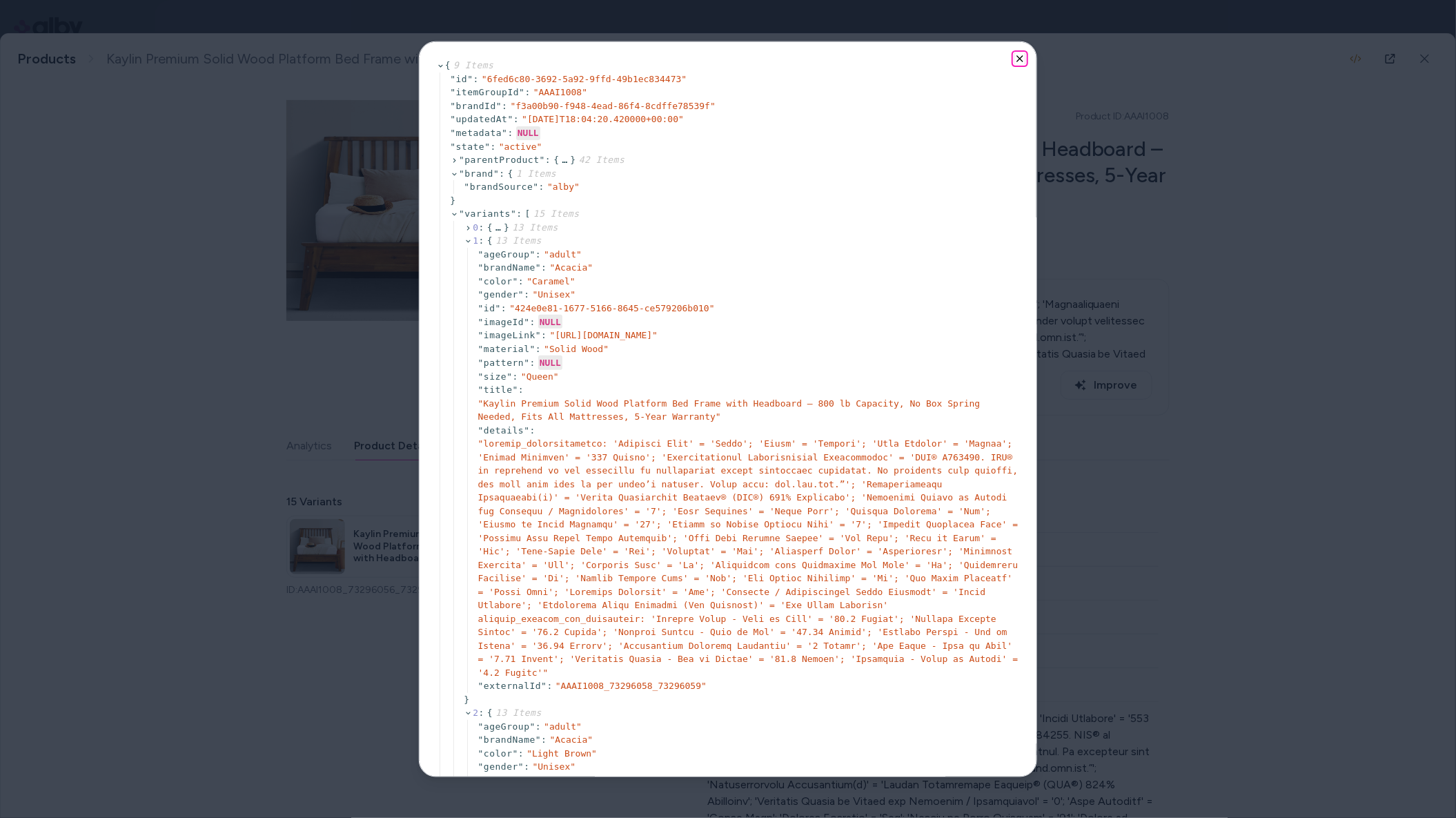
click at [1020, 58] on icon "button" at bounding box center [1020, 58] width 6 height 6
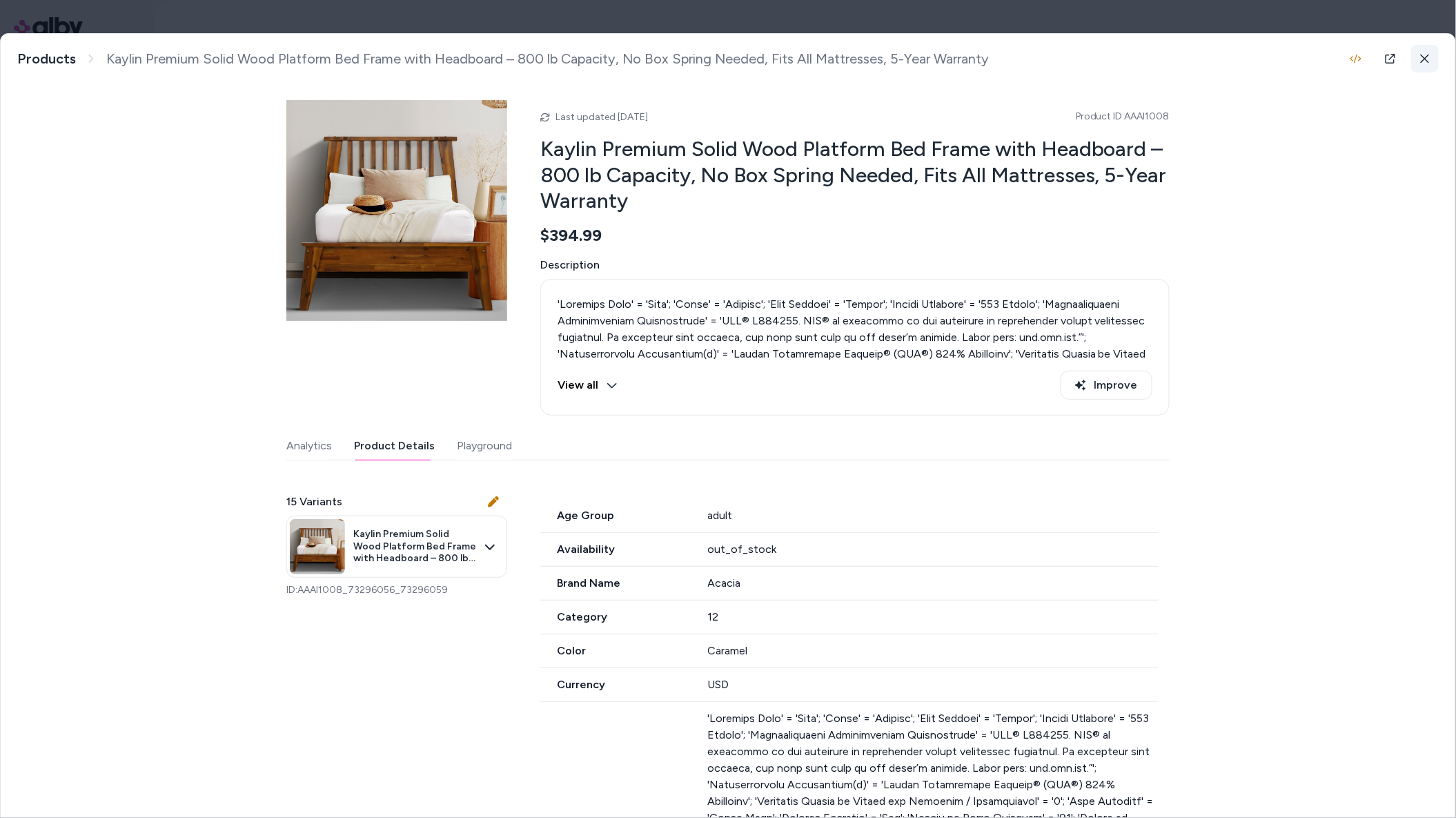
click at [1312, 63] on button at bounding box center [1425, 58] width 28 height 28
click at [1312, 60] on html "Home Agents Inbox Analytics Experiences Knowledge Products Documents Rules Veri…" at bounding box center [728, 409] width 1456 height 818
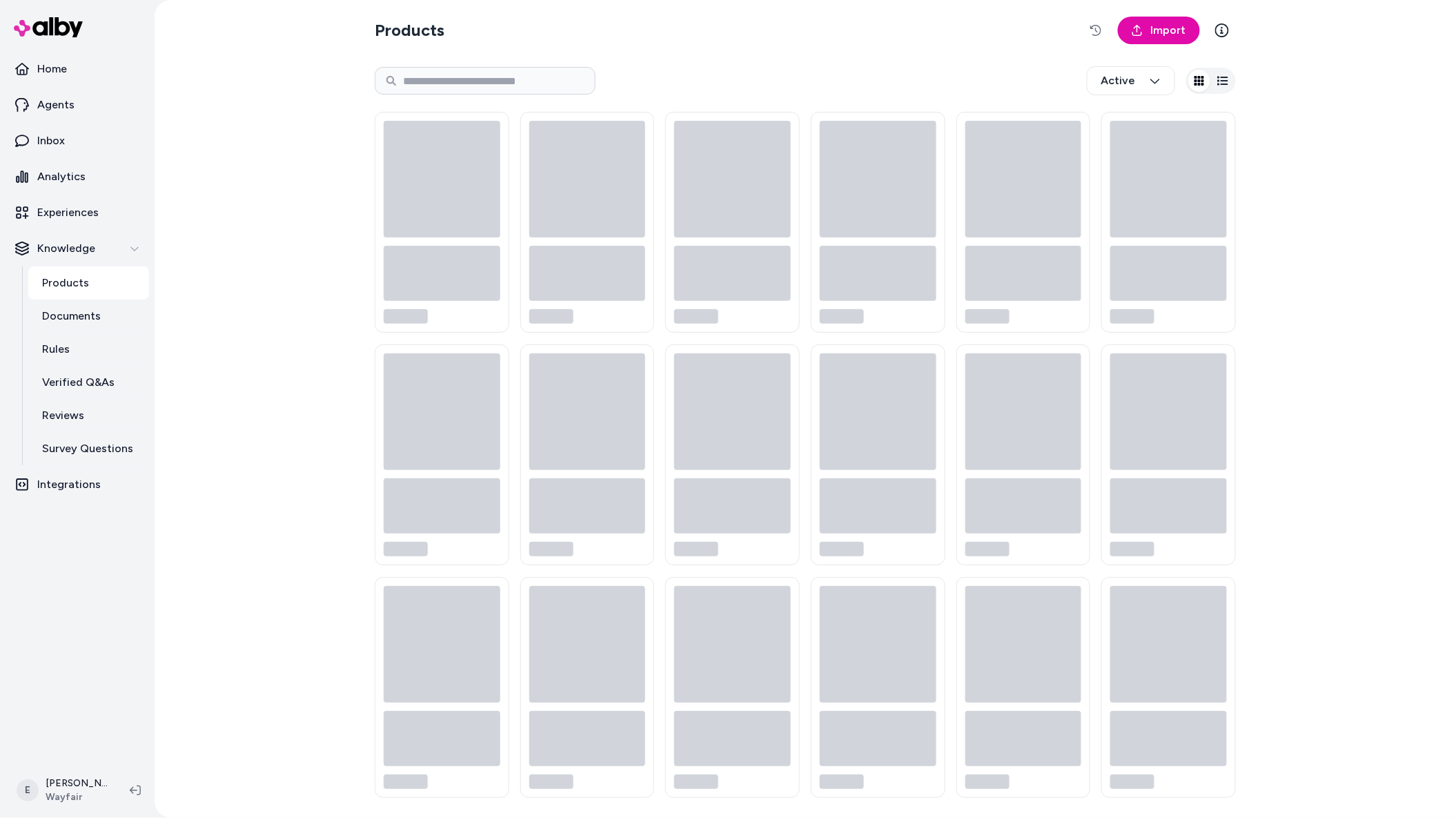
click at [1312, 57] on html "Home Agents Inbox Analytics Experiences Knowledge Products Documents Rules Veri…" at bounding box center [728, 409] width 1456 height 818
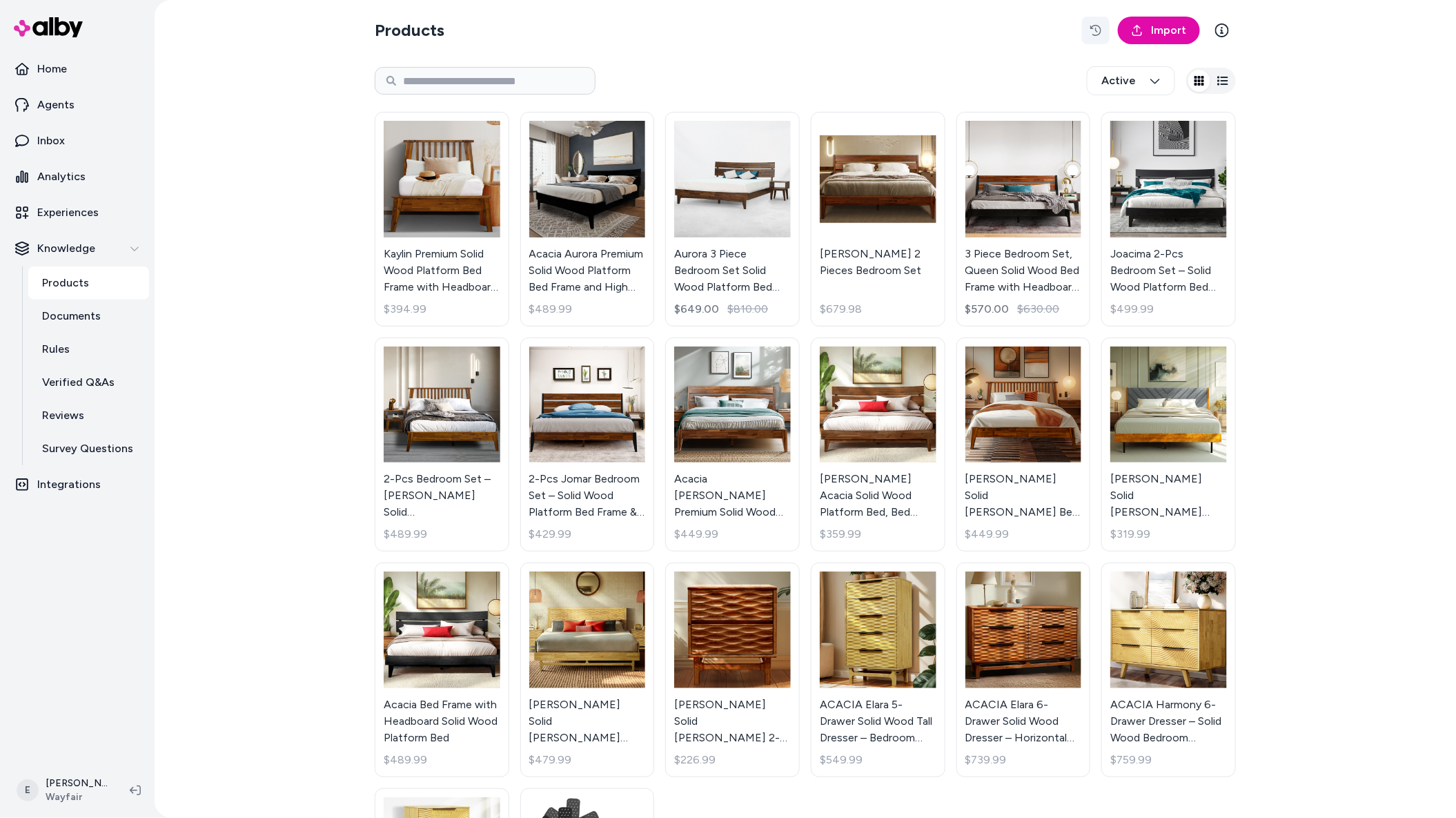
click at [1093, 31] on icon "button" at bounding box center [1096, 30] width 11 height 11
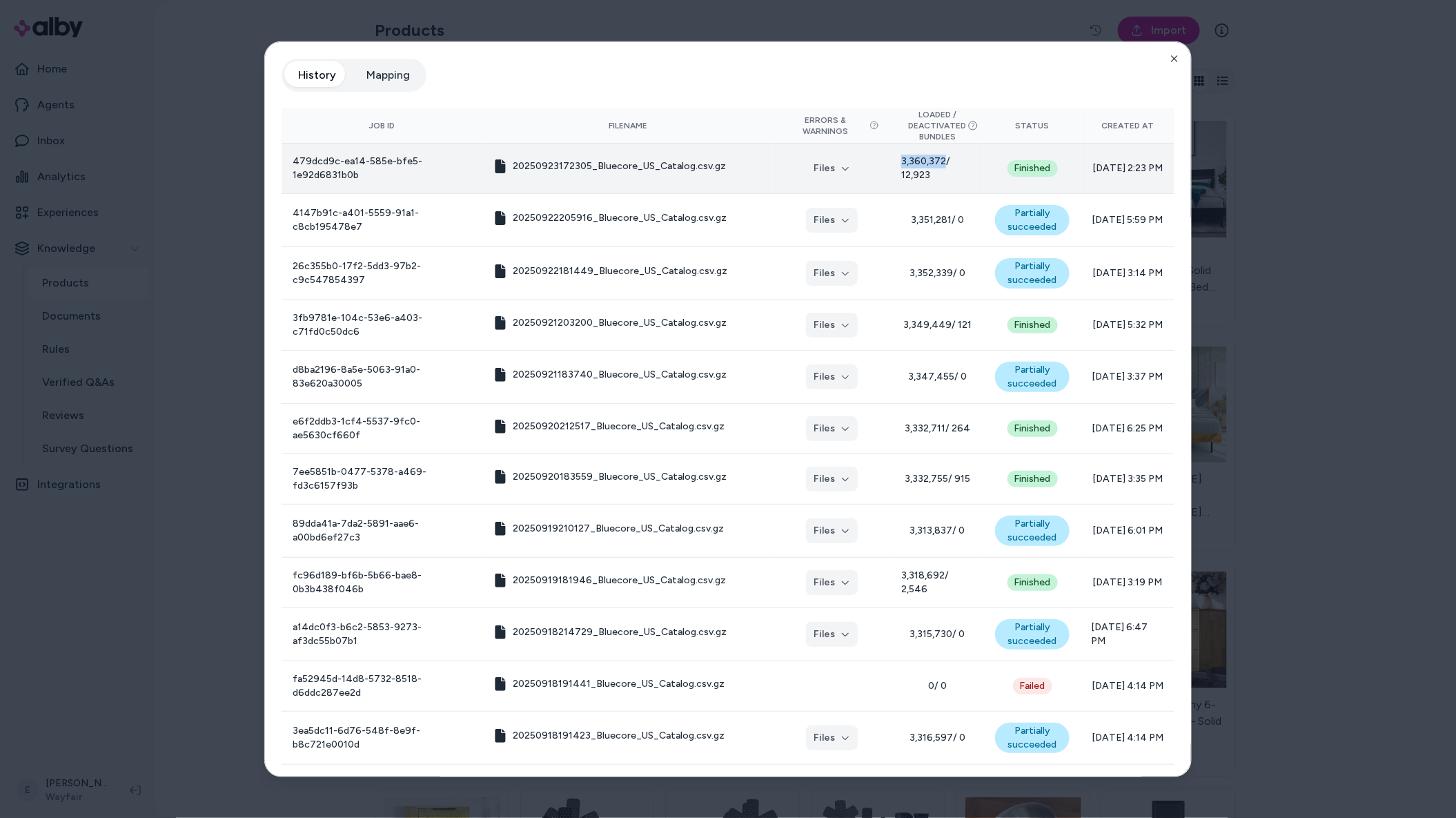
drag, startPoint x: 912, startPoint y: 167, endPoint x: 870, endPoint y: 167, distance: 42.0
click at [901, 167] on span "3,360,372 / 12,923" at bounding box center [937, 168] width 72 height 28
drag, startPoint x: 921, startPoint y: 173, endPoint x: 961, endPoint y: 177, distance: 40.2
click at [958, 175] on td "3,360,372 / 12,923" at bounding box center [937, 168] width 94 height 51
click at [1008, 162] on div "Finished" at bounding box center [1033, 168] width 51 height 17
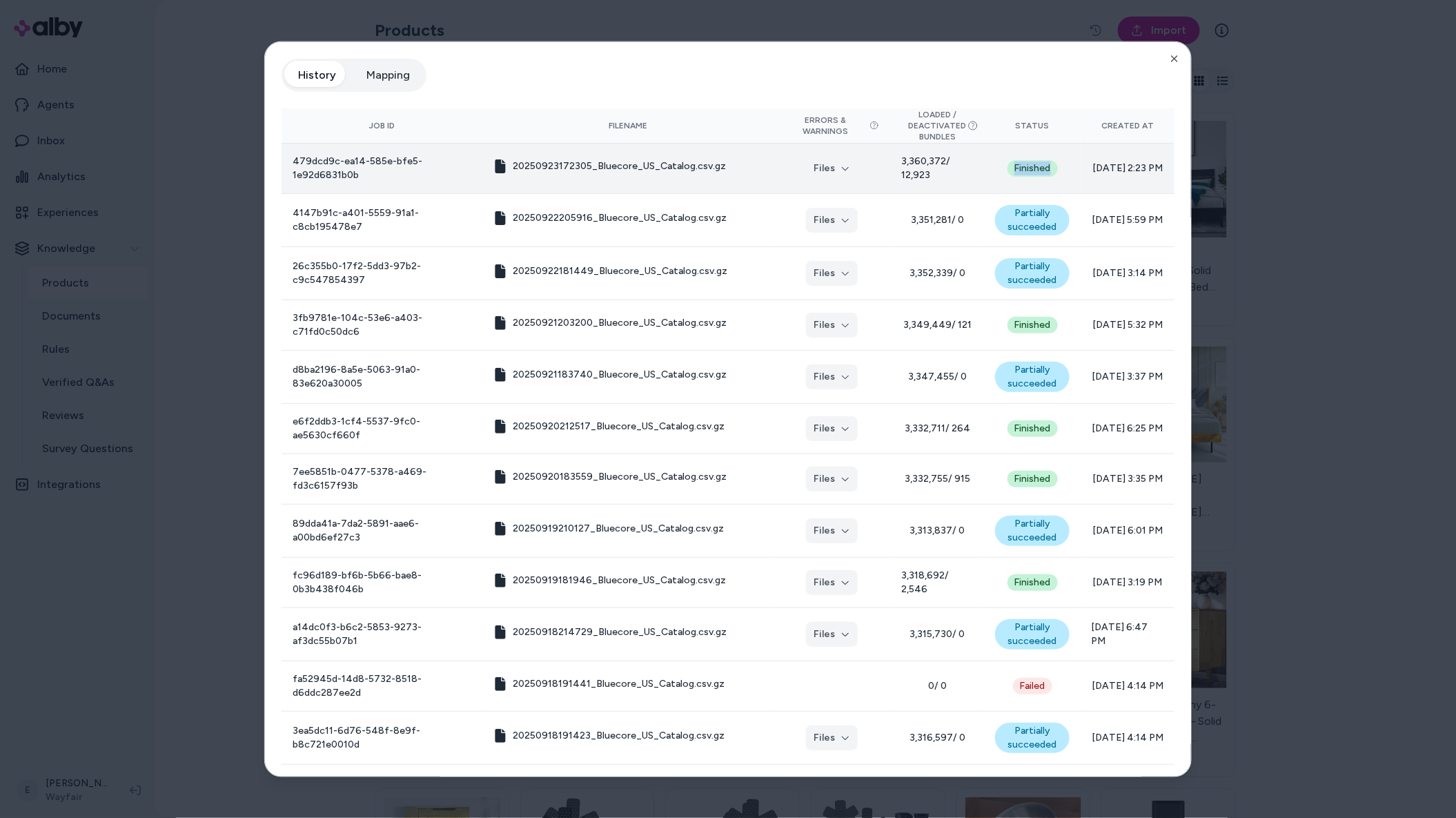
click at [1008, 162] on div "Finished" at bounding box center [1033, 168] width 51 height 17
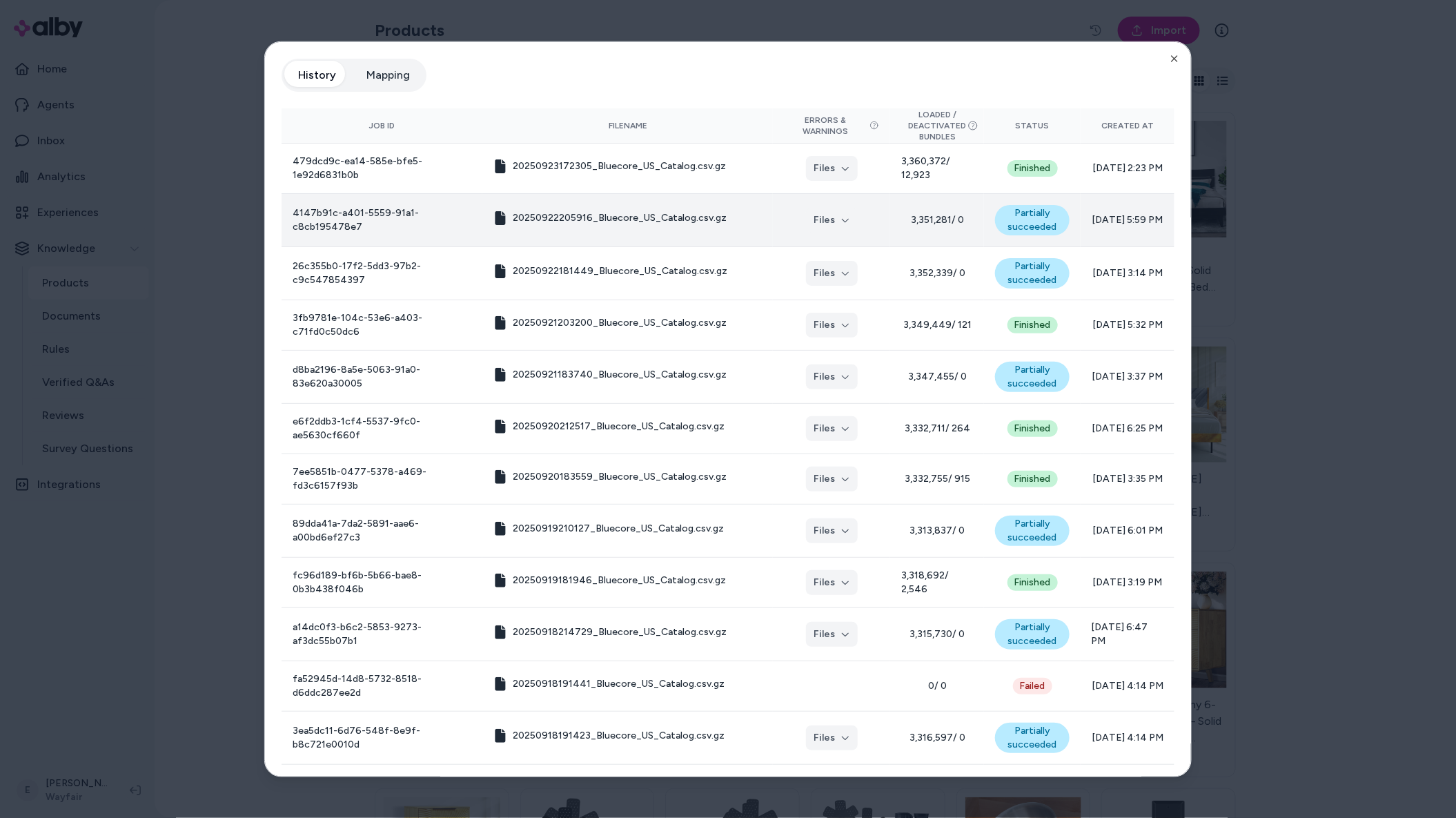
click at [1008, 201] on td "Partially succeeded" at bounding box center [1032, 220] width 96 height 53
click at [1008, 204] on td "Partially succeeded" at bounding box center [1032, 220] width 96 height 53
click at [1008, 205] on div "Partially succeeded 2 batches failed 2 batches failed" at bounding box center [1032, 220] width 73 height 30
click at [1008, 205] on div "Partially succeeded" at bounding box center [1032, 220] width 73 height 30
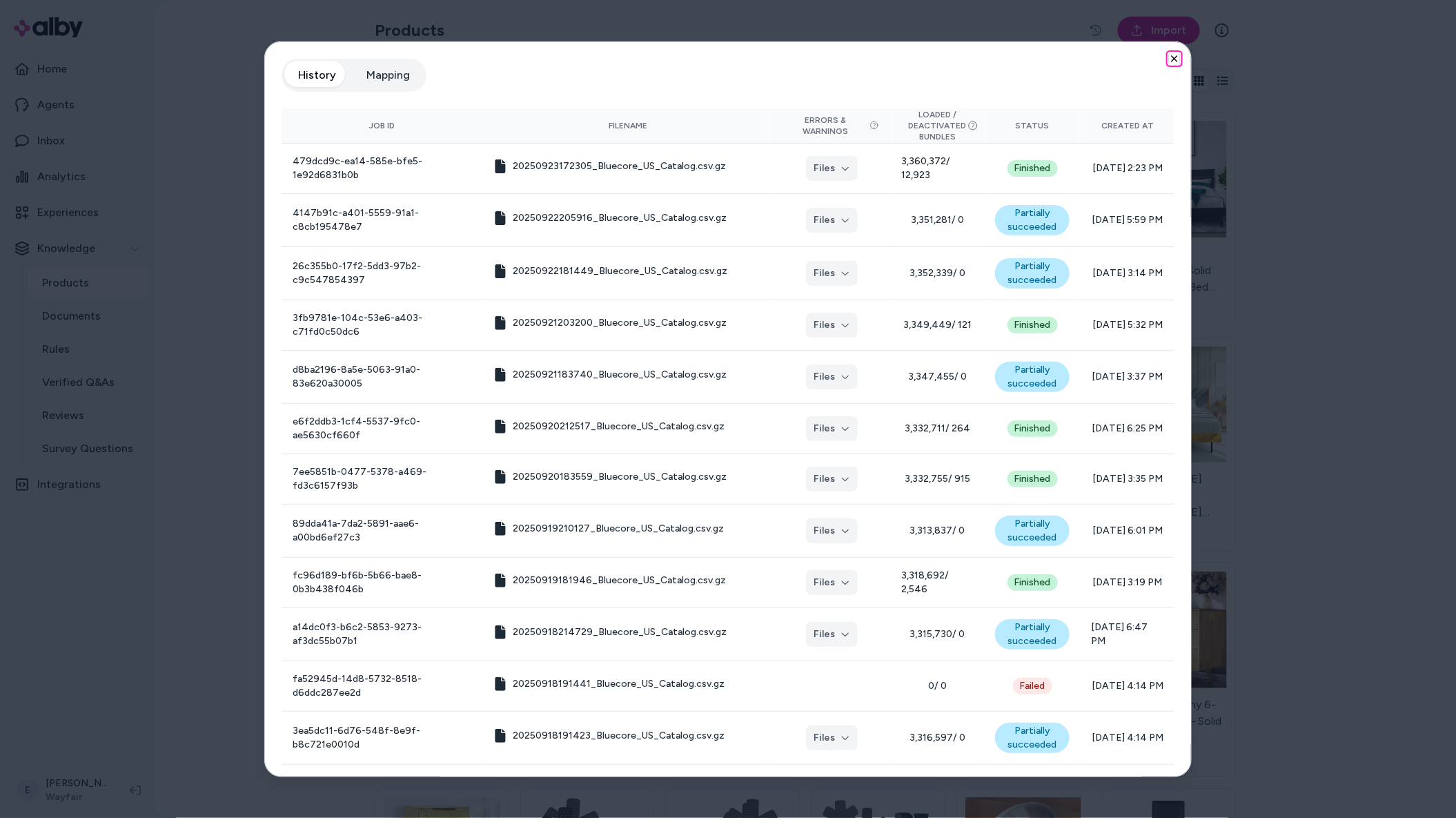
click at [1178, 58] on icon "button" at bounding box center [1175, 58] width 11 height 11
